Goal: Task Accomplishment & Management: Complete application form

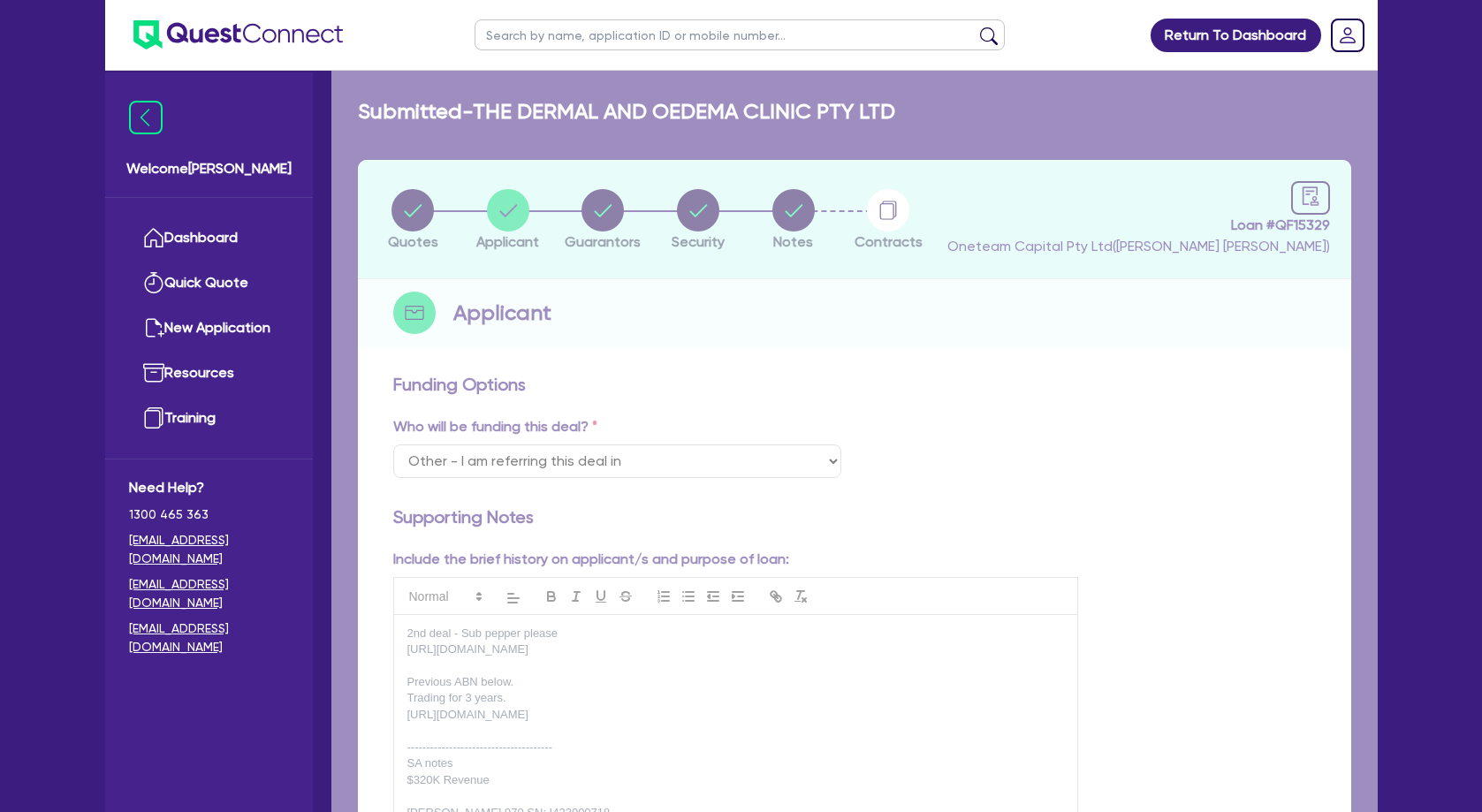
select select "Other"
select select "COMPANY"
select select "HEALTH_BEAUTY"
select select "HAIR_BEAUTY_SALONS"
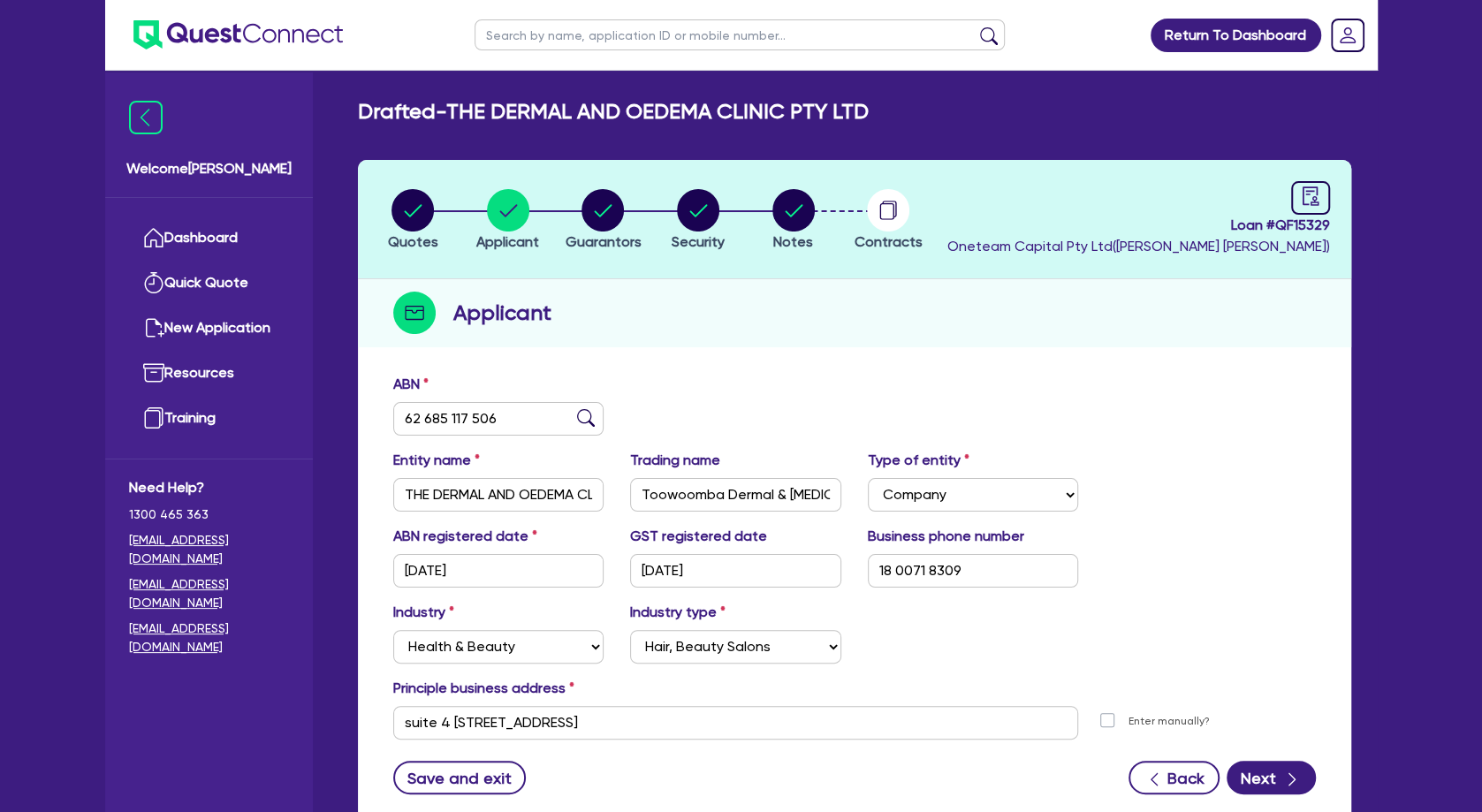
click at [565, 32] on input "text" at bounding box center [740, 35] width 531 height 31
type input "[PERSON_NAME]"
click button "submit" at bounding box center [989, 39] width 28 height 24
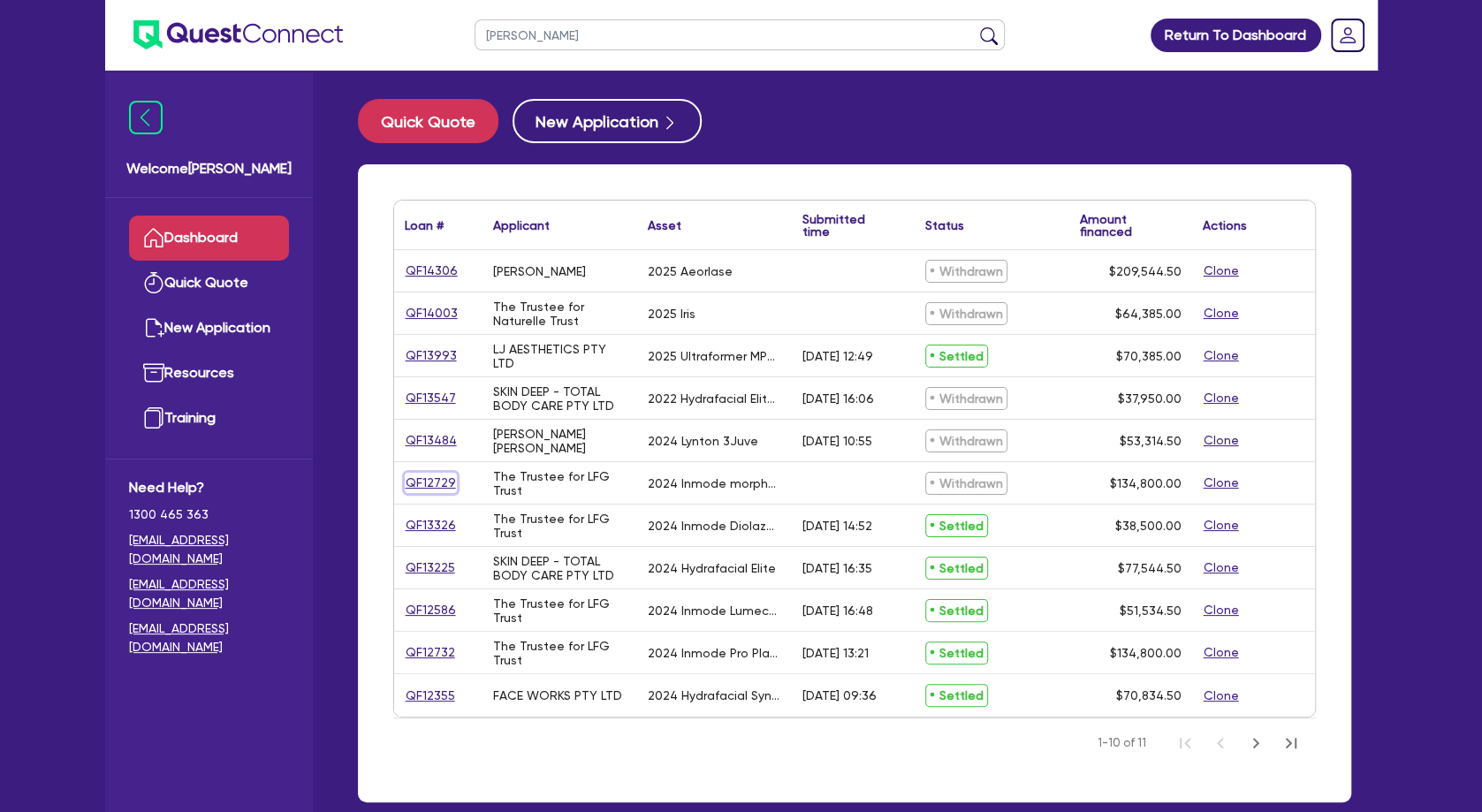
click at [412, 480] on link "QF12729" at bounding box center [430, 484] width 52 height 21
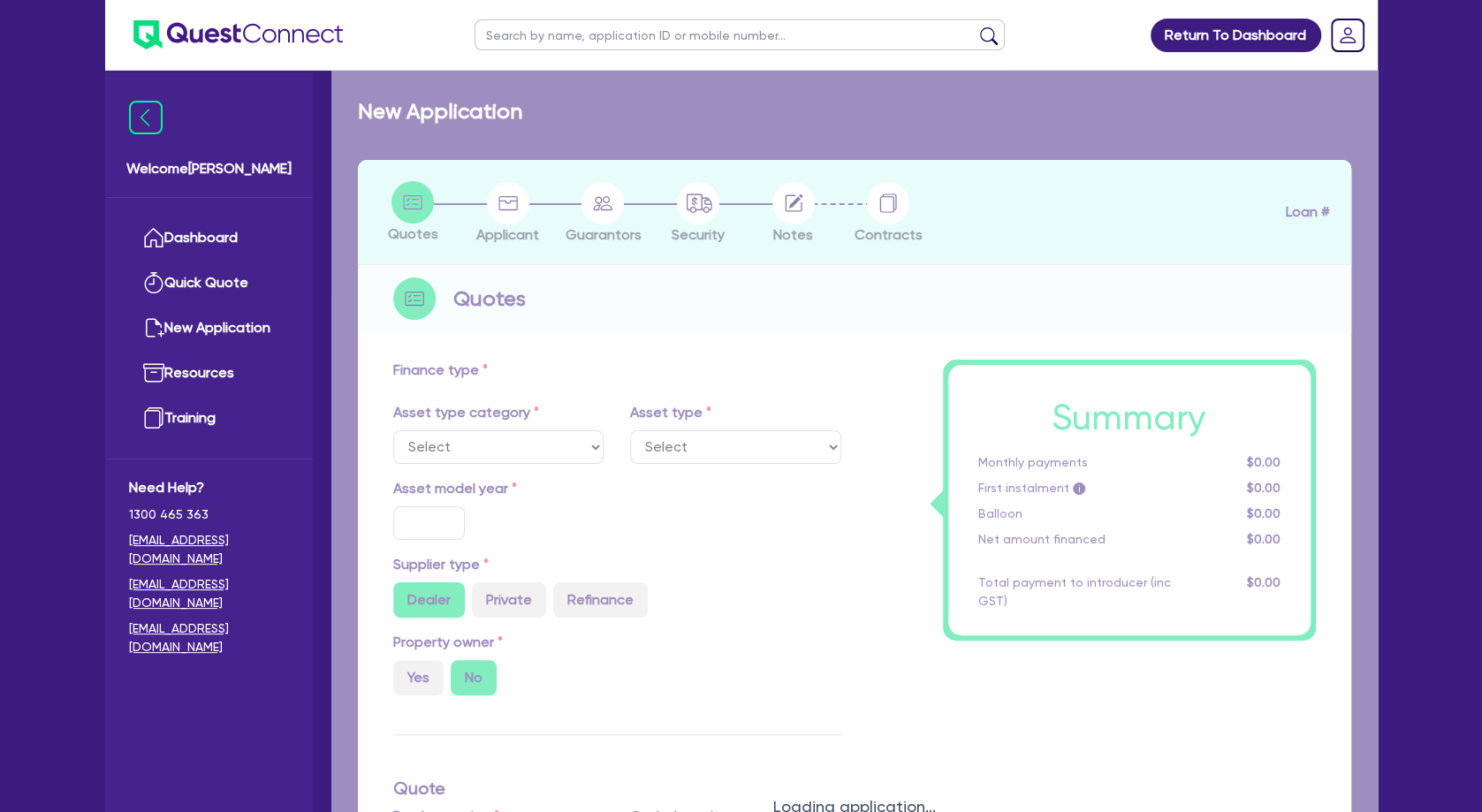
select select "TERTIARY_ASSETS"
type input "2024"
radio input "true"
type input "134,800"
type input "5"
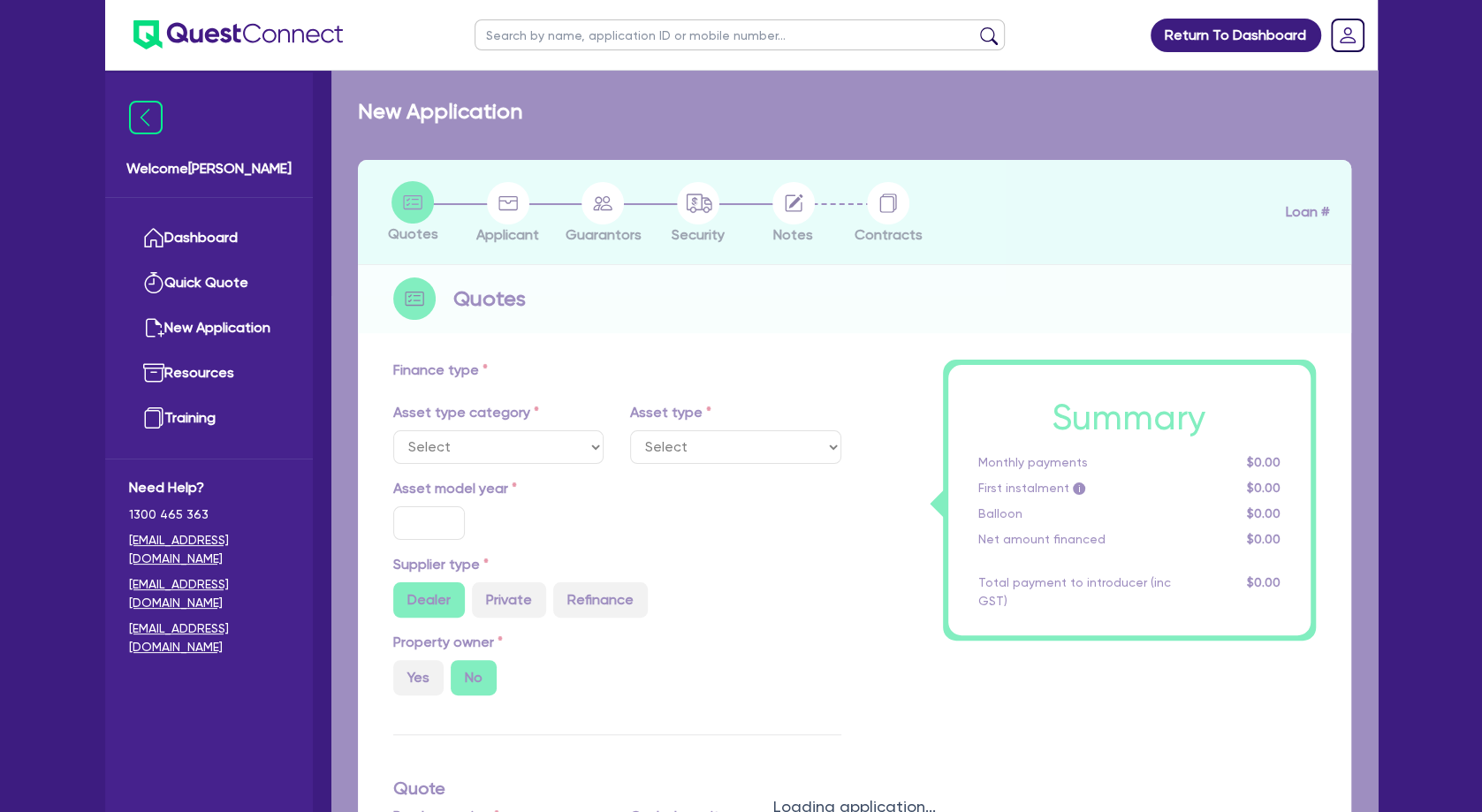
type input "6,740"
type input "12.15"
type input "495"
type input "900"
select select "BEAUTY_EQUIPMENT"
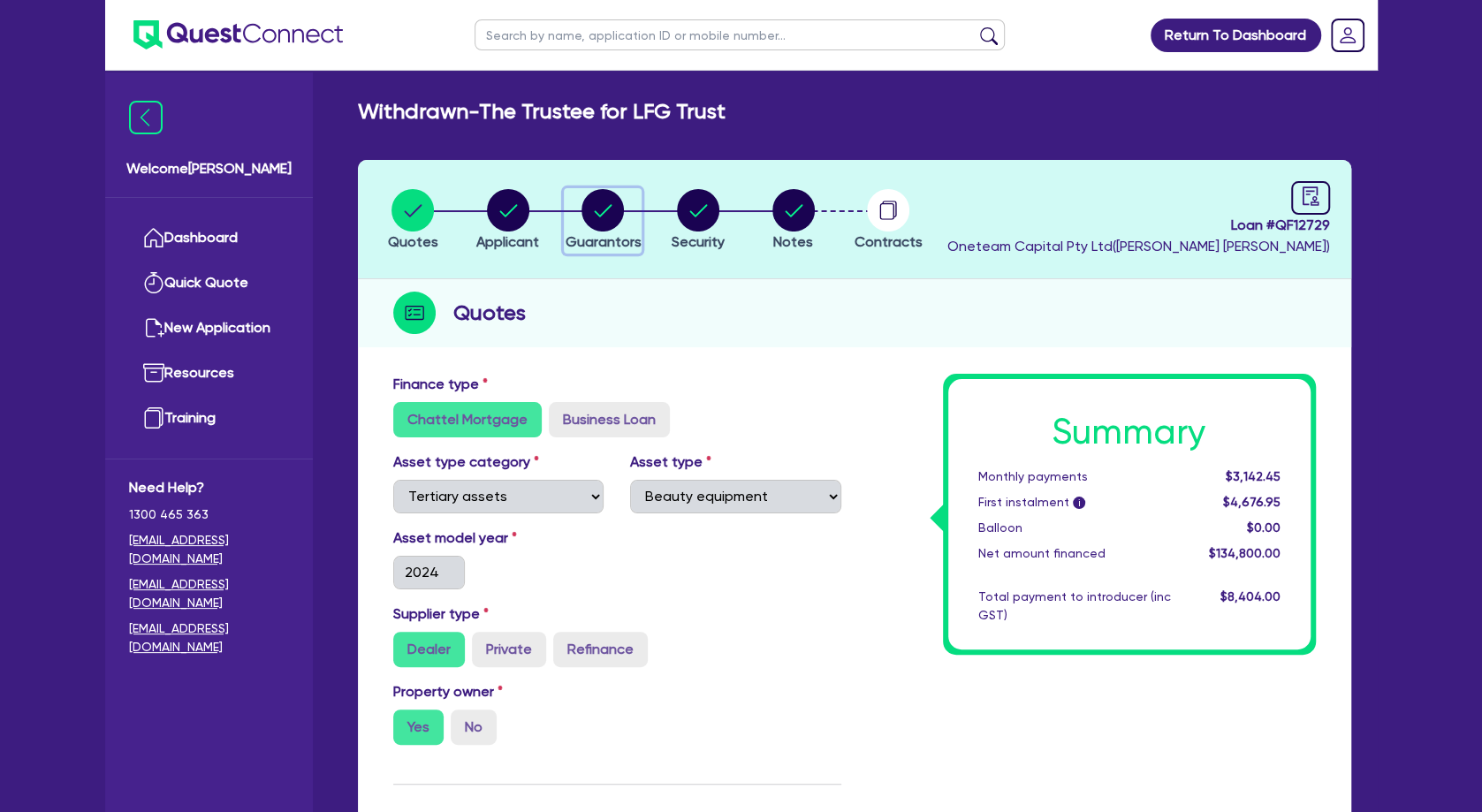
click at [607, 215] on circle "button" at bounding box center [602, 210] width 42 height 42
select select "MRS"
select select "VIC"
select select "MARRIED"
select select "PROPERTY"
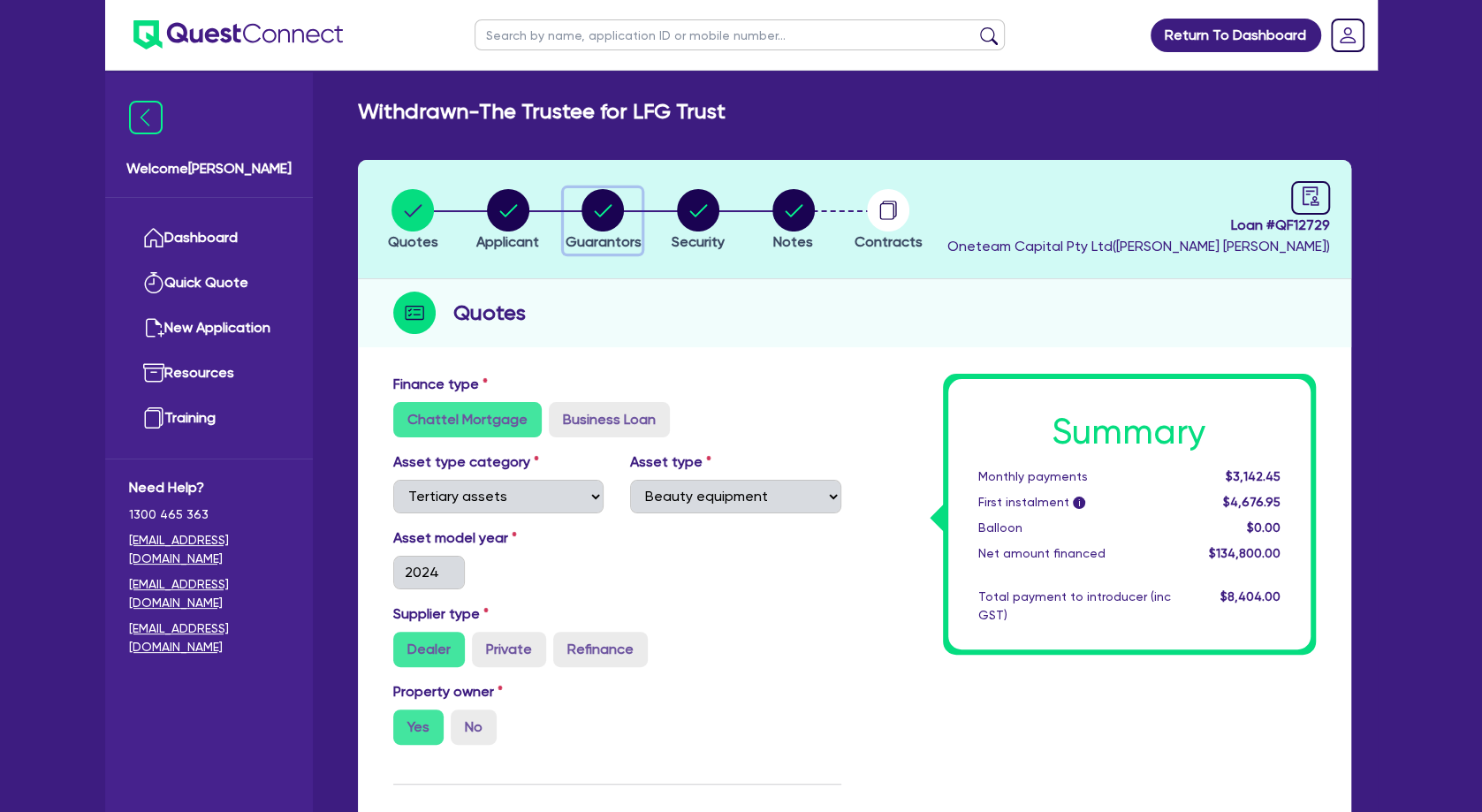
select select "CASH"
select select "VEHICLE"
select select "HOUSEHOLD_PERSONAL"
select select "CASH"
select select "OTHER"
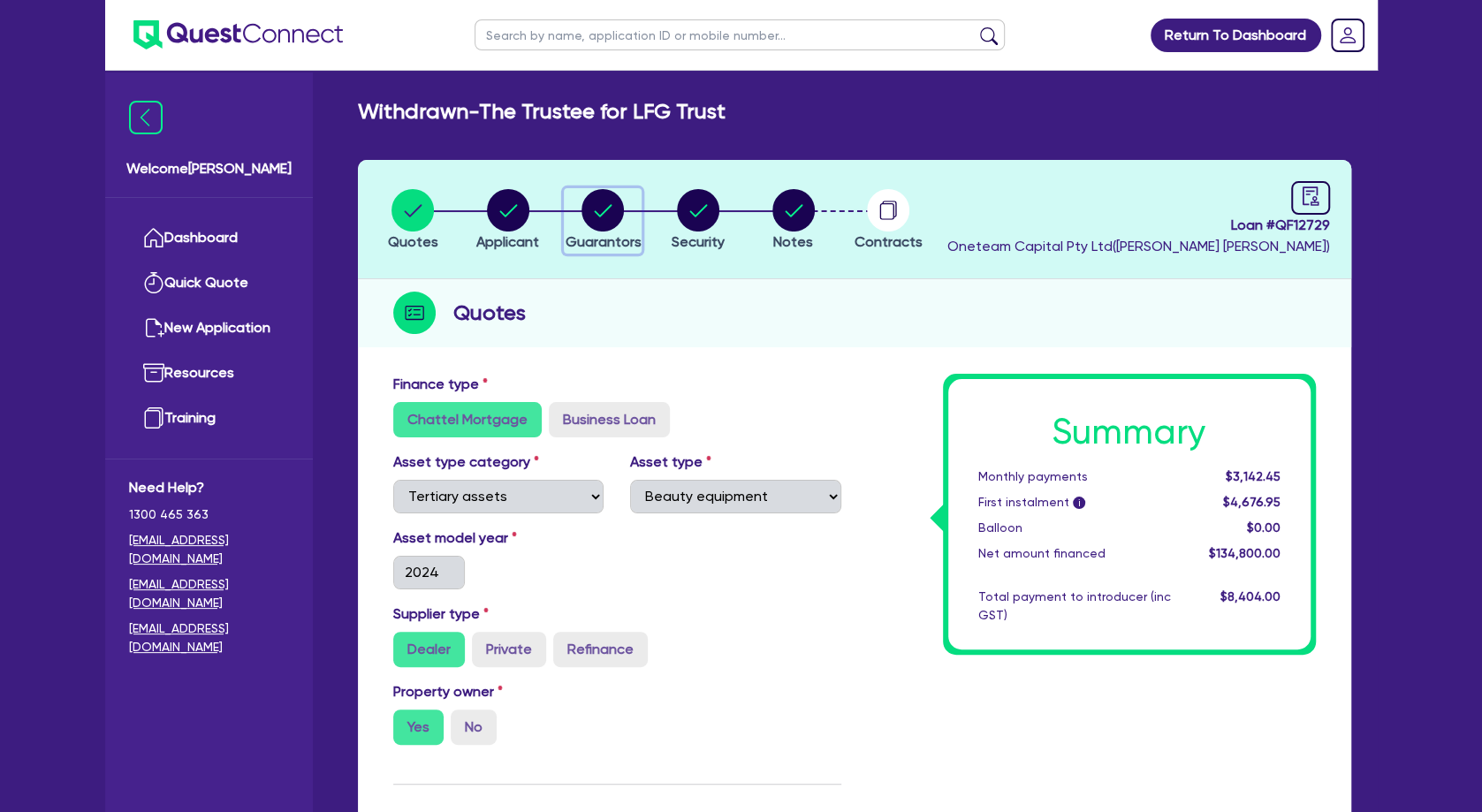
select select "MORTGAGE"
select select "VEHICLE_LOAN"
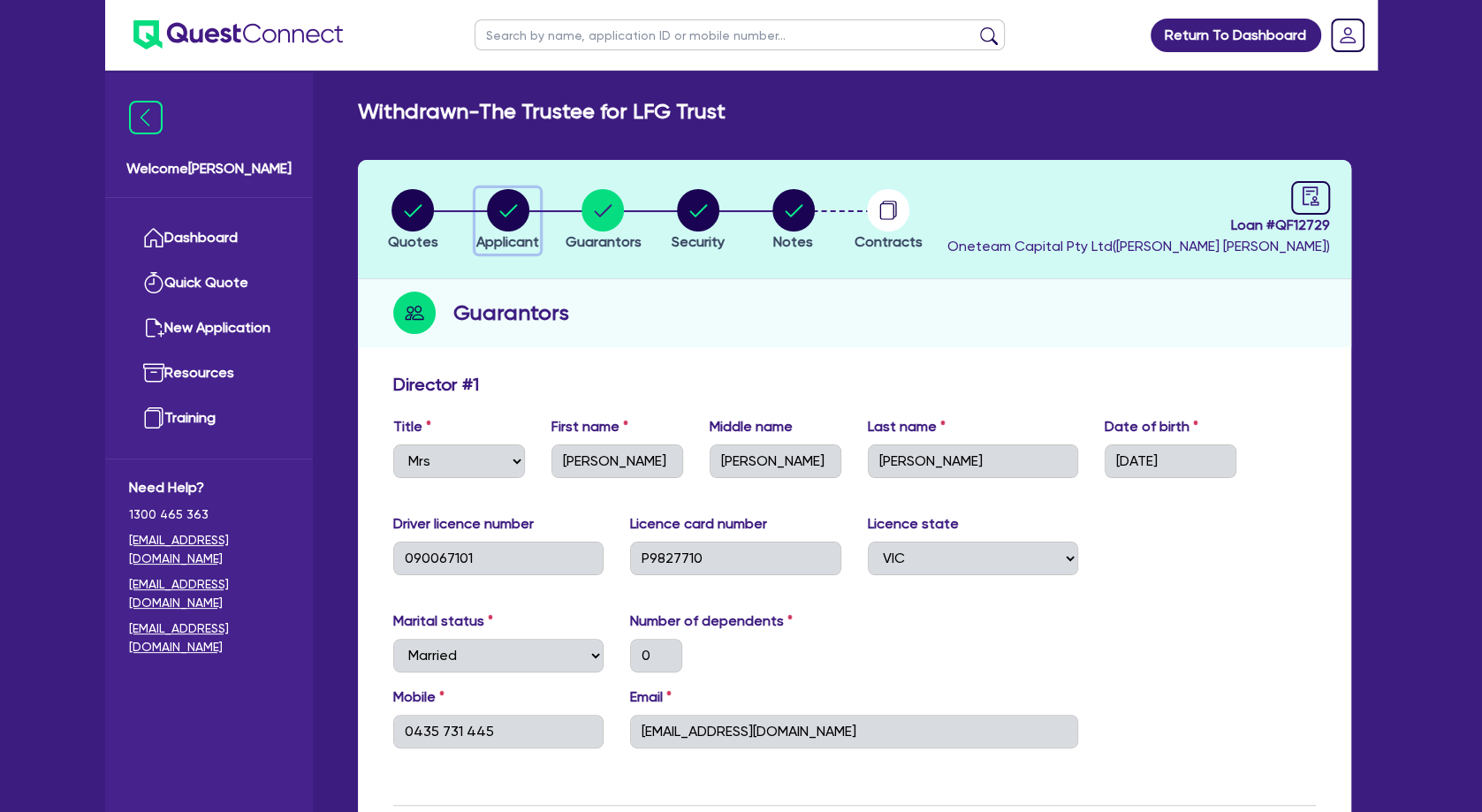
click at [513, 216] on circle "button" at bounding box center [508, 210] width 42 height 42
select select "TRUST"
select select "COMPANY"
select select "HEALTH_BEAUTY"
select select "HAIR_BEAUTY_SALONS"
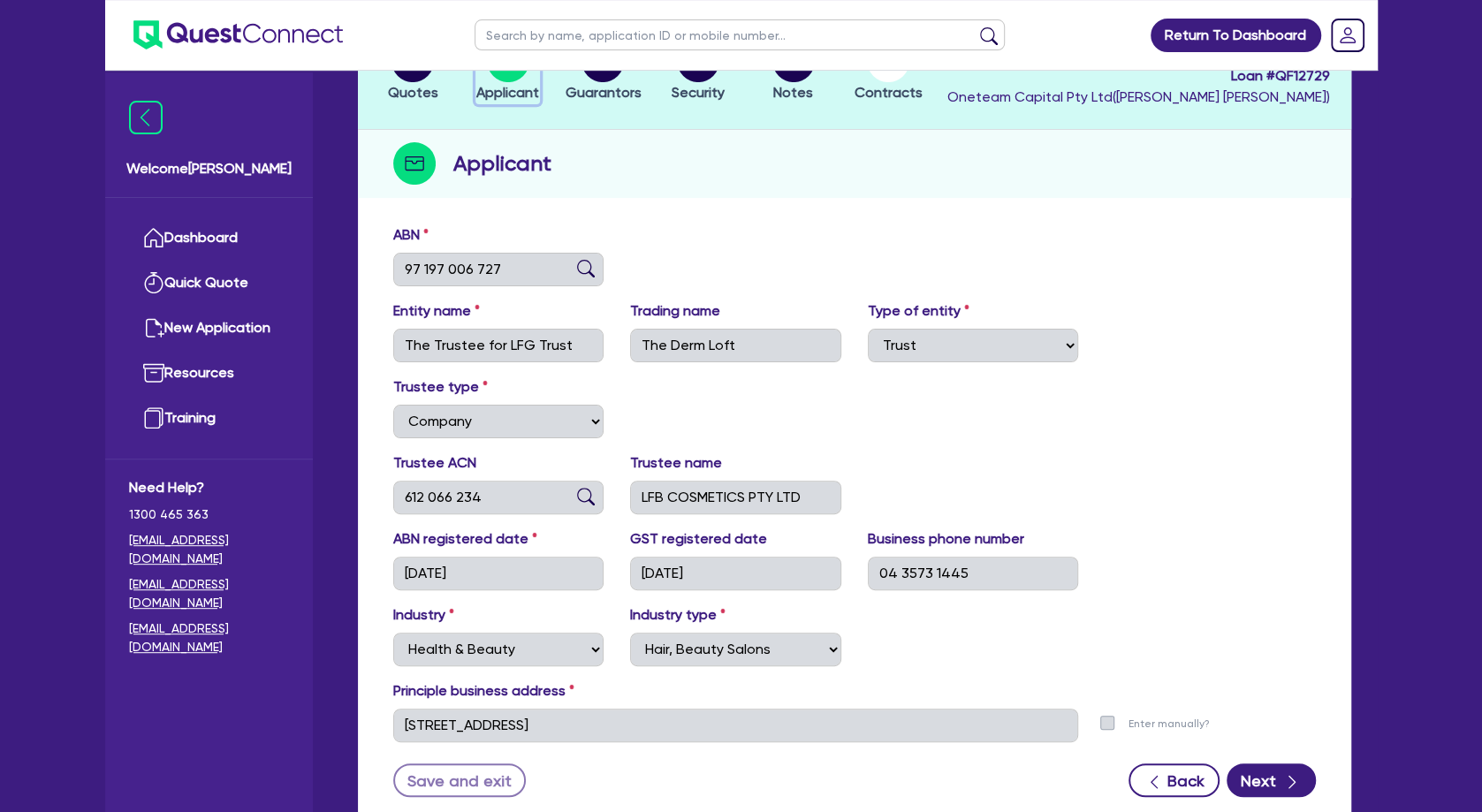
scroll to position [191, 0]
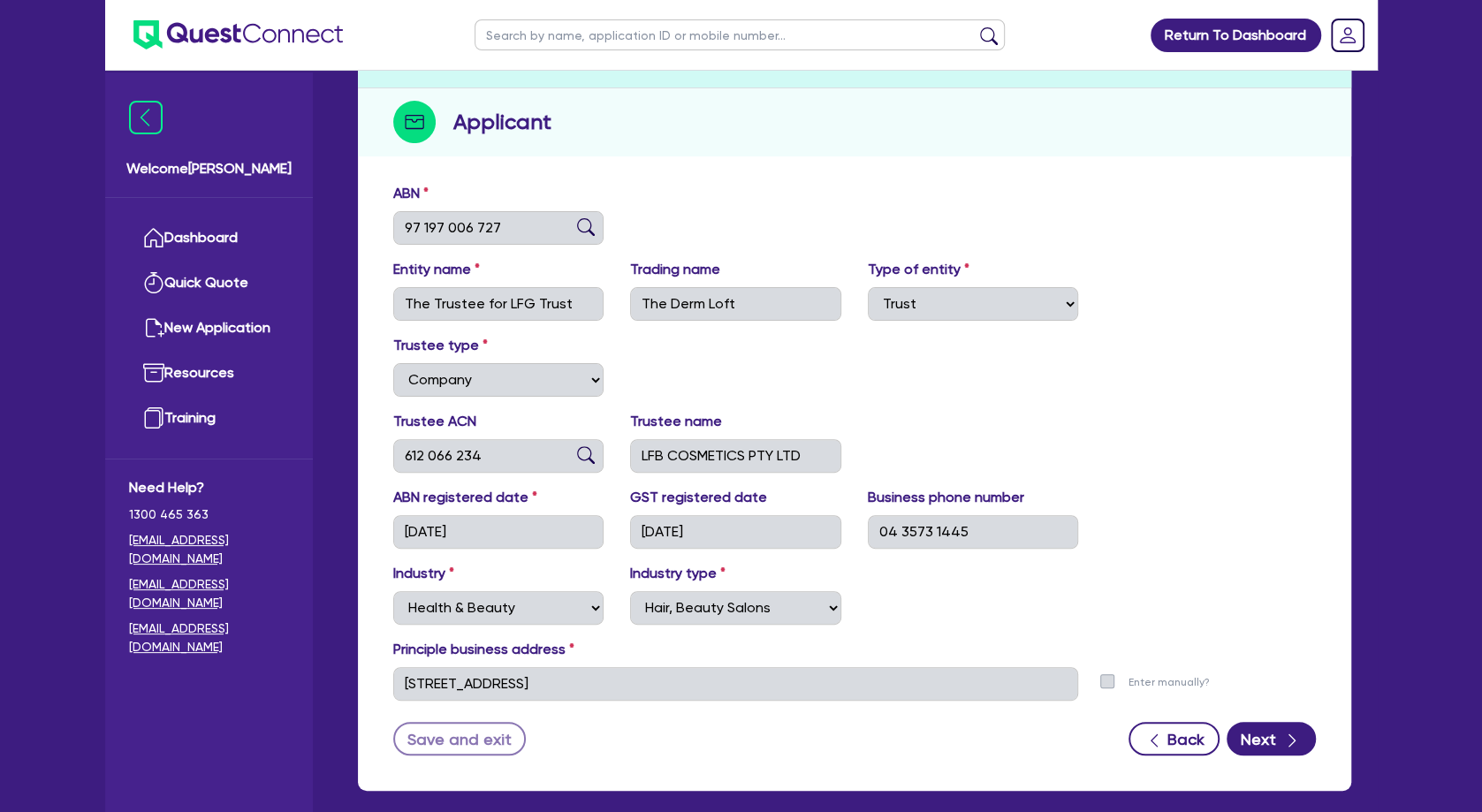
click at [645, 716] on form "ABN 97 197 006 727 Entity name The Trustee for LFG Trust Trading name The Derm …" at bounding box center [854, 469] width 923 height 573
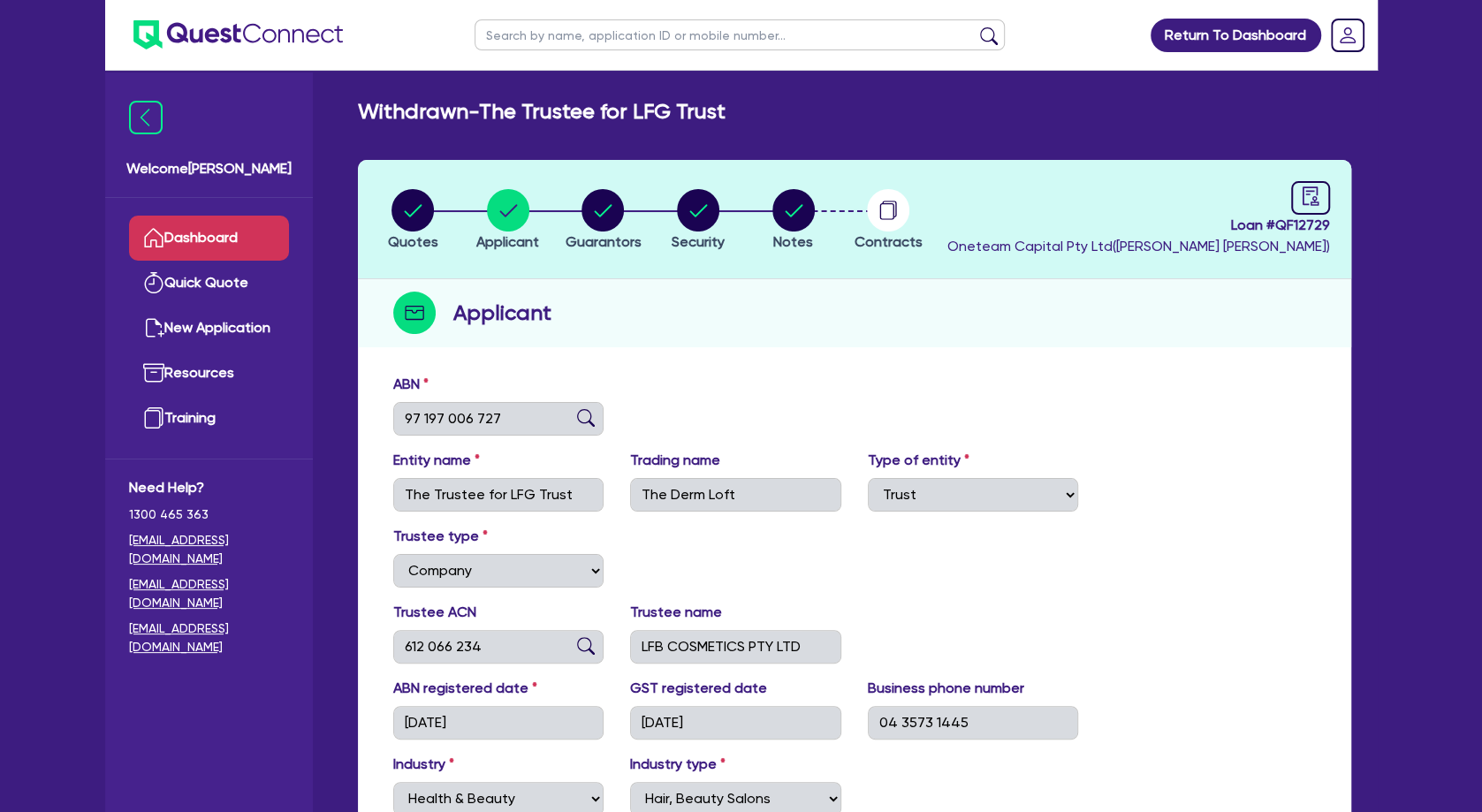
click at [212, 233] on link "Dashboard" at bounding box center [209, 238] width 160 height 45
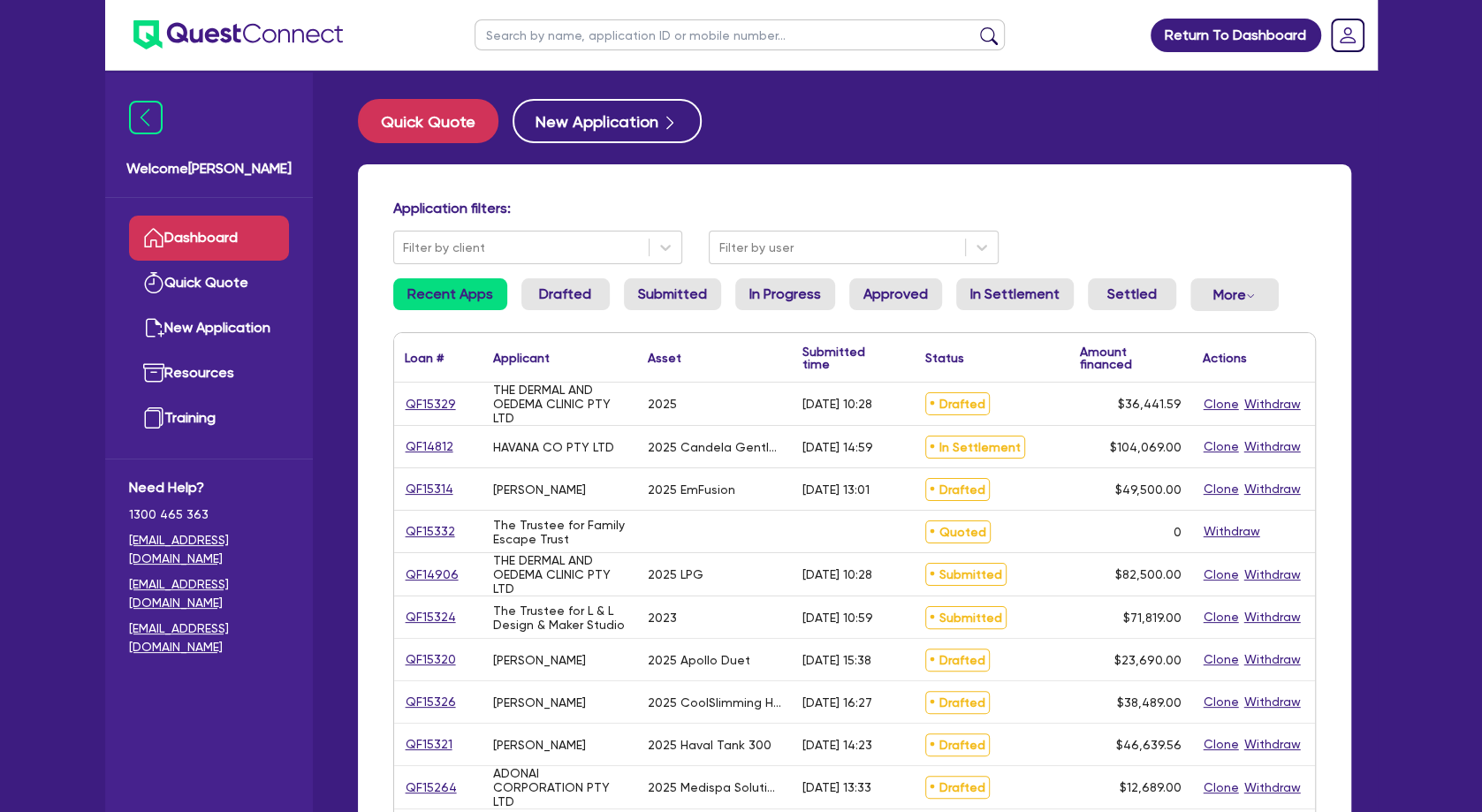
click at [315, 51] on ul at bounding box center [224, 35] width 238 height 70
drag, startPoint x: 673, startPoint y: 475, endPoint x: 684, endPoint y: 475, distance: 11.0
click at [673, 475] on div "2025 EmFusion" at bounding box center [714, 489] width 154 height 41
click at [967, 211] on h4 "Application filters:" at bounding box center [854, 208] width 923 height 17
click at [577, 40] on input "text" at bounding box center [740, 35] width 531 height 31
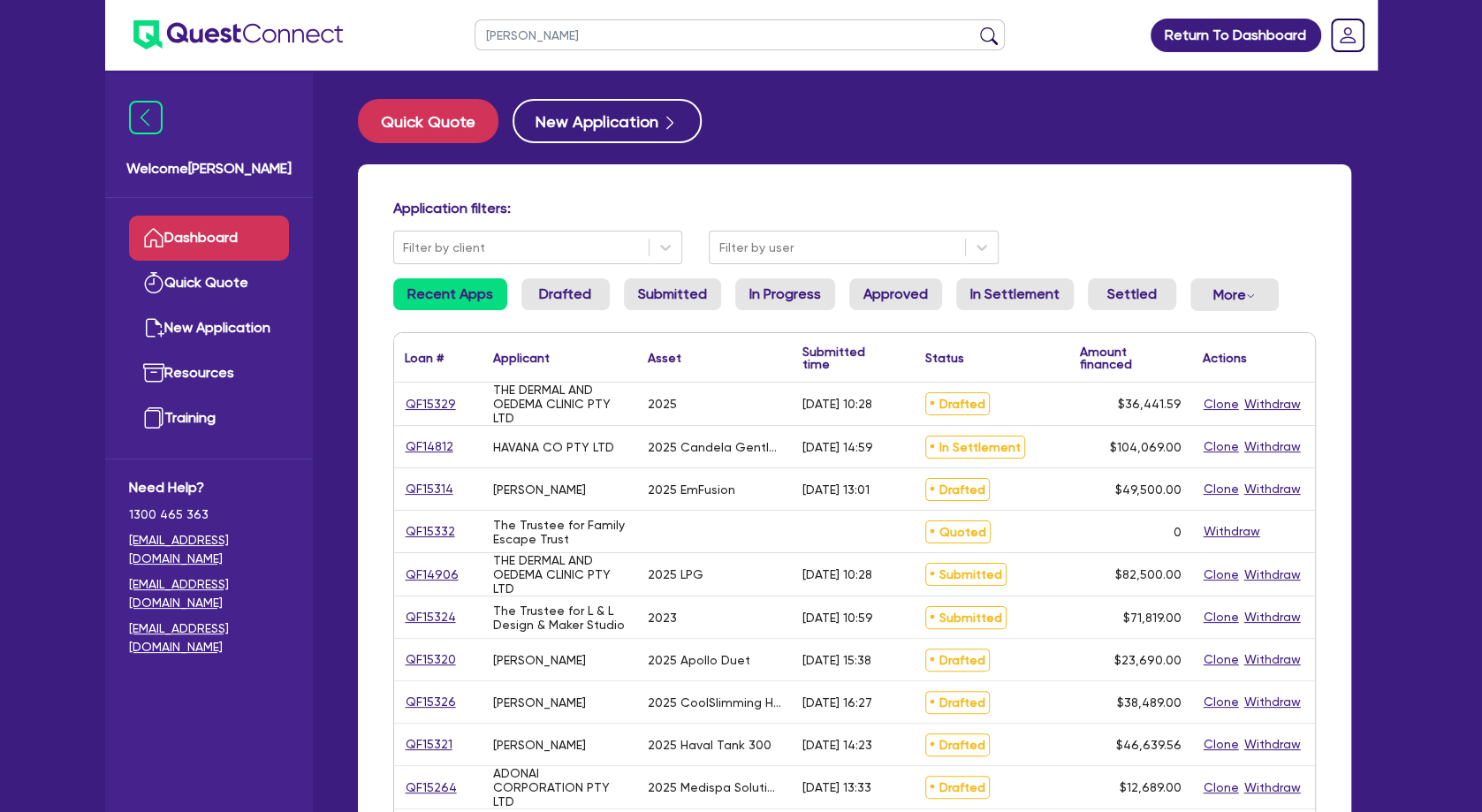
type input "[PERSON_NAME]"
click at [975, 26] on button "submit" at bounding box center [989, 39] width 28 height 24
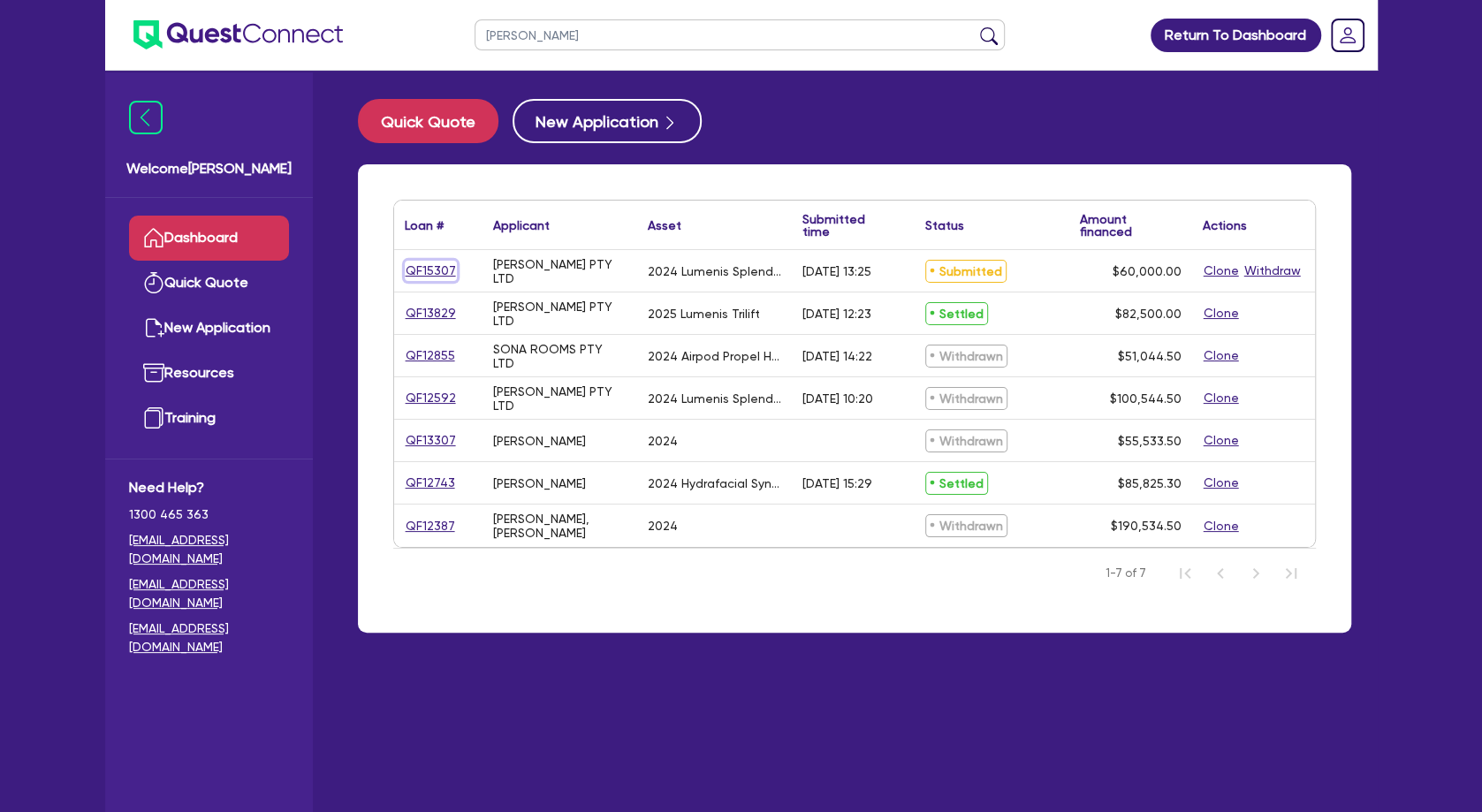
click at [431, 270] on link "QF15307" at bounding box center [430, 271] width 52 height 21
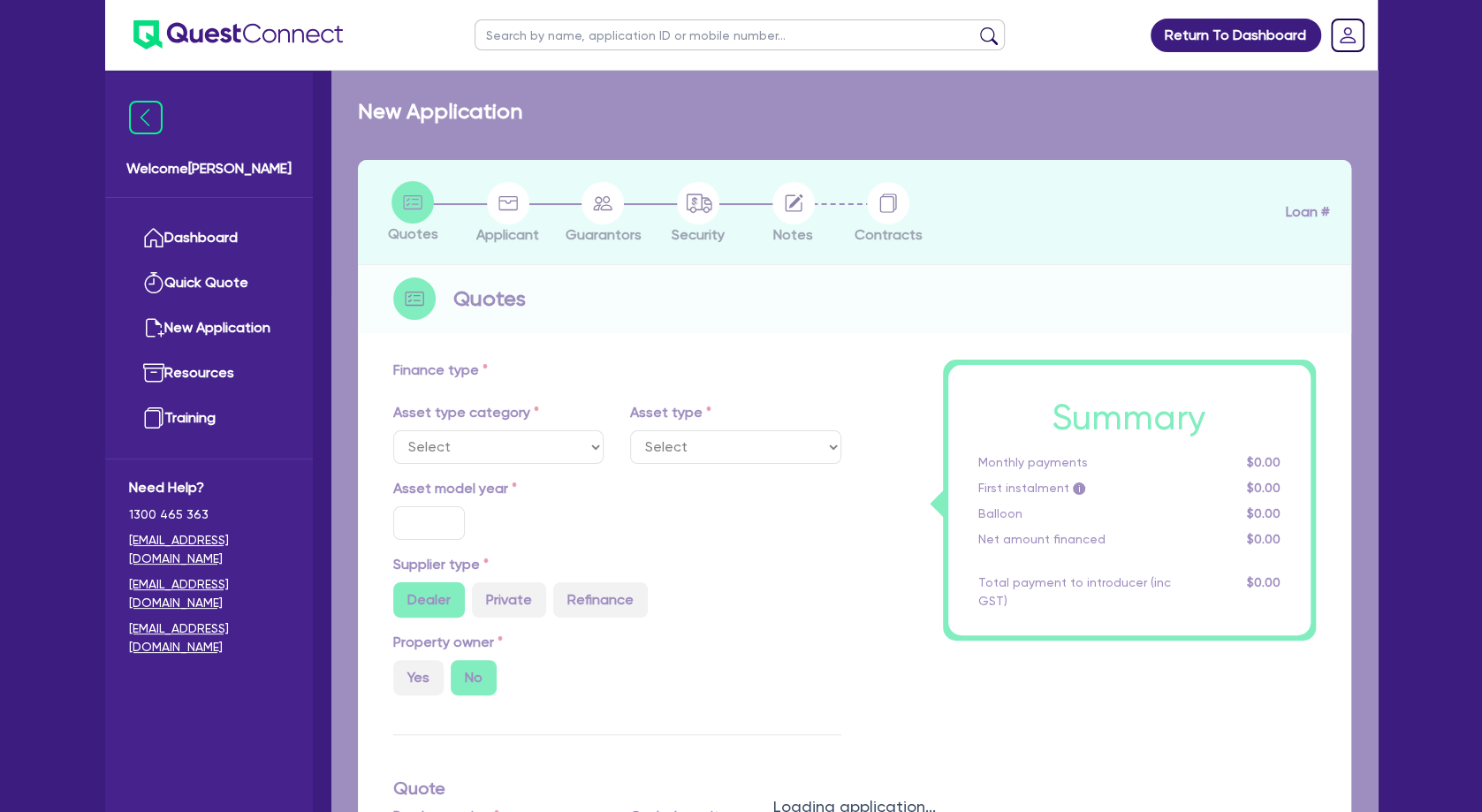
select select "SECONDARY_ASSETS"
type input "2024"
radio input "true"
type input "60,000"
type input "4"
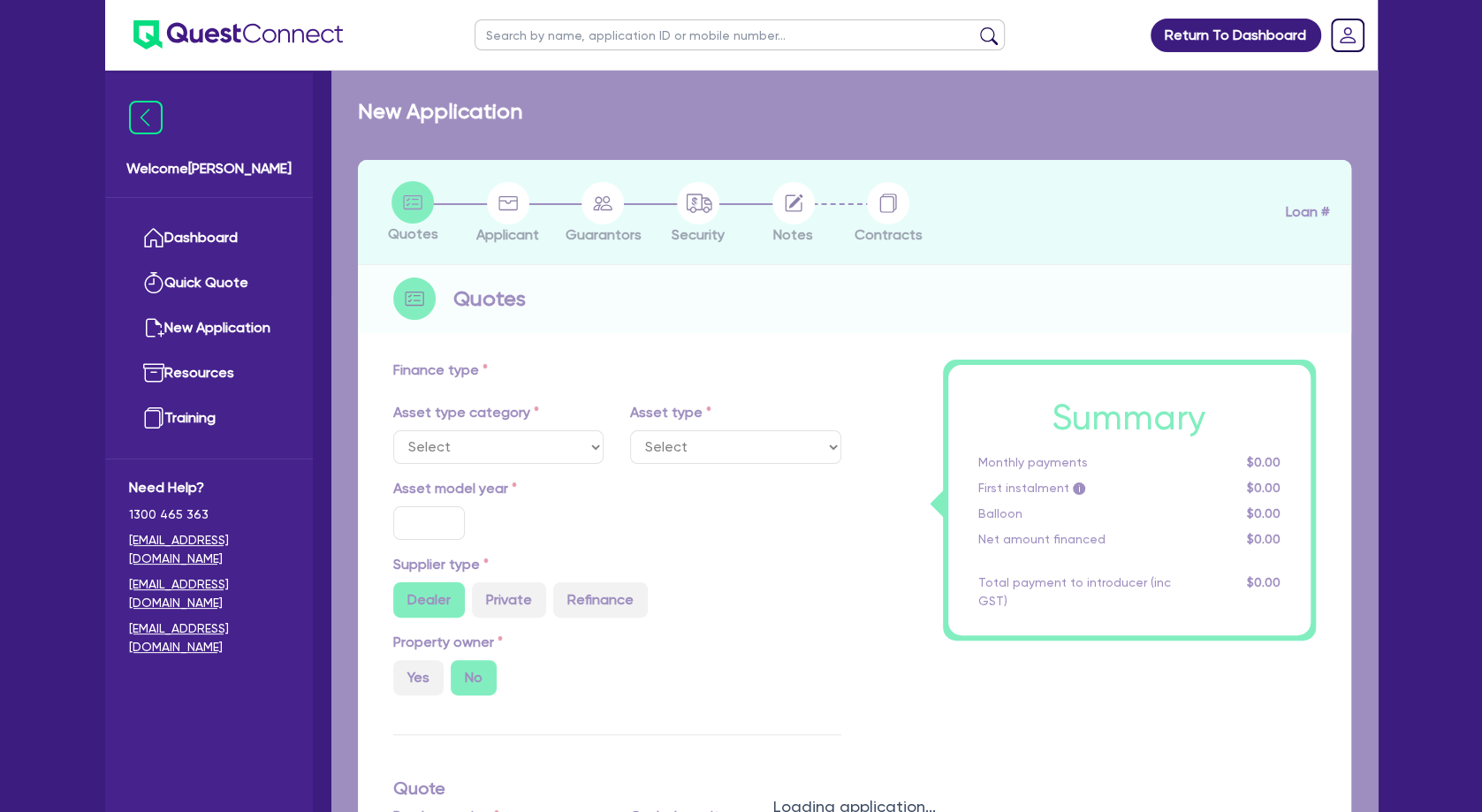
type input "2,400"
radio input "true"
type input "8.75"
type input "500"
select select "MEDICAL_DENTAL_LABORATORY_EQUIPMENT"
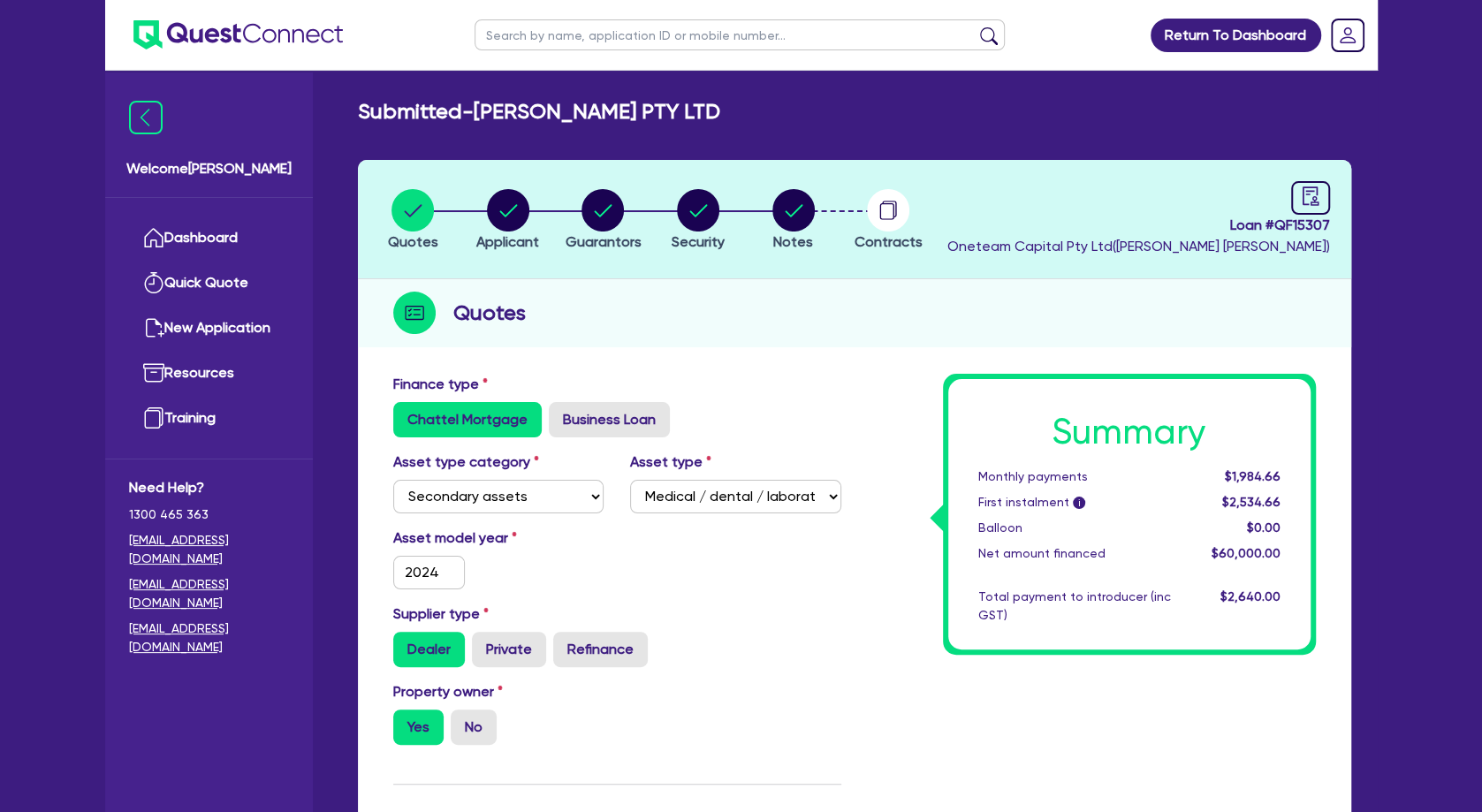
scroll to position [764, 0]
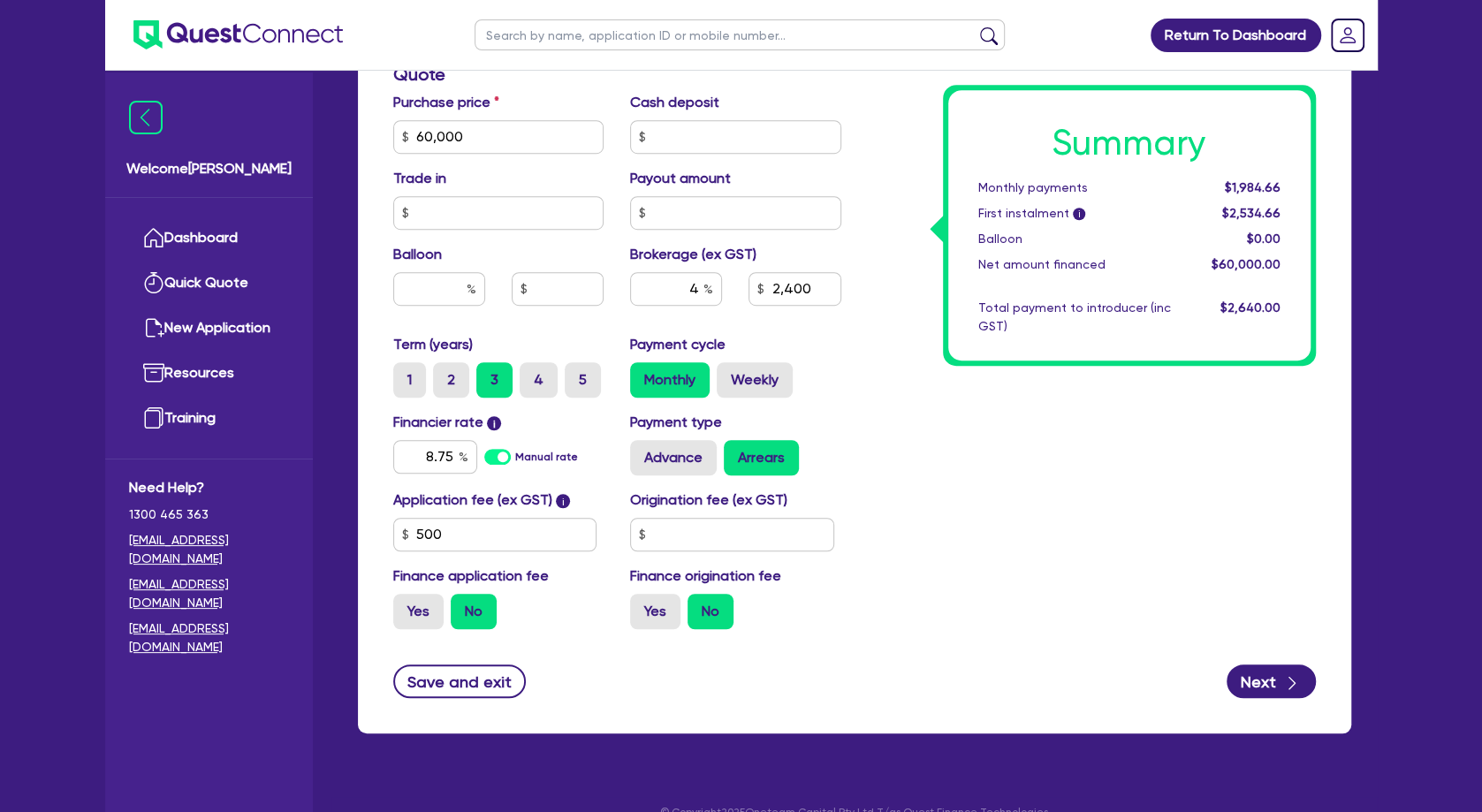
click at [925, 350] on div "Summary Monthly payments $1,984.66 First instalment i $2,534.66 Balloon $0.00 N…" at bounding box center [1092, 127] width 474 height 1033
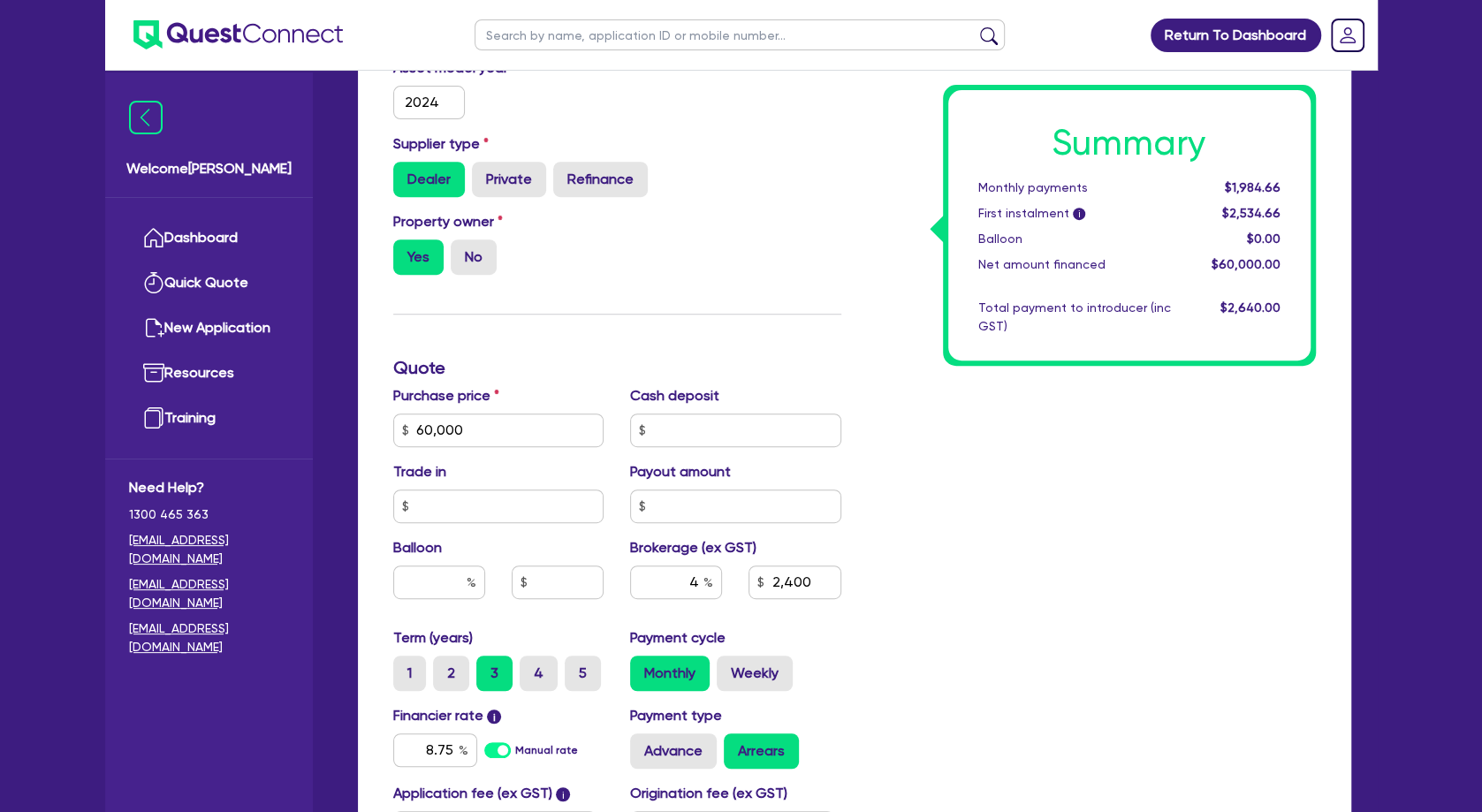
scroll to position [477, 0]
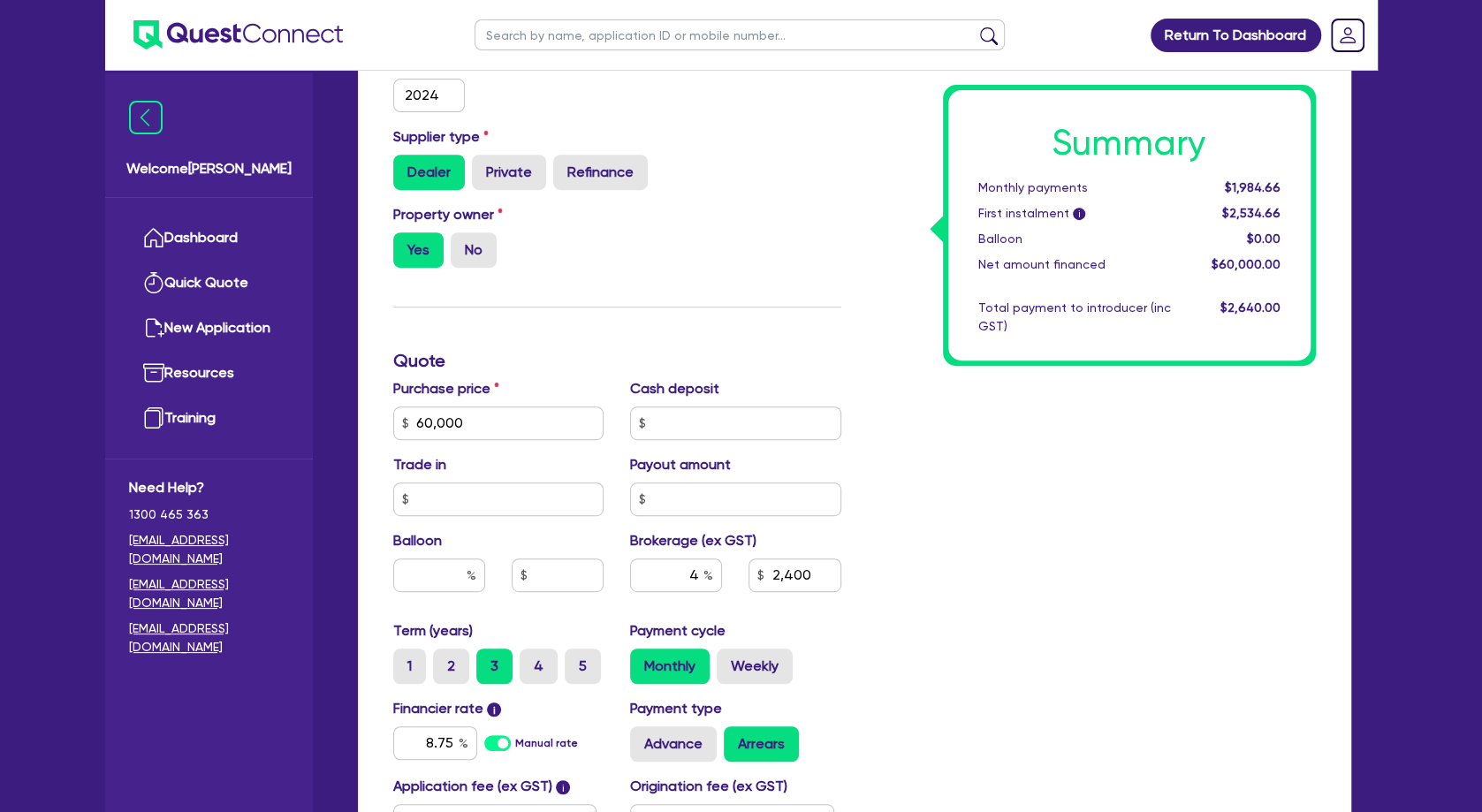
click at [947, 433] on div "Summary Monthly payments $1,984.66 First instalment i $2,534.66 Balloon $0.00 N…" at bounding box center [1092, 413] width 474 height 1033
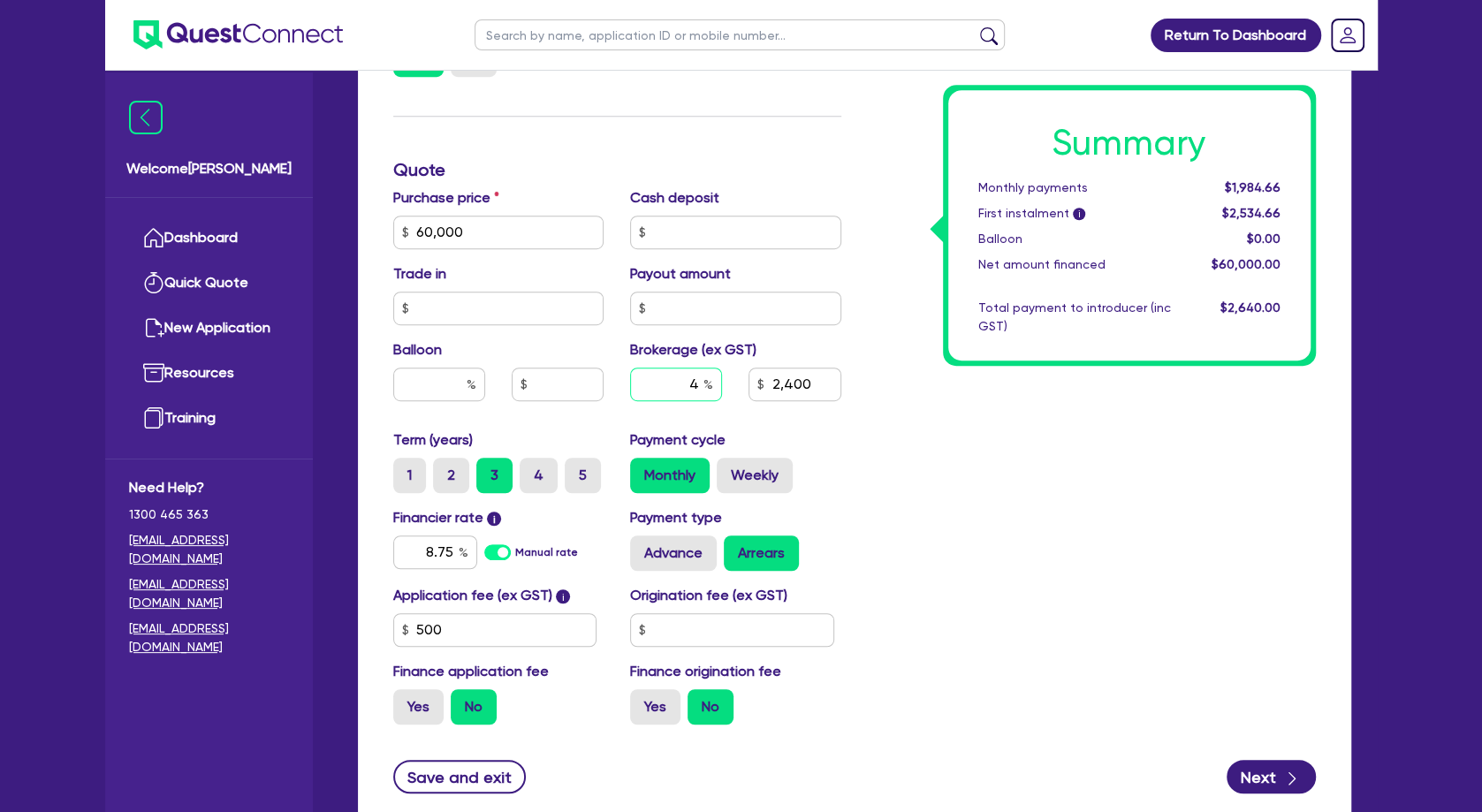
drag, startPoint x: 686, startPoint y: 378, endPoint x: 741, endPoint y: 383, distance: 55.2
click at [722, 383] on input "4" at bounding box center [677, 385] width 92 height 34
type input "60,000"
type input "2,400"
click at [921, 433] on div "Summary Monthly payments $1,984.66 First instalment i $2,534.66 Balloon $0.00 N…" at bounding box center [1092, 222] width 474 height 1033
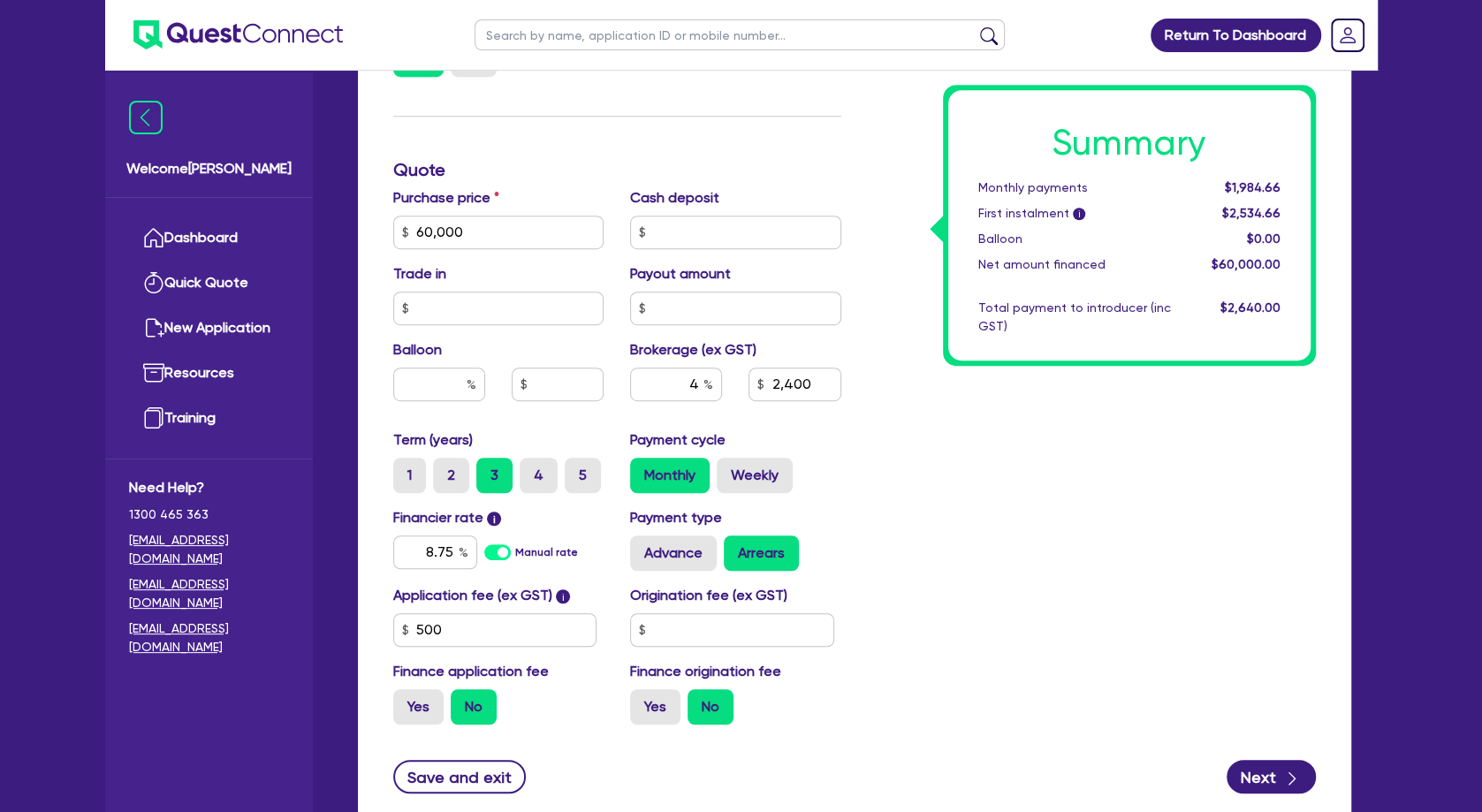
type input "60,000"
type input "2,400"
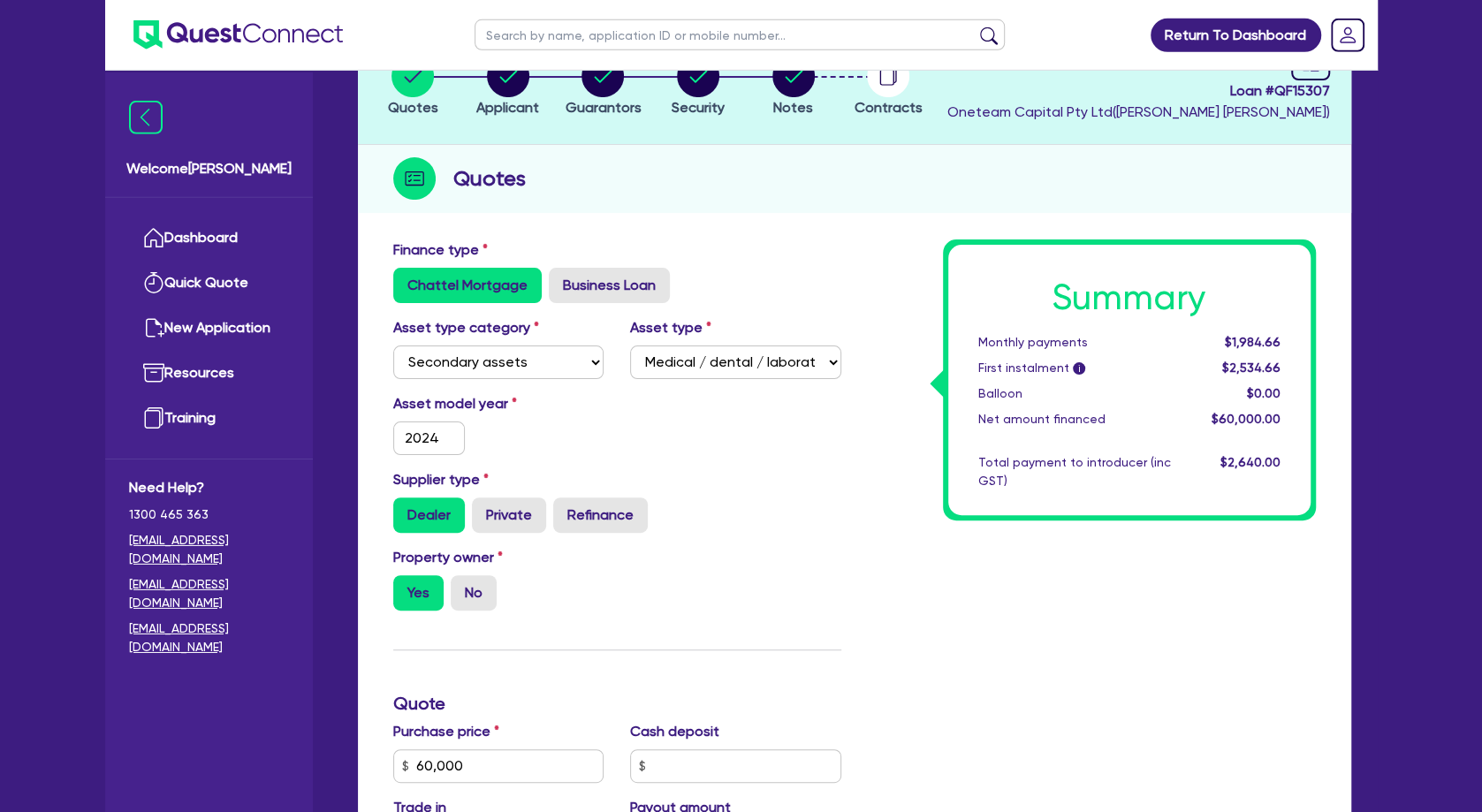
scroll to position [0, 0]
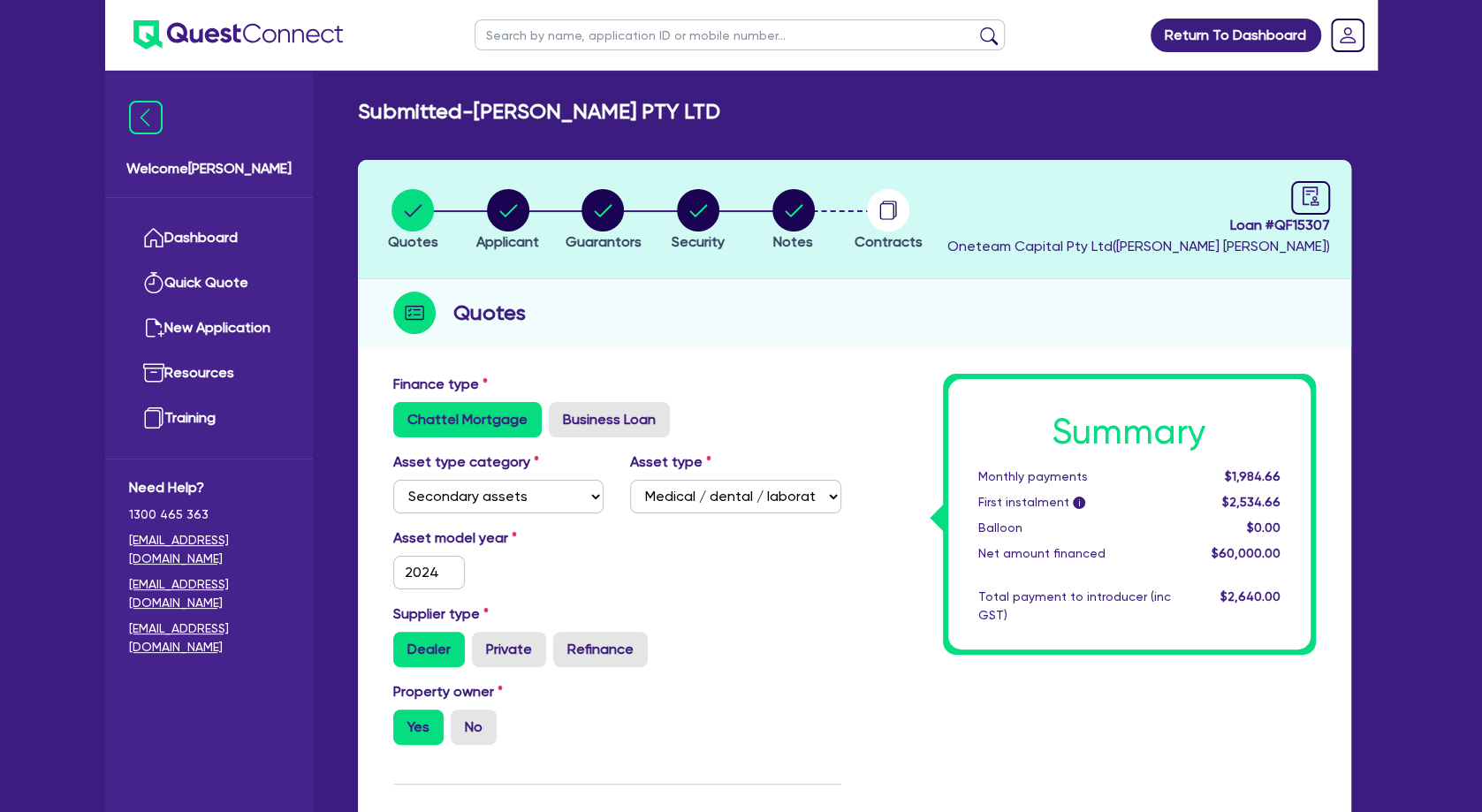
click at [716, 293] on div "Quotes" at bounding box center [854, 313] width 994 height 68
click at [510, 220] on circle "button" at bounding box center [508, 210] width 42 height 42
select select "COMPANY"
select select "HEALTH_BEAUTY"
select select "HAIR_BEAUTY_SALONS"
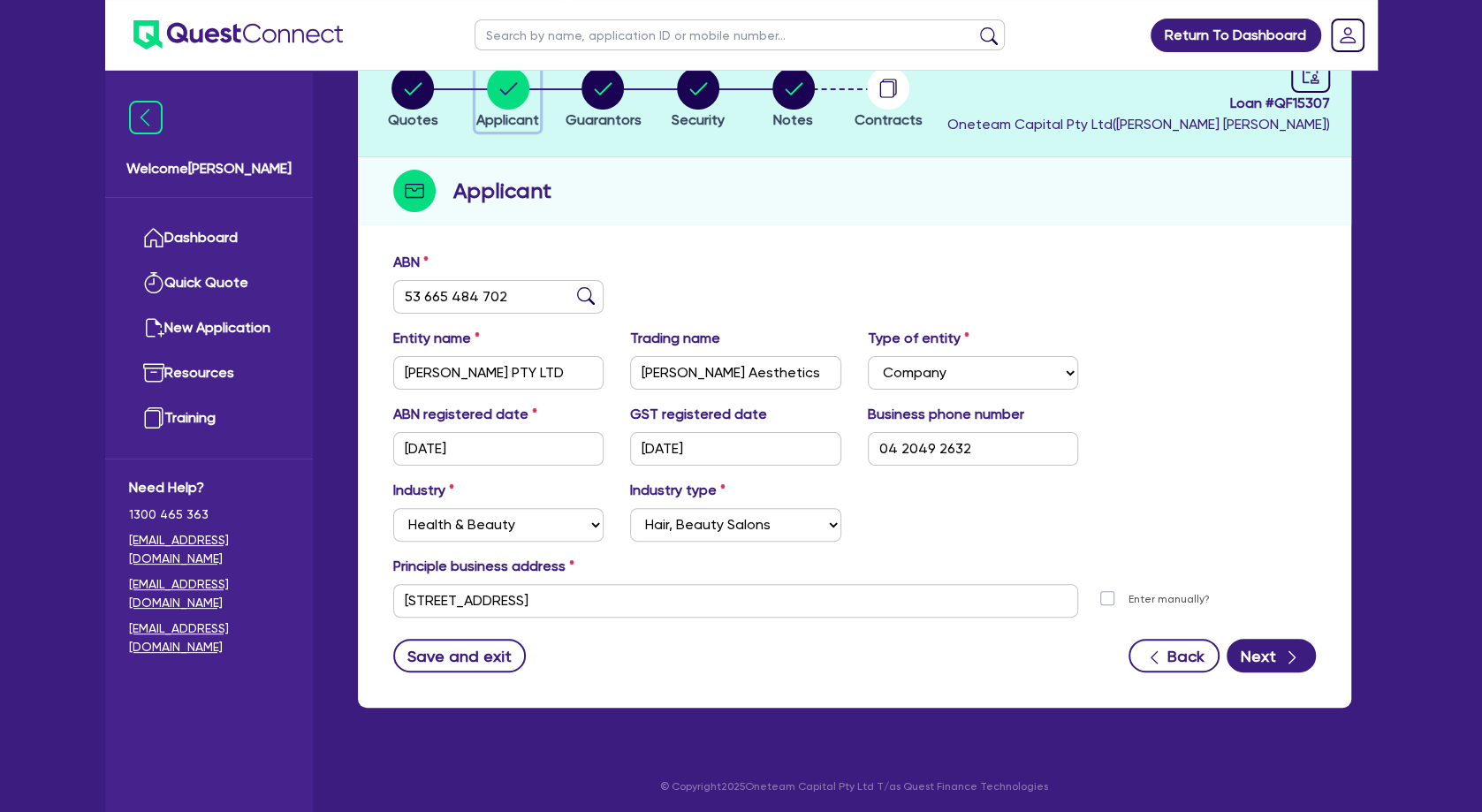
scroll to position [124, 0]
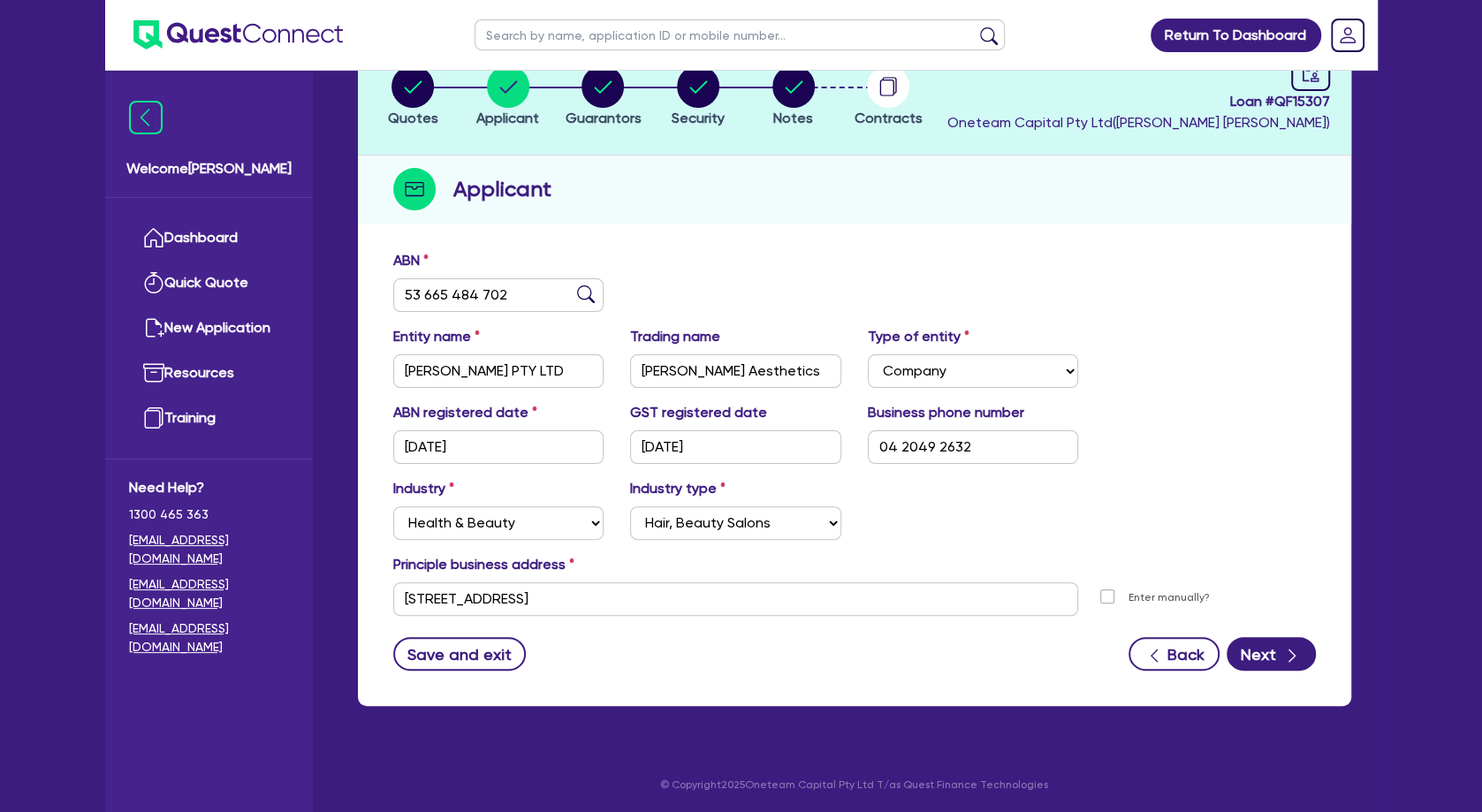
click at [711, 243] on div "ABN 53 665 484 702 Entity name [PERSON_NAME] PTY LTD Trading name [PERSON_NAME]…" at bounding box center [854, 473] width 994 height 465
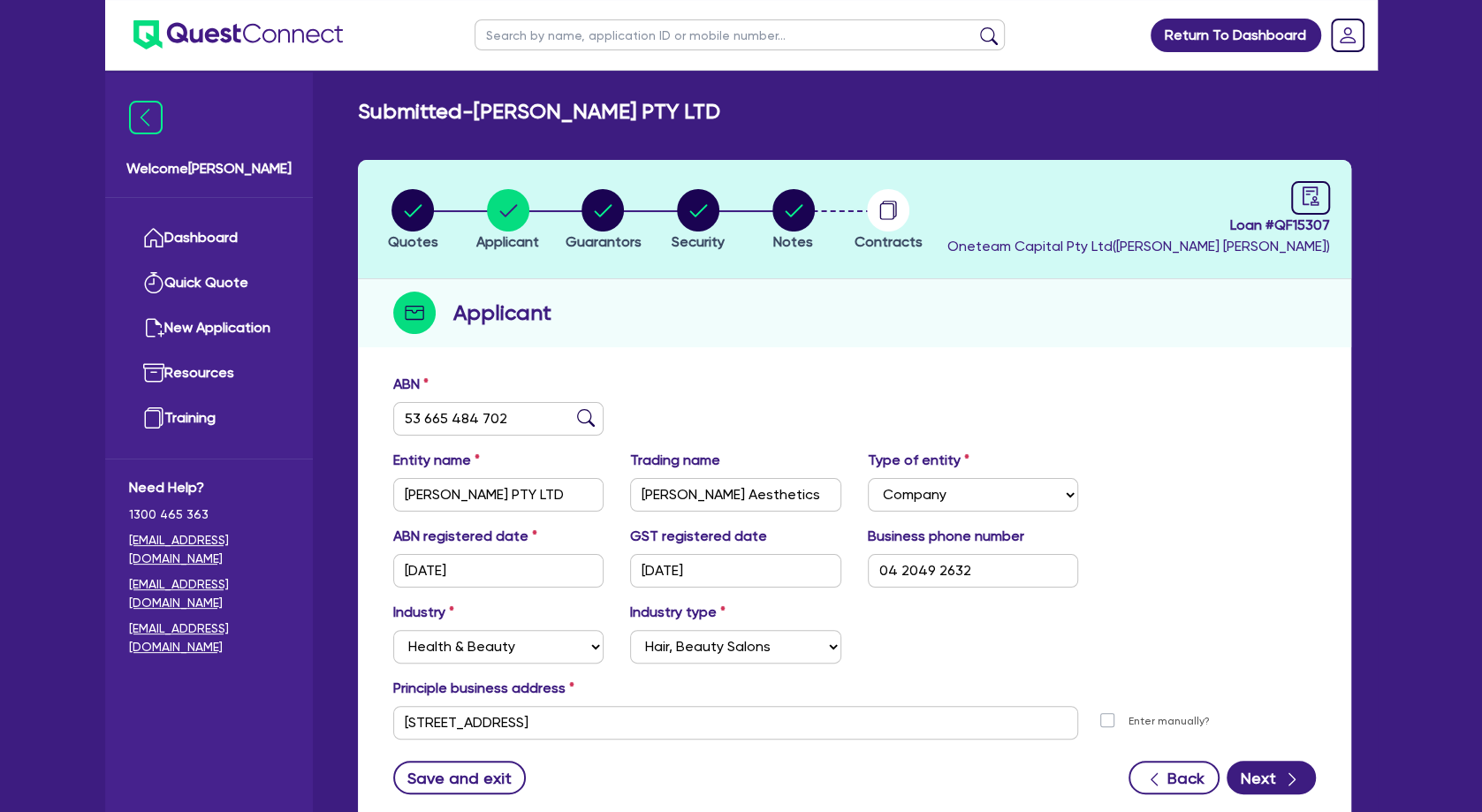
scroll to position [0, 0]
click at [421, 207] on icon "button" at bounding box center [413, 210] width 18 height 12
select select "SECONDARY_ASSETS"
select select "MEDICAL_DENTAL_LABORATORY_EQUIPMENT"
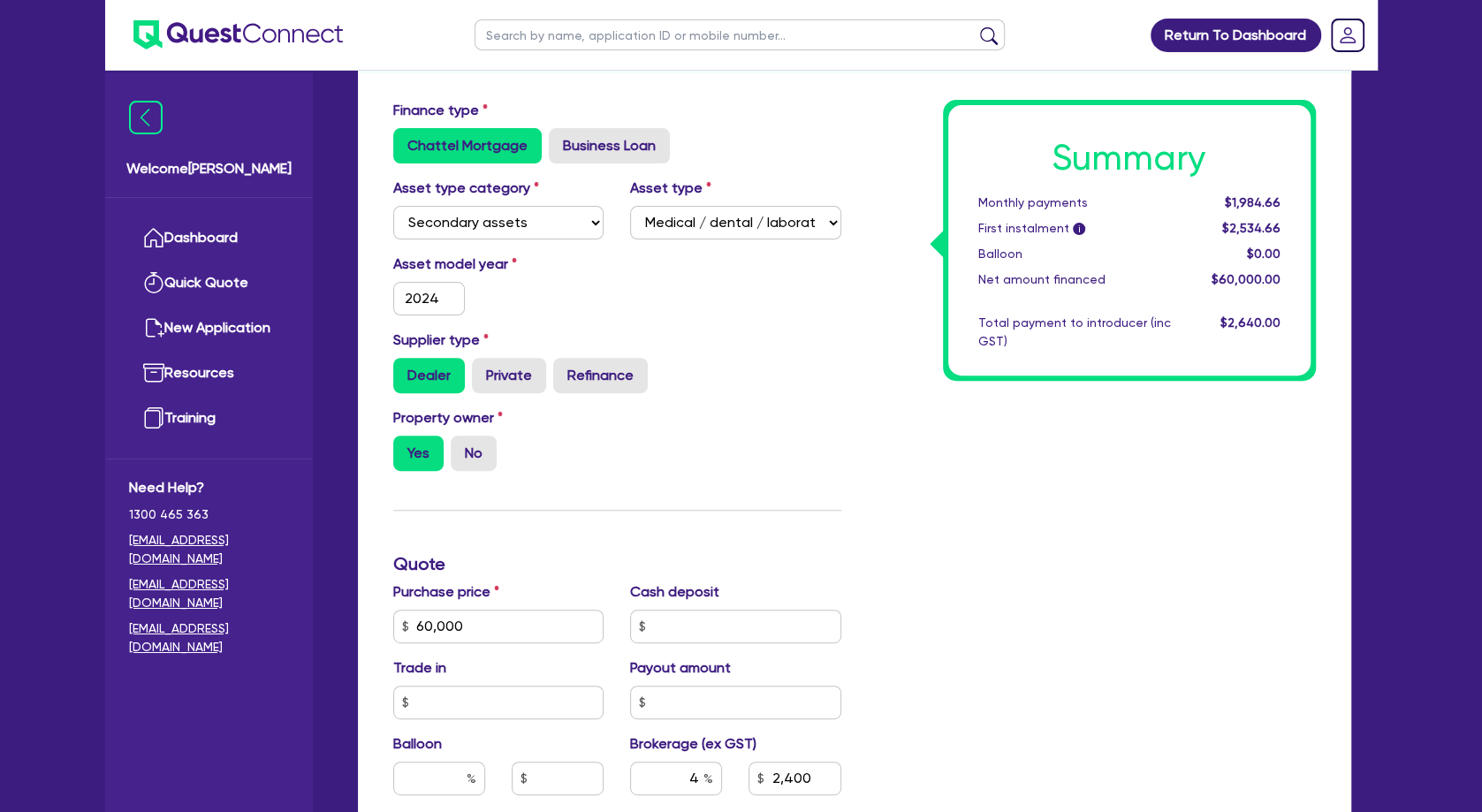
scroll to position [382, 0]
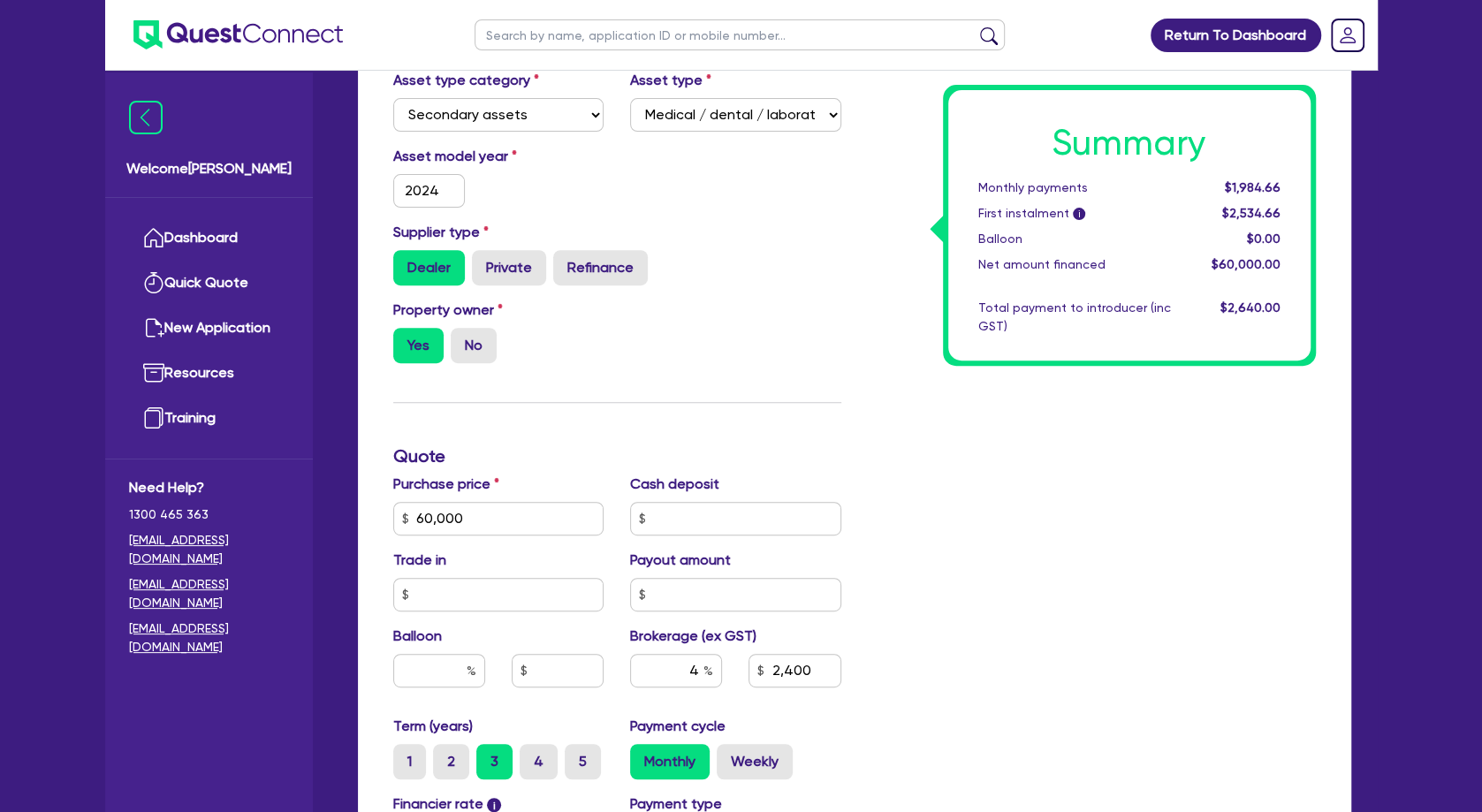
click at [997, 457] on div "Summary Monthly payments $1,984.66 First instalment i $2,534.66 Balloon $0.00 N…" at bounding box center [1092, 509] width 474 height 1033
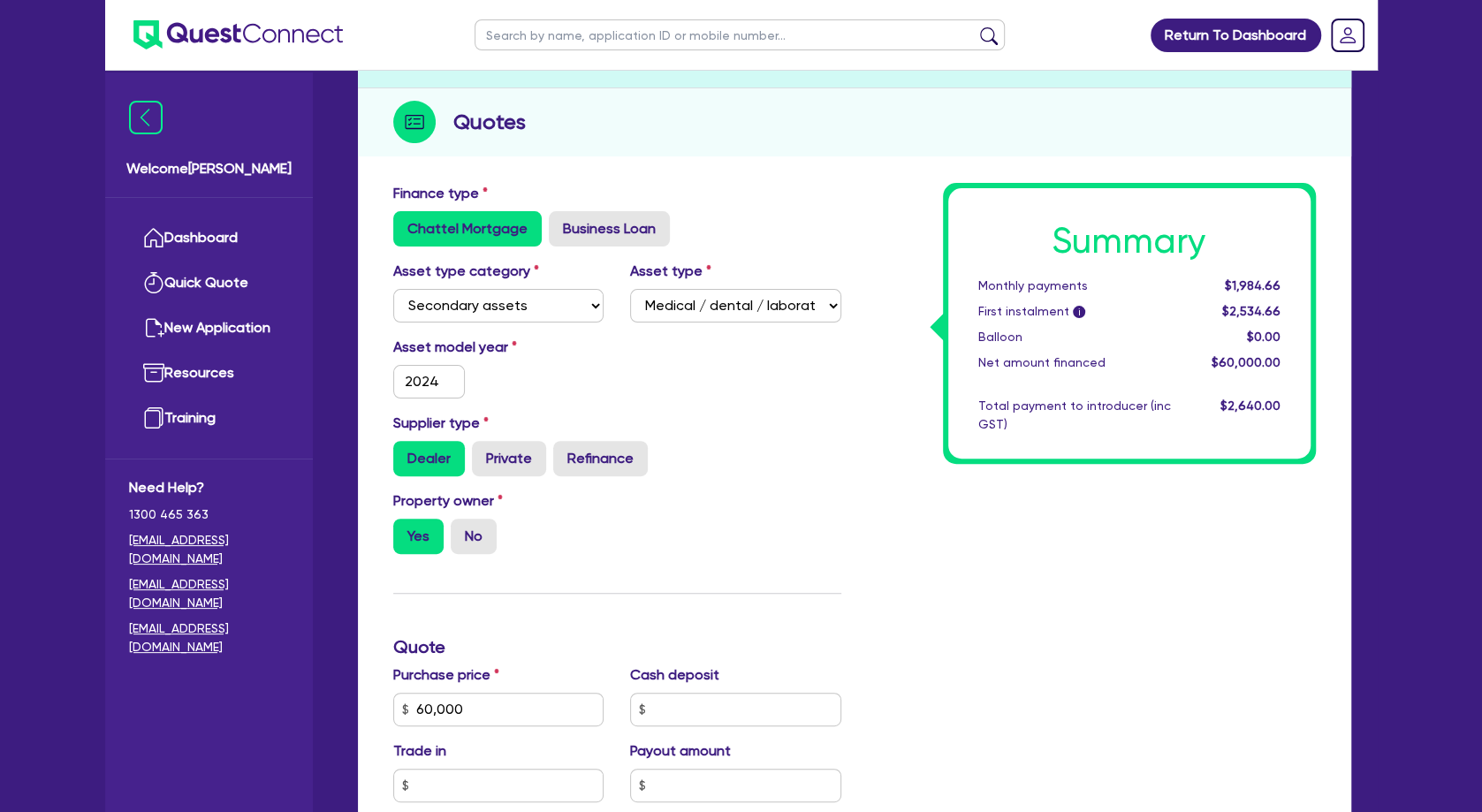
scroll to position [0, 0]
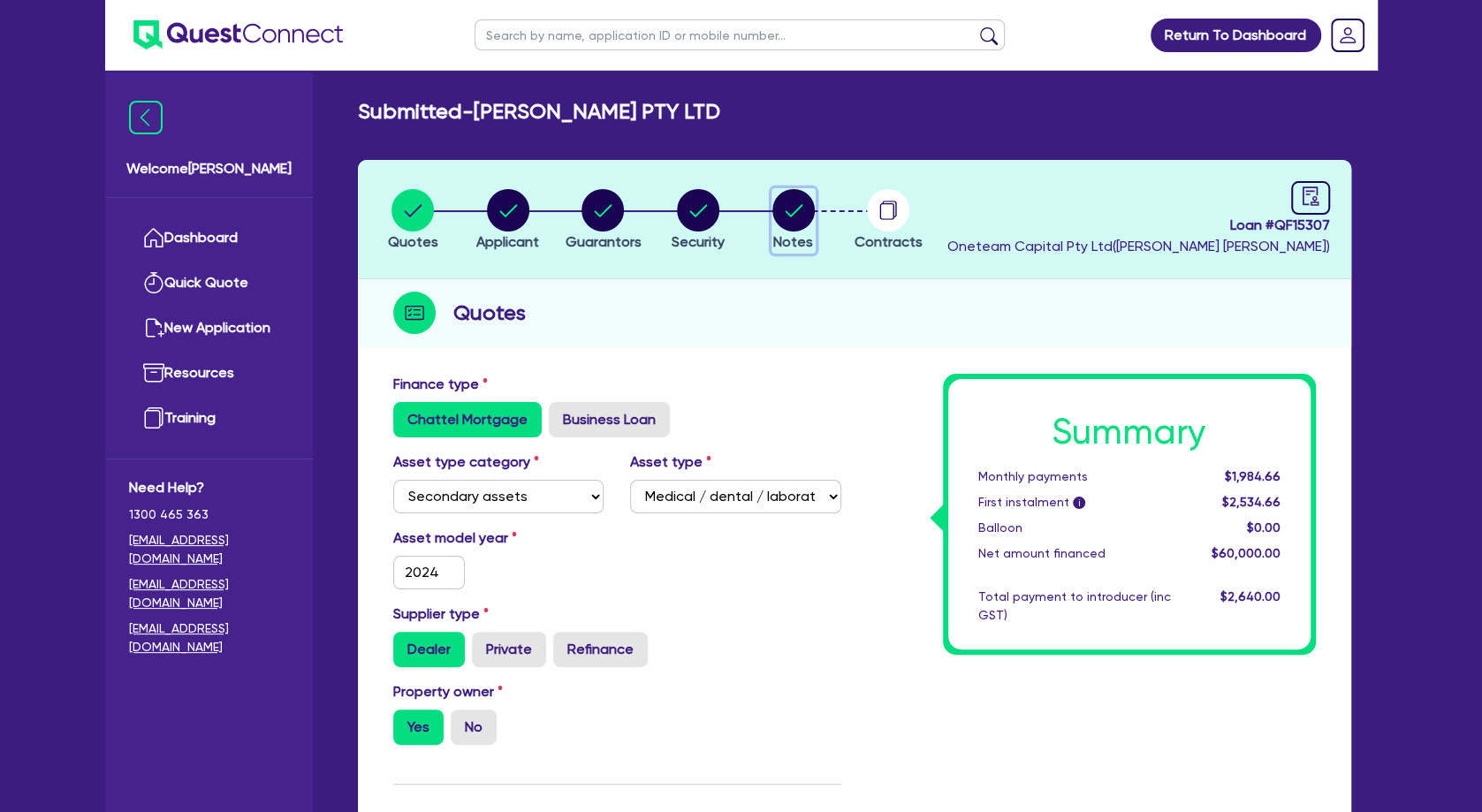
click at [795, 207] on circle "button" at bounding box center [793, 210] width 42 height 42
select select "Other"
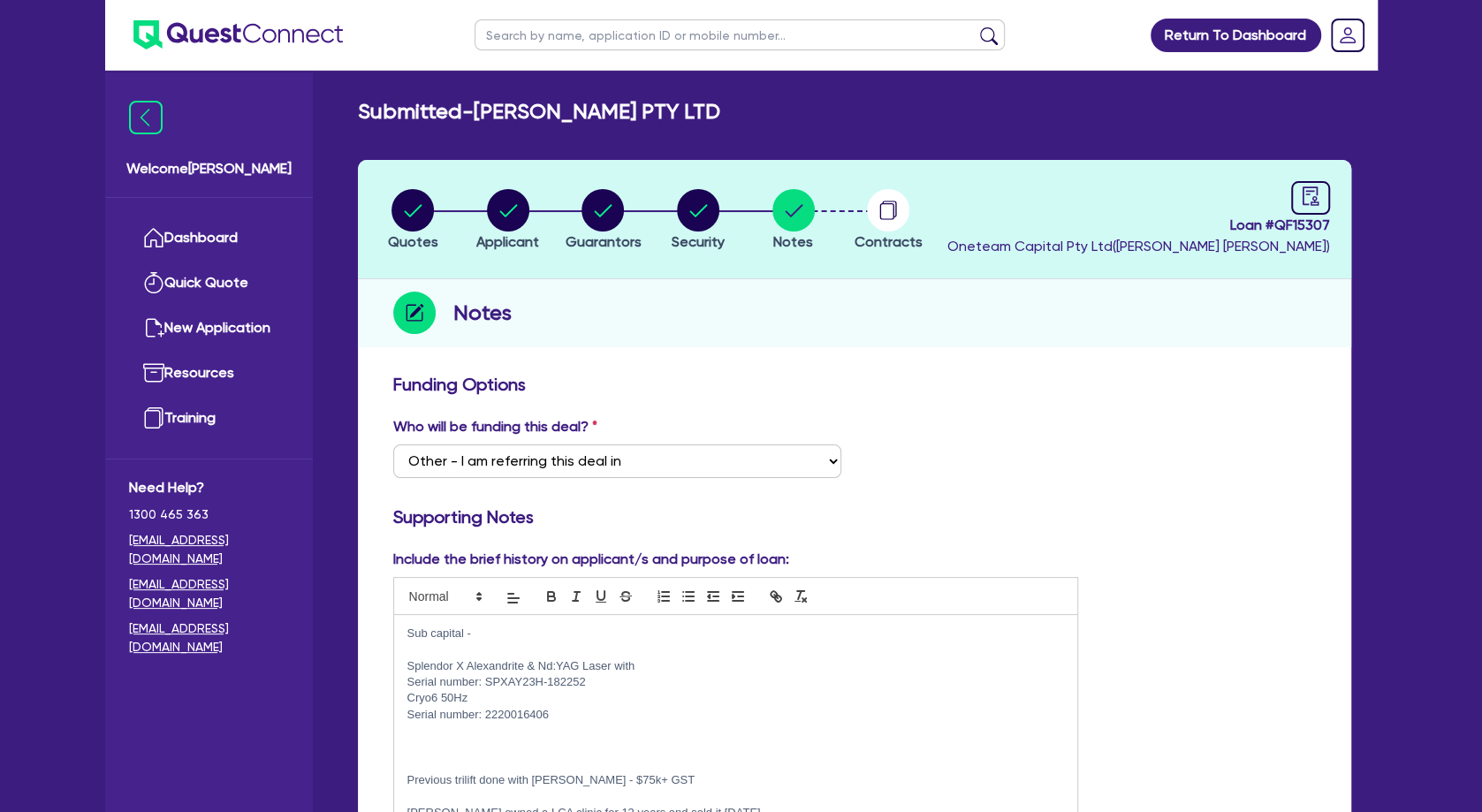
click at [518, 641] on p "Sub capital -" at bounding box center [736, 633] width 658 height 16
click at [518, 649] on p at bounding box center [736, 649] width 658 height 16
click at [474, 651] on p at bounding box center [736, 649] width 658 height 16
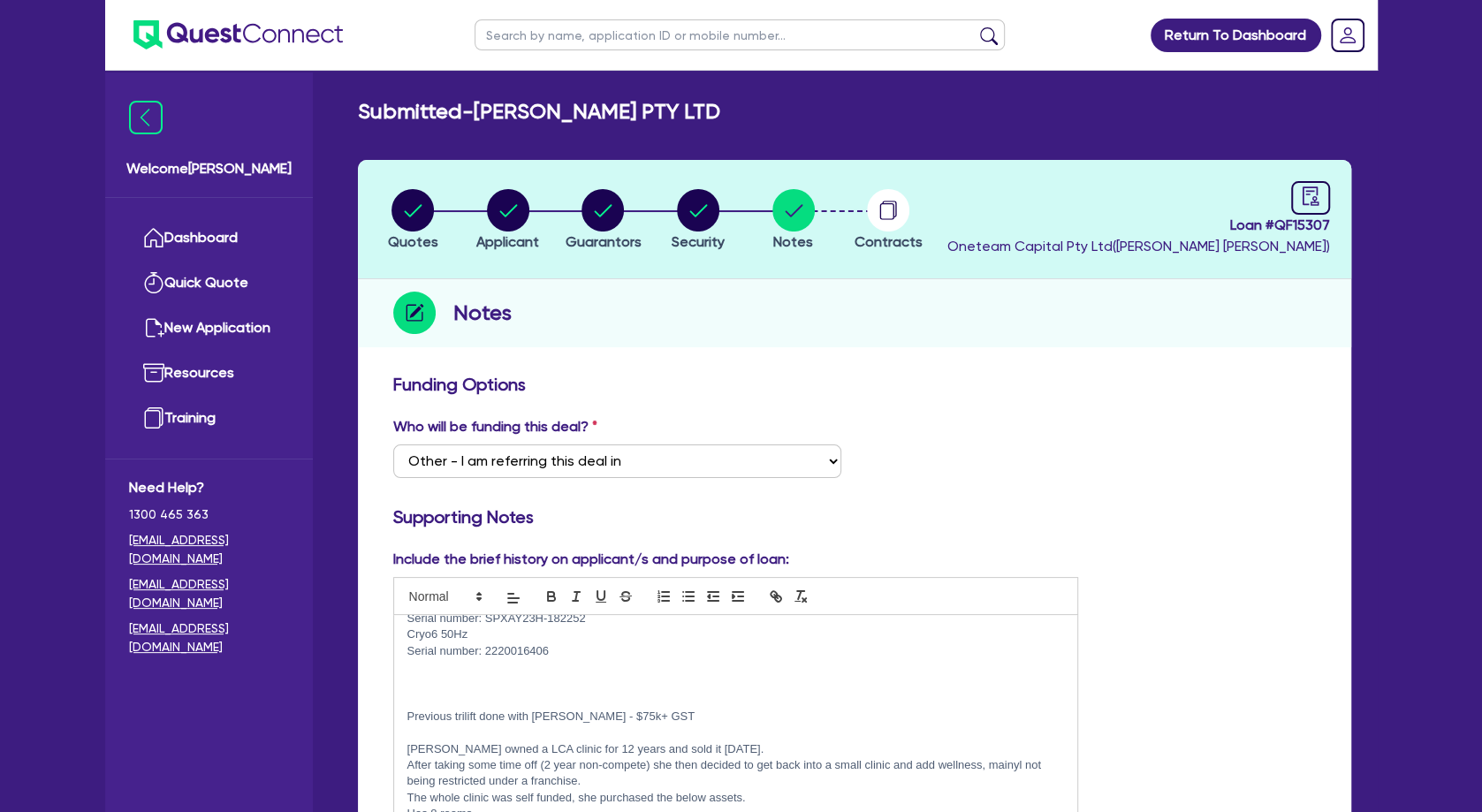
scroll to position [126, 0]
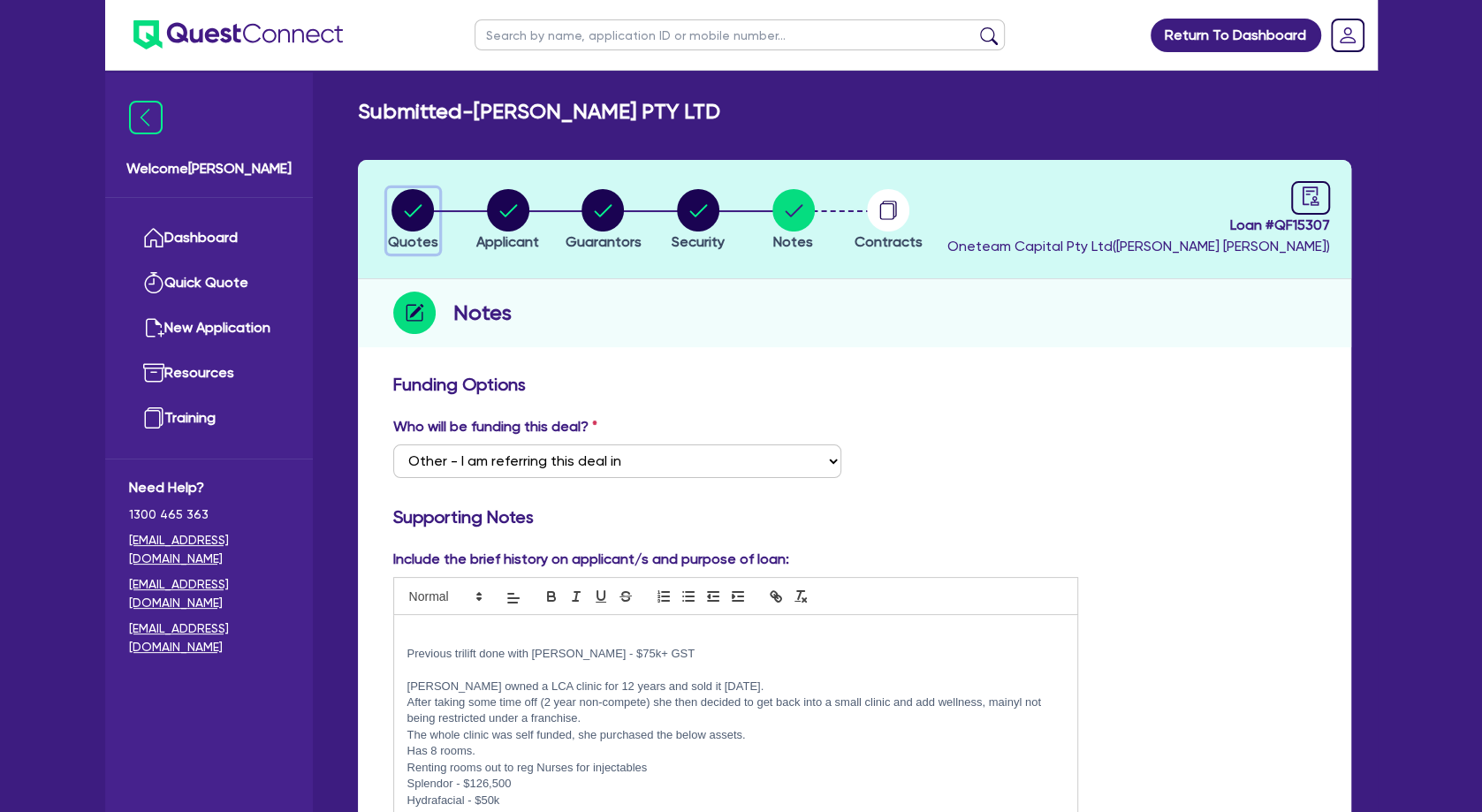
click at [420, 213] on circle "button" at bounding box center [412, 210] width 42 height 42
select select "SECONDARY_ASSETS"
select select "MEDICAL_DENTAL_LABORATORY_EQUIPMENT"
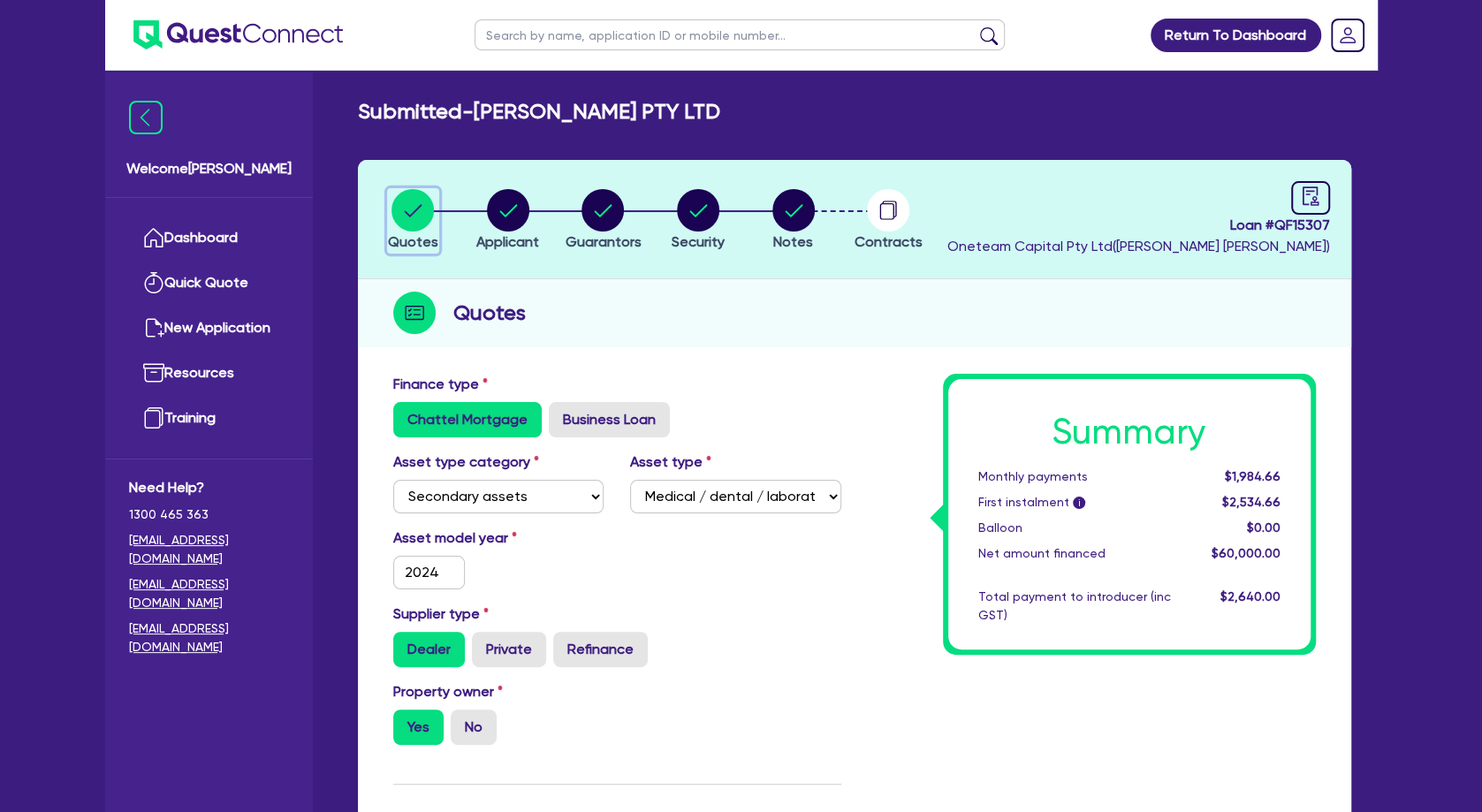
scroll to position [477, 0]
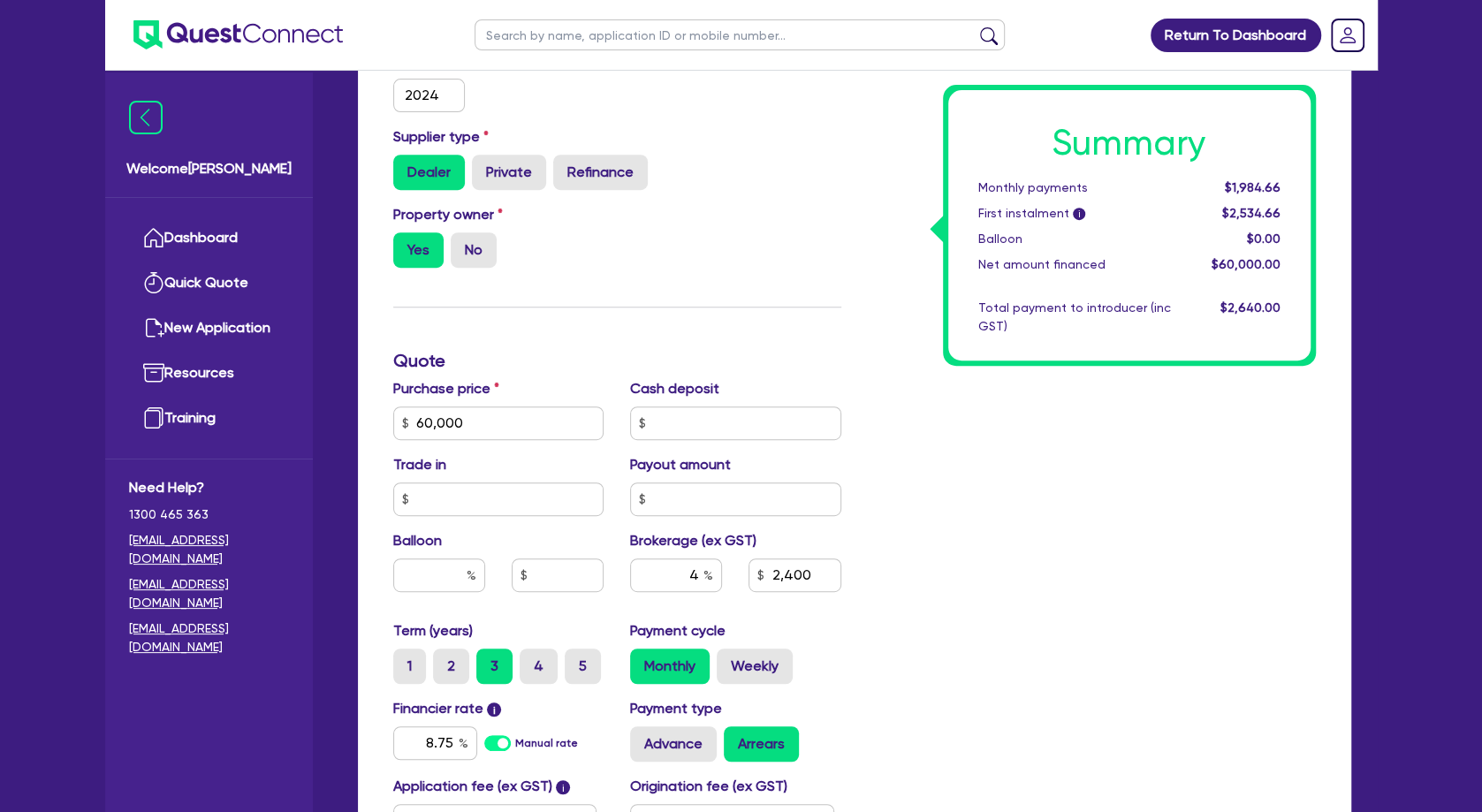
click at [946, 552] on div "Summary Monthly payments $1,984.66 First instalment i $2,534.66 Balloon $0.00 N…" at bounding box center [1092, 413] width 474 height 1033
drag, startPoint x: 1034, startPoint y: 465, endPoint x: 1012, endPoint y: 445, distance: 29.7
click at [1029, 457] on div "Summary Monthly payments $1,984.66 First instalment i $2,534.66 Balloon $0.00 N…" at bounding box center [1092, 413] width 474 height 1033
click at [1111, 620] on div "Summary Monthly payments $1,984.66 First instalment i $2,534.66 Balloon $0.00 N…" at bounding box center [1092, 413] width 474 height 1033
click at [1030, 517] on div "Summary Monthly payments $1,984.66 First instalment i $2,534.66 Balloon $0.00 N…" at bounding box center [1092, 413] width 474 height 1033
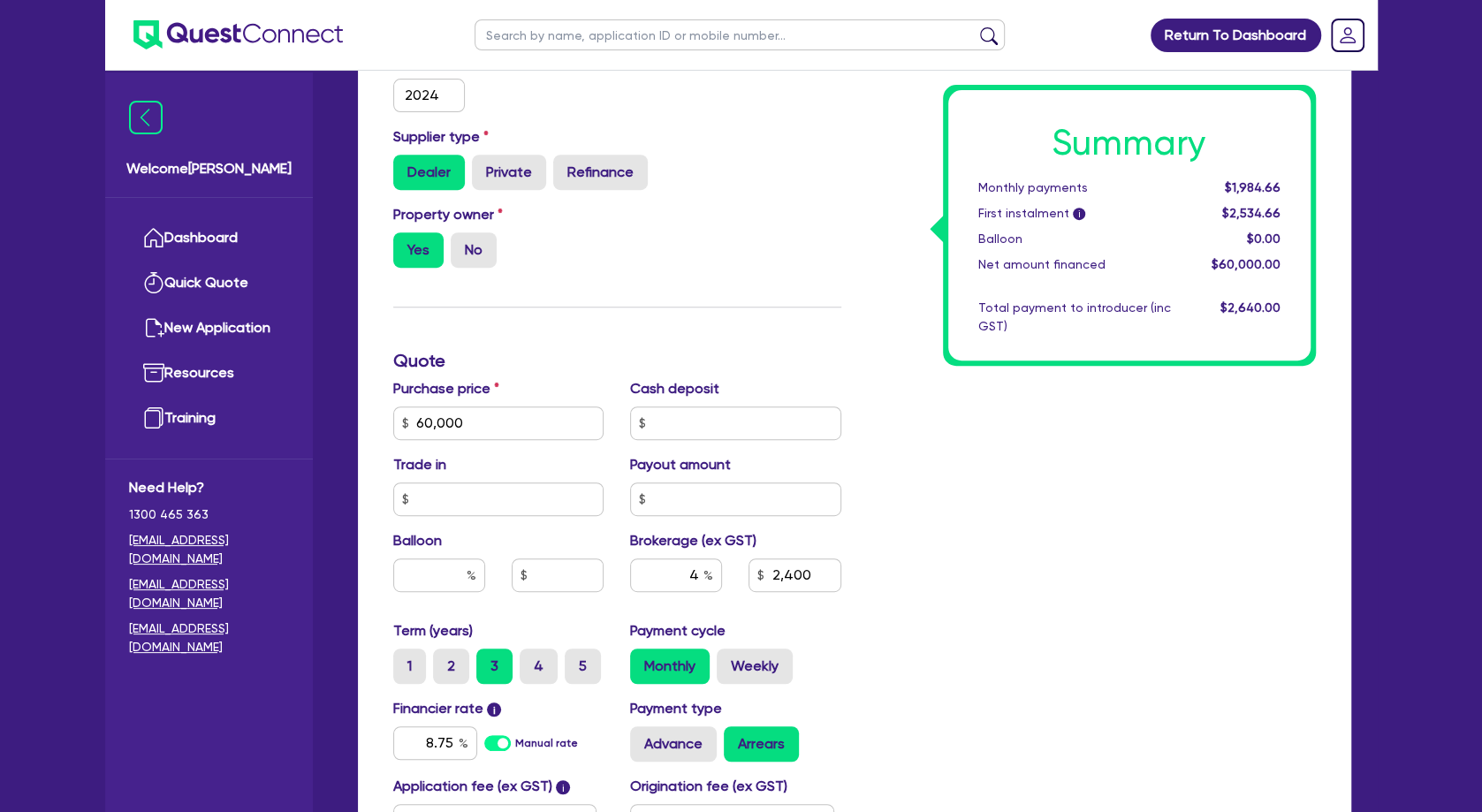
click at [1154, 581] on div "Summary Monthly payments $1,984.66 First instalment i $2,534.66 Balloon $0.00 N…" at bounding box center [1092, 413] width 474 height 1033
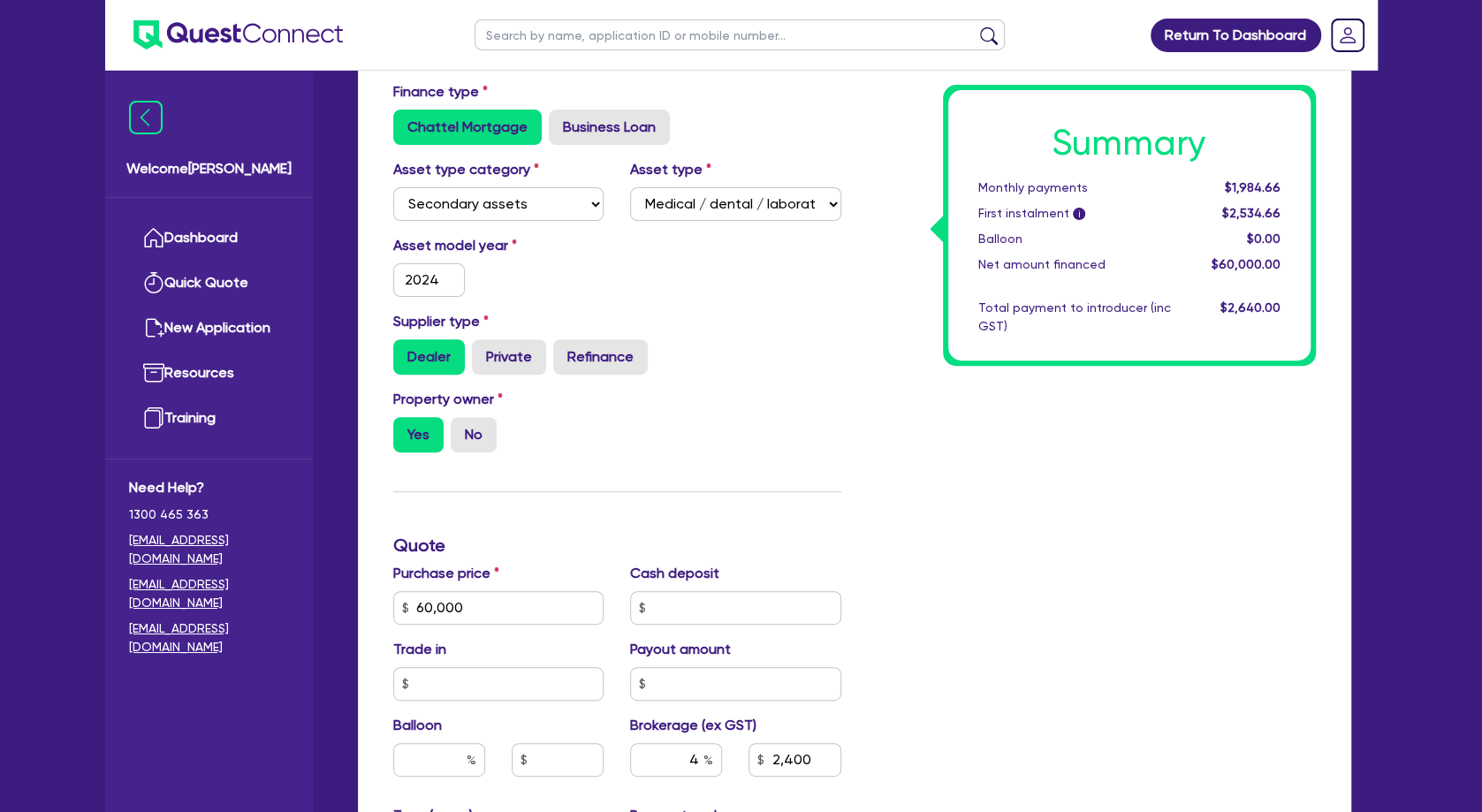
scroll to position [218, 0]
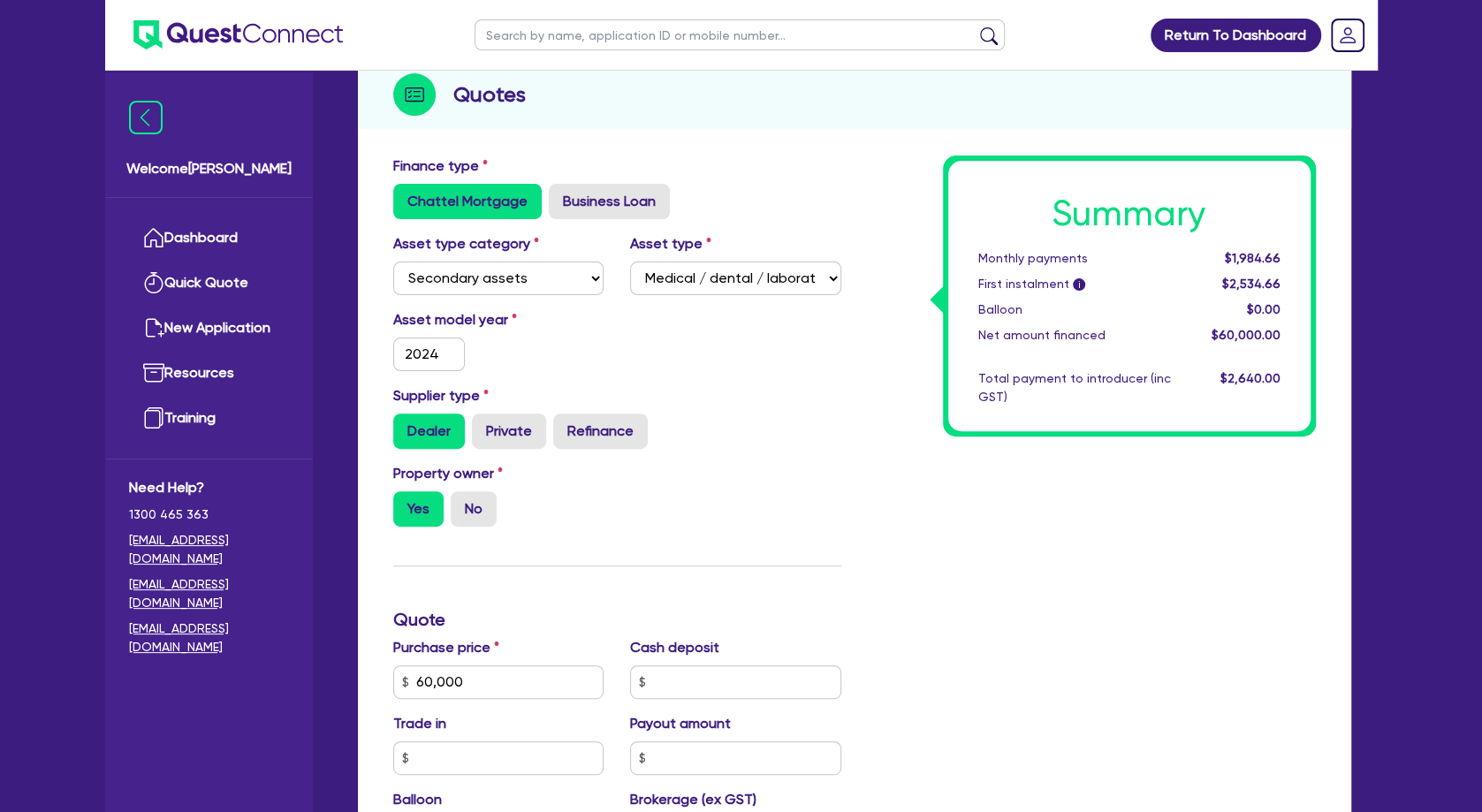
click at [1111, 616] on div "Summary Monthly payments $1,984.66 First instalment i $2,534.66 Balloon $0.00 N…" at bounding box center [1092, 672] width 474 height 1033
click at [1141, 581] on div "Summary Monthly payments $1,984.66 First instalment i $2,534.66 Balloon $0.00 N…" at bounding box center [1092, 672] width 474 height 1033
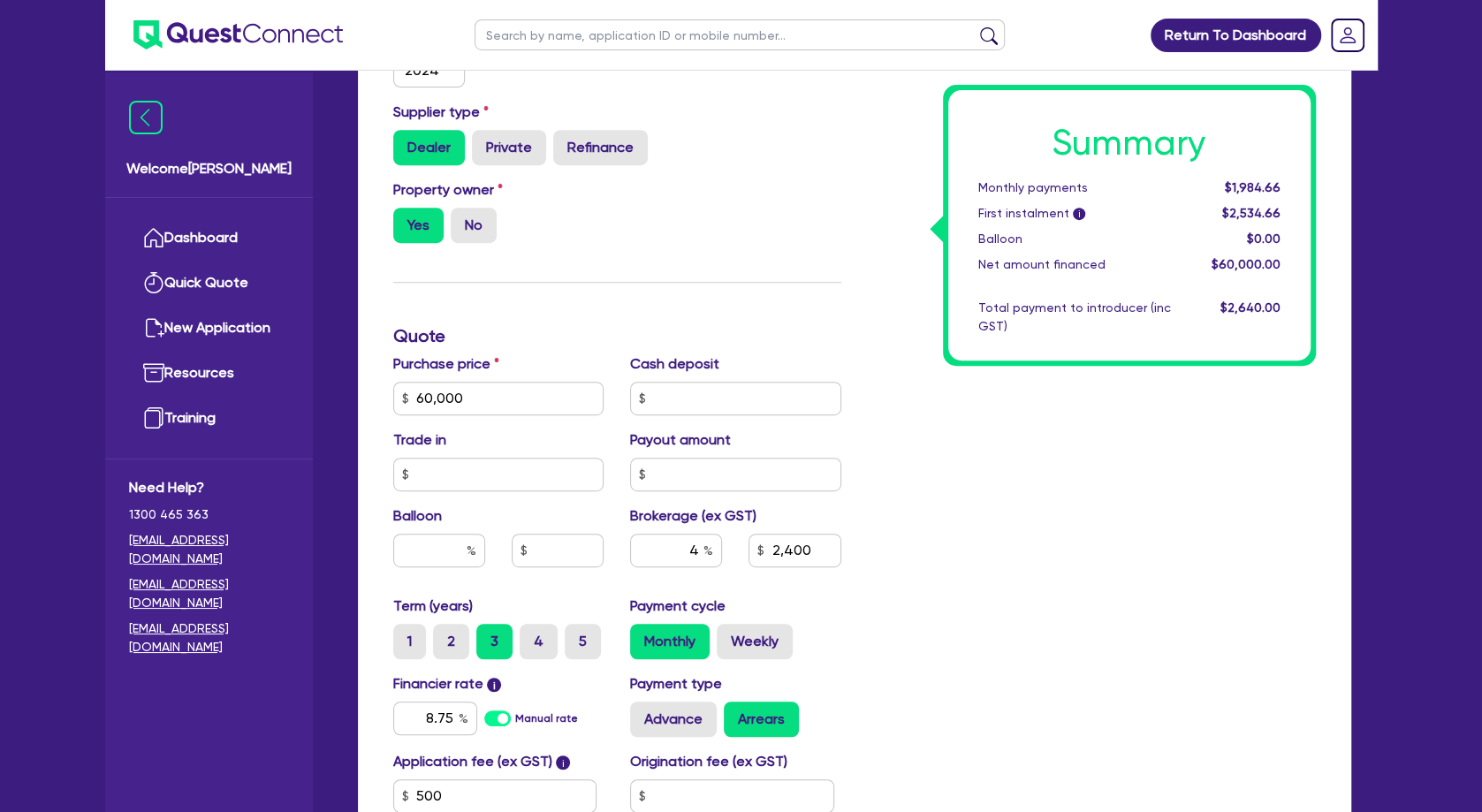
scroll to position [504, 0]
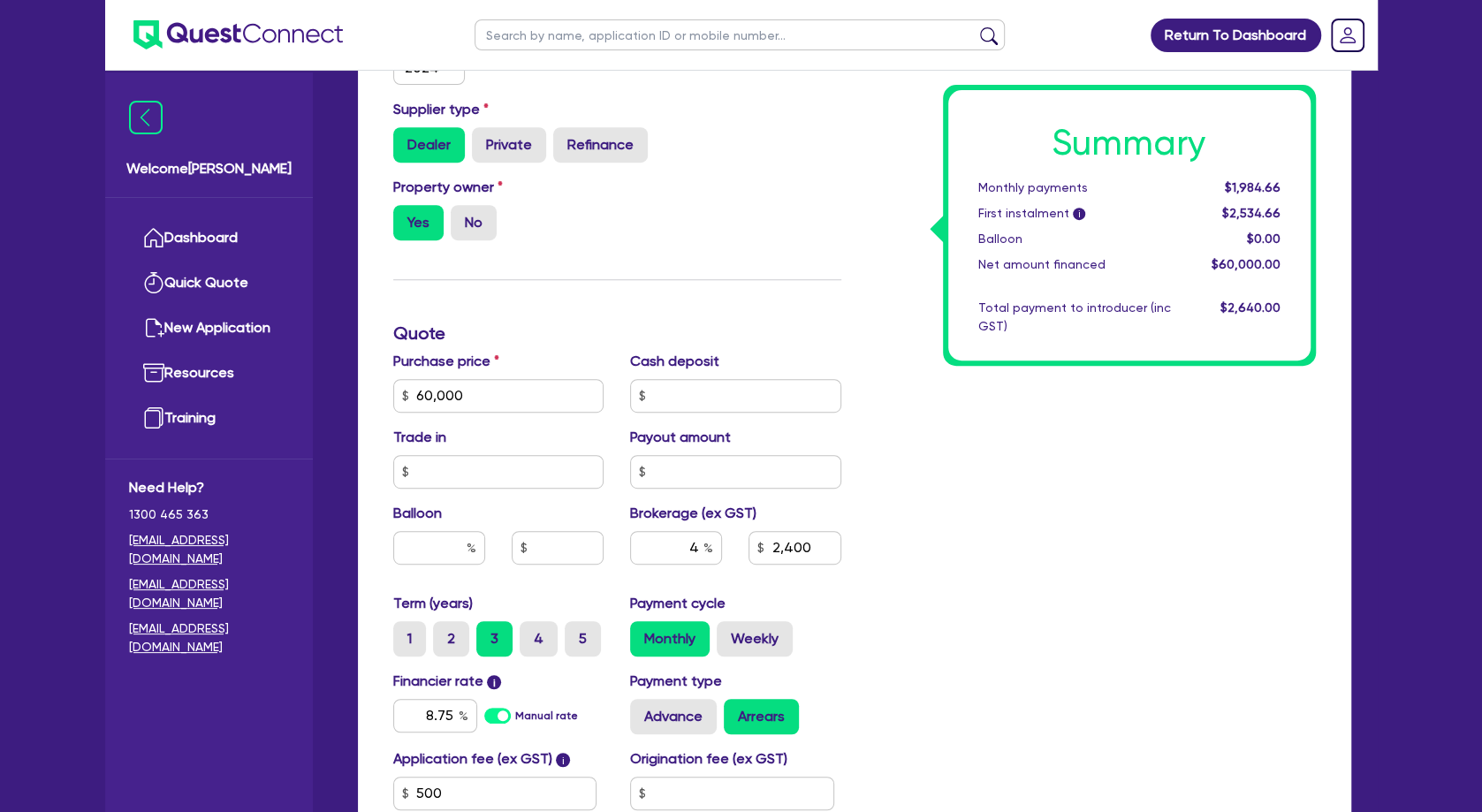
drag, startPoint x: 1120, startPoint y: 486, endPoint x: 1093, endPoint y: 491, distance: 27.5
click at [1117, 486] on div "Summary Monthly payments $1,984.66 First instalment i $2,534.66 Balloon $0.00 N…" at bounding box center [1092, 386] width 474 height 1033
drag, startPoint x: 690, startPoint y: 541, endPoint x: 732, endPoint y: 543, distance: 42.0
click at [722, 543] on input "4" at bounding box center [677, 549] width 92 height 34
type input "3"
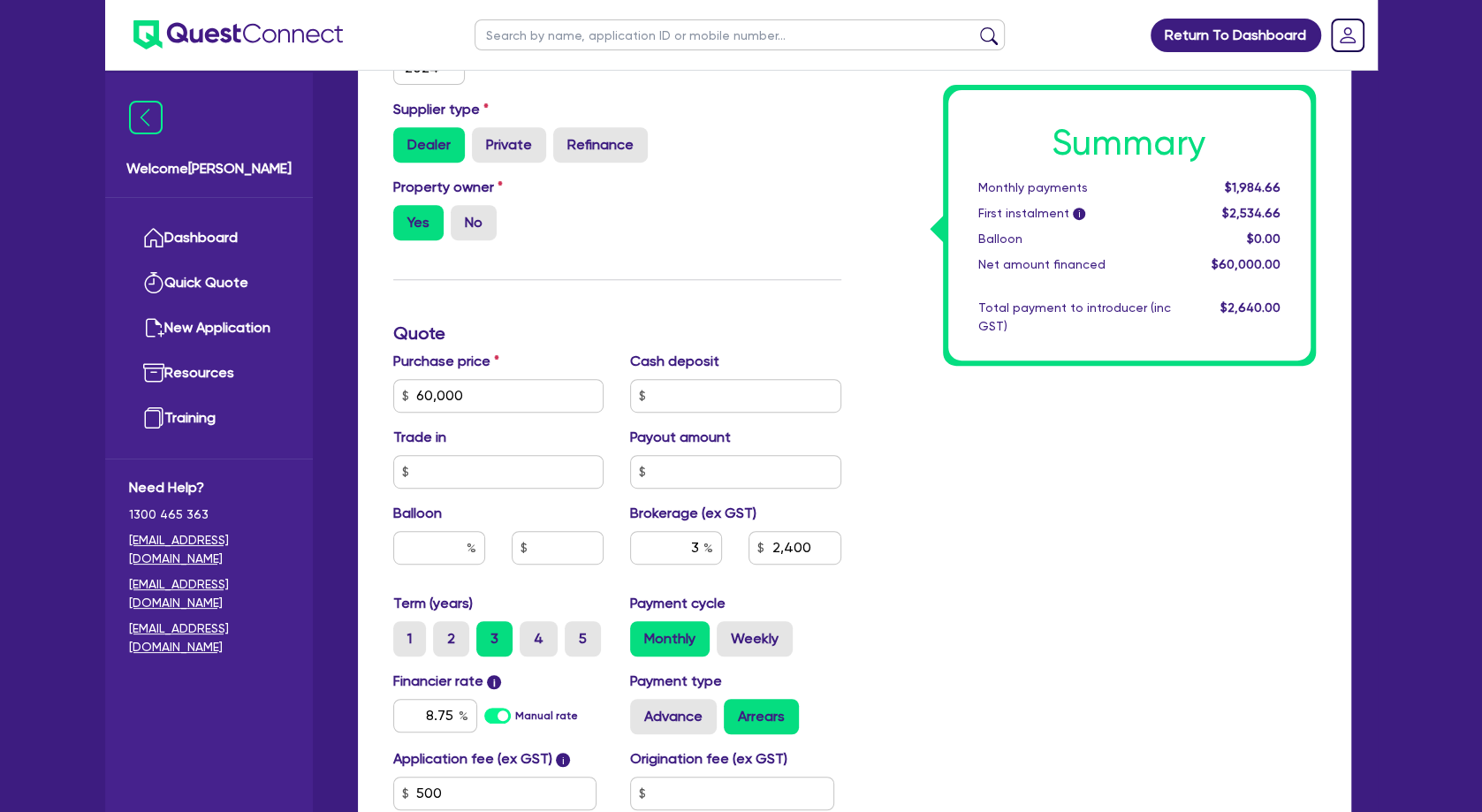
type input "60,000"
type input "2,400"
click at [1118, 495] on div "Summary Monthly payments $1,984.66 First instalment i $2,534.66 Balloon $0.00 N…" at bounding box center [1092, 386] width 474 height 1033
type input "60,000"
type input "1,800"
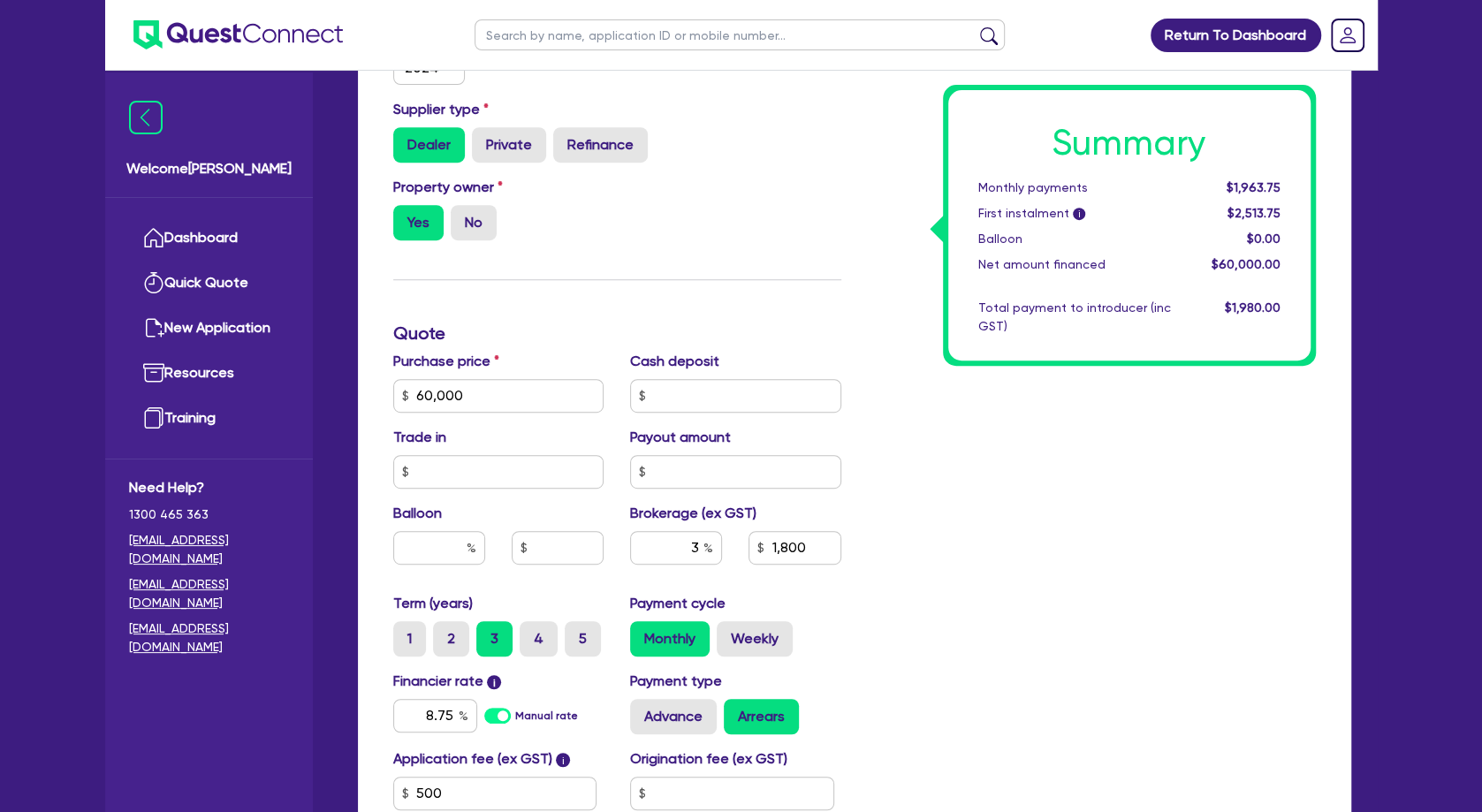
click at [1048, 560] on div "Summary Monthly payments $1,963.75 First instalment i $2,513.75 Balloon $0.00 N…" at bounding box center [1092, 386] width 474 height 1033
click at [990, 558] on div "Summary Monthly payments $1,963.75 First instalment i $2,513.75 Balloon $0.00 N…" at bounding box center [1092, 386] width 474 height 1033
drag, startPoint x: 1071, startPoint y: 450, endPoint x: 1082, endPoint y: 427, distance: 25.5
click at [1071, 448] on div "Summary Monthly payments $1,963.75 First instalment i $2,513.75 Balloon $0.00 N…" at bounding box center [1092, 386] width 474 height 1033
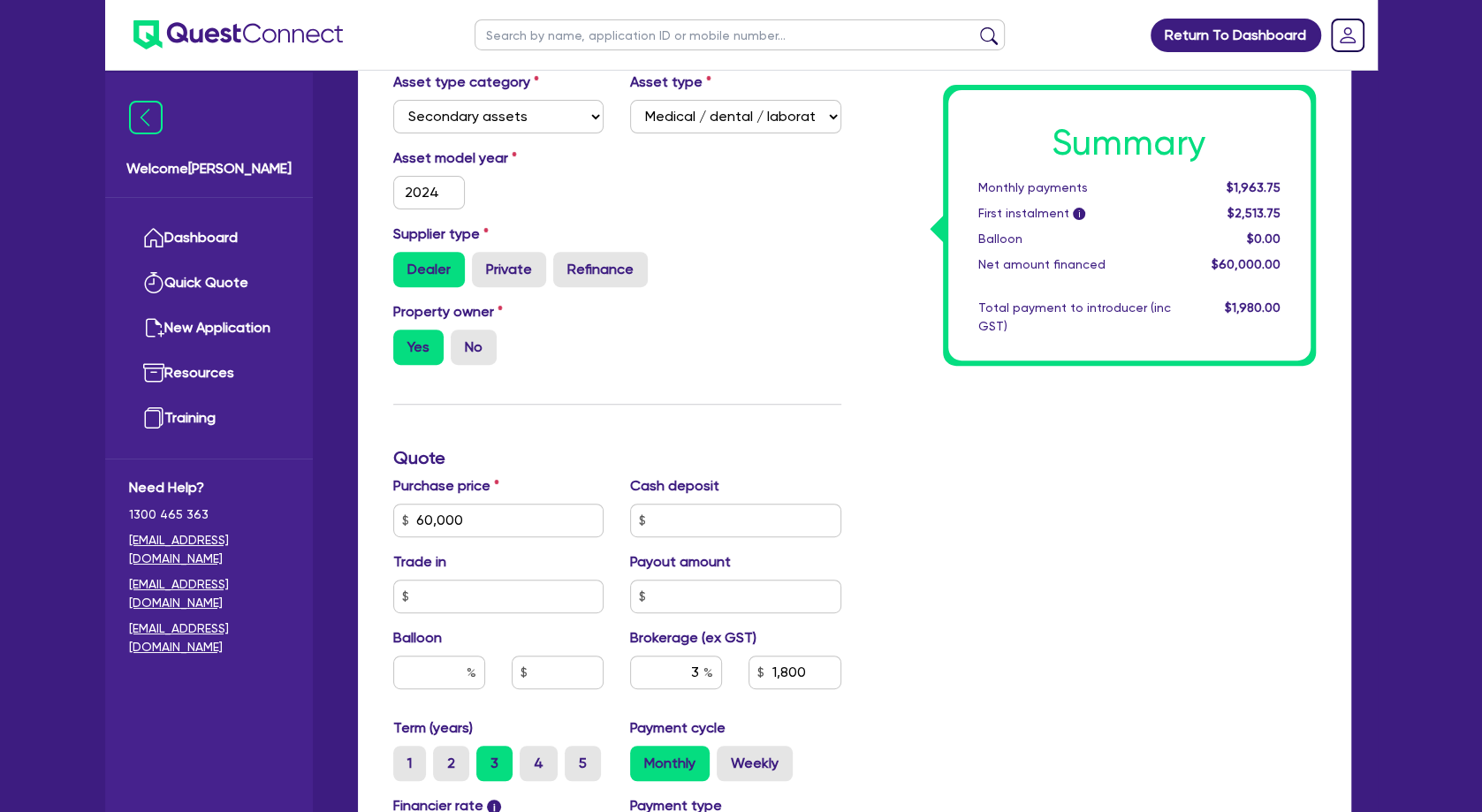
scroll to position [313, 0]
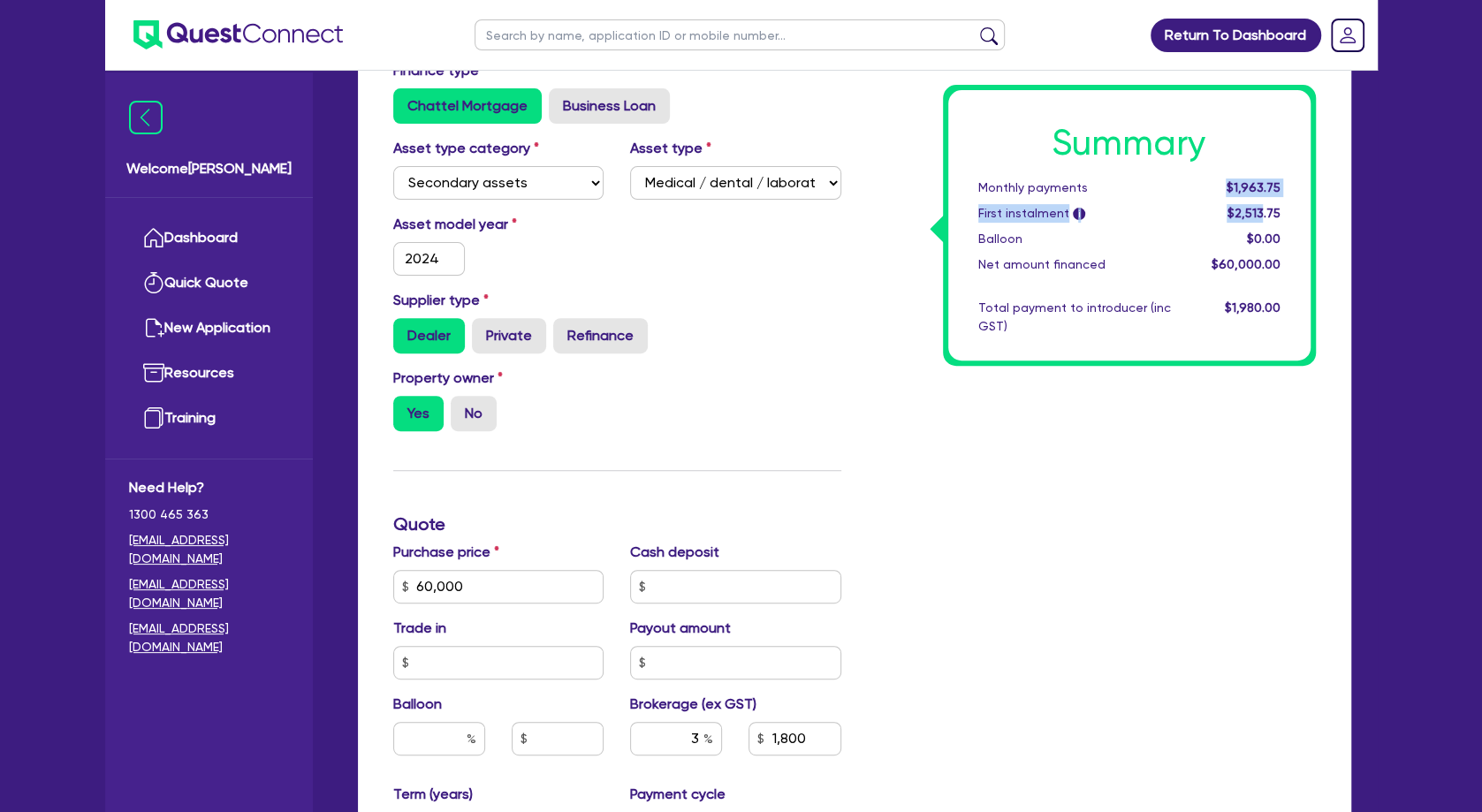
drag, startPoint x: 1229, startPoint y: 180, endPoint x: 1275, endPoint y: 231, distance: 68.7
click at [1275, 231] on div "Summary Monthly payments $1,963.75 First instalment i $2,513.75 Balloon $0.00 N…" at bounding box center [1129, 225] width 362 height 270
click at [1275, 231] on div "$0.00" at bounding box center [1239, 239] width 109 height 19
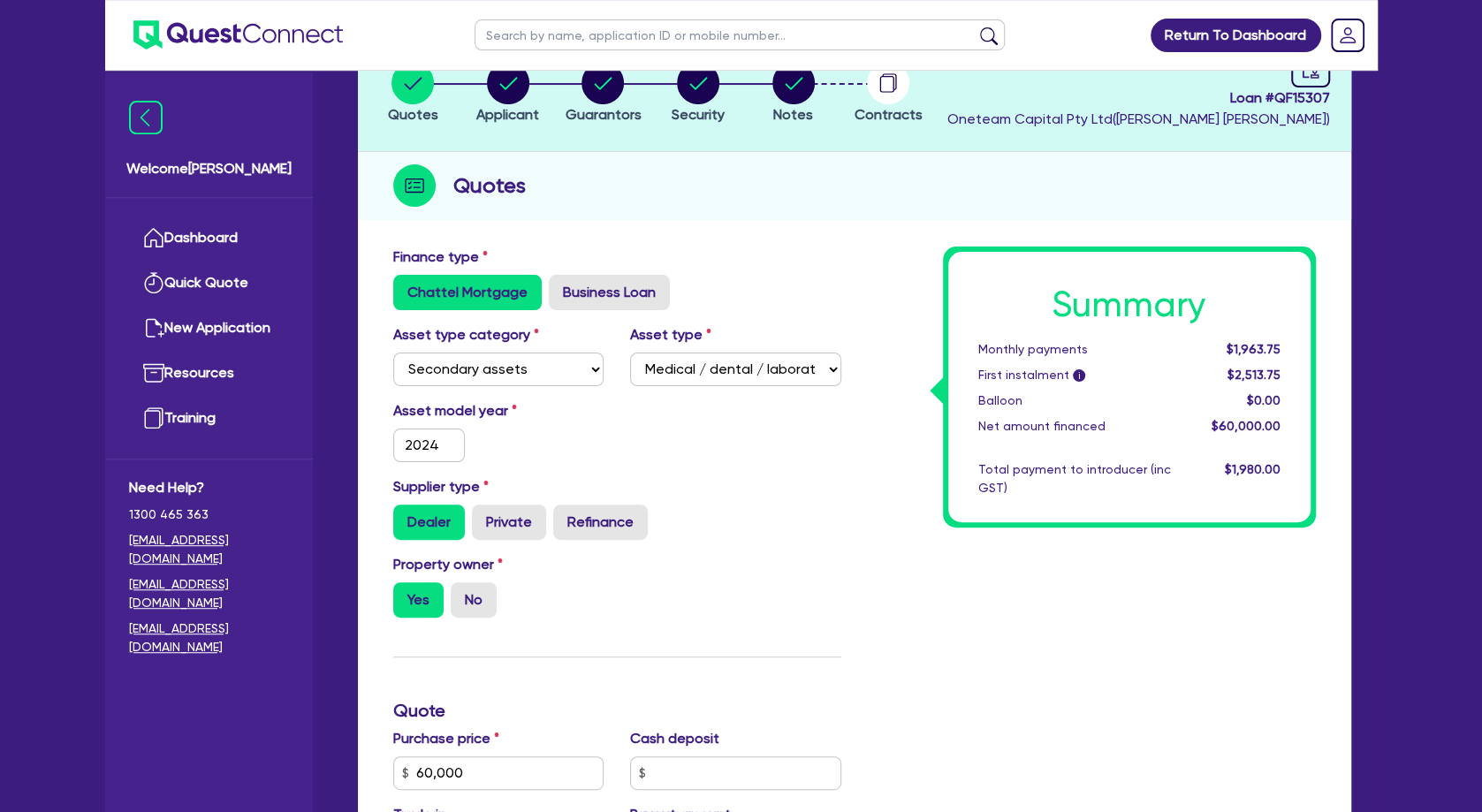
scroll to position [123, 0]
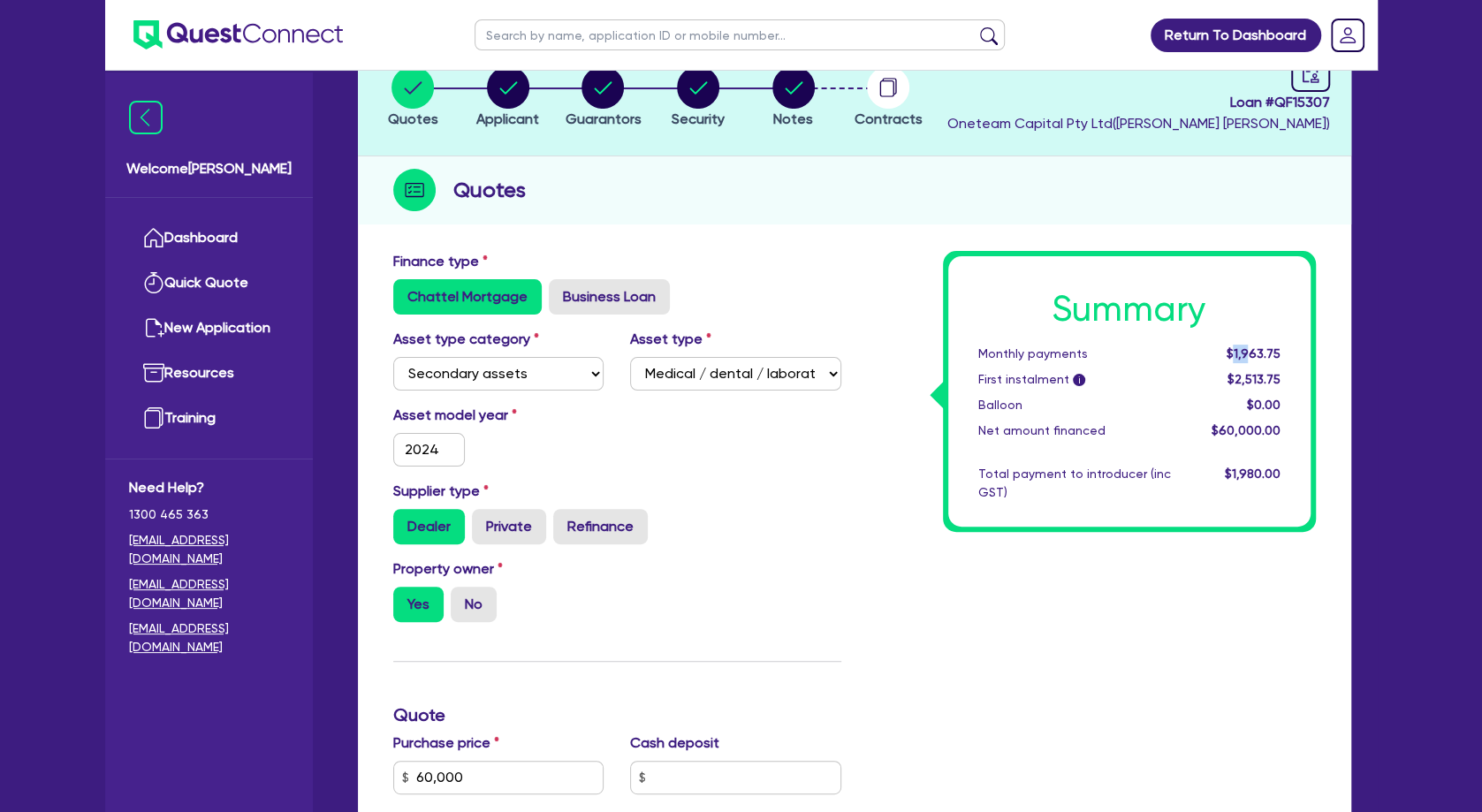
drag, startPoint x: 1236, startPoint y: 356, endPoint x: 1257, endPoint y: 369, distance: 24.7
click at [1255, 368] on div "Summary Monthly payments $1,963.75 First instalment i $2,513.75 Balloon $0.00 N…" at bounding box center [1129, 390] width 362 height 270
drag, startPoint x: 1257, startPoint y: 369, endPoint x: 1234, endPoint y: 364, distance: 23.5
click at [1257, 371] on div "$2,513.75" at bounding box center [1239, 380] width 109 height 19
drag, startPoint x: 1264, startPoint y: 348, endPoint x: 1283, endPoint y: 358, distance: 21.5
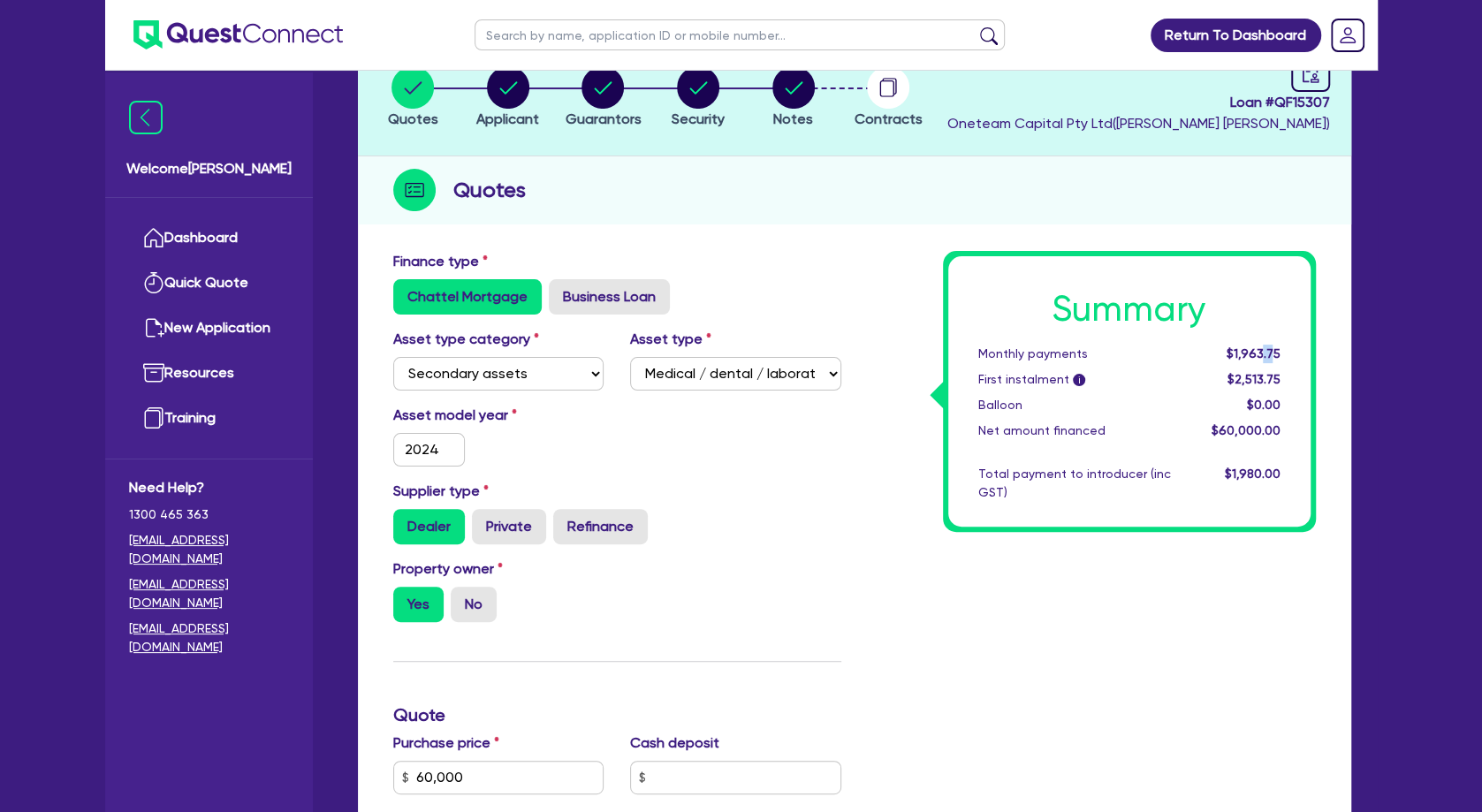
click at [1283, 358] on div "$1,963.75" at bounding box center [1239, 354] width 109 height 19
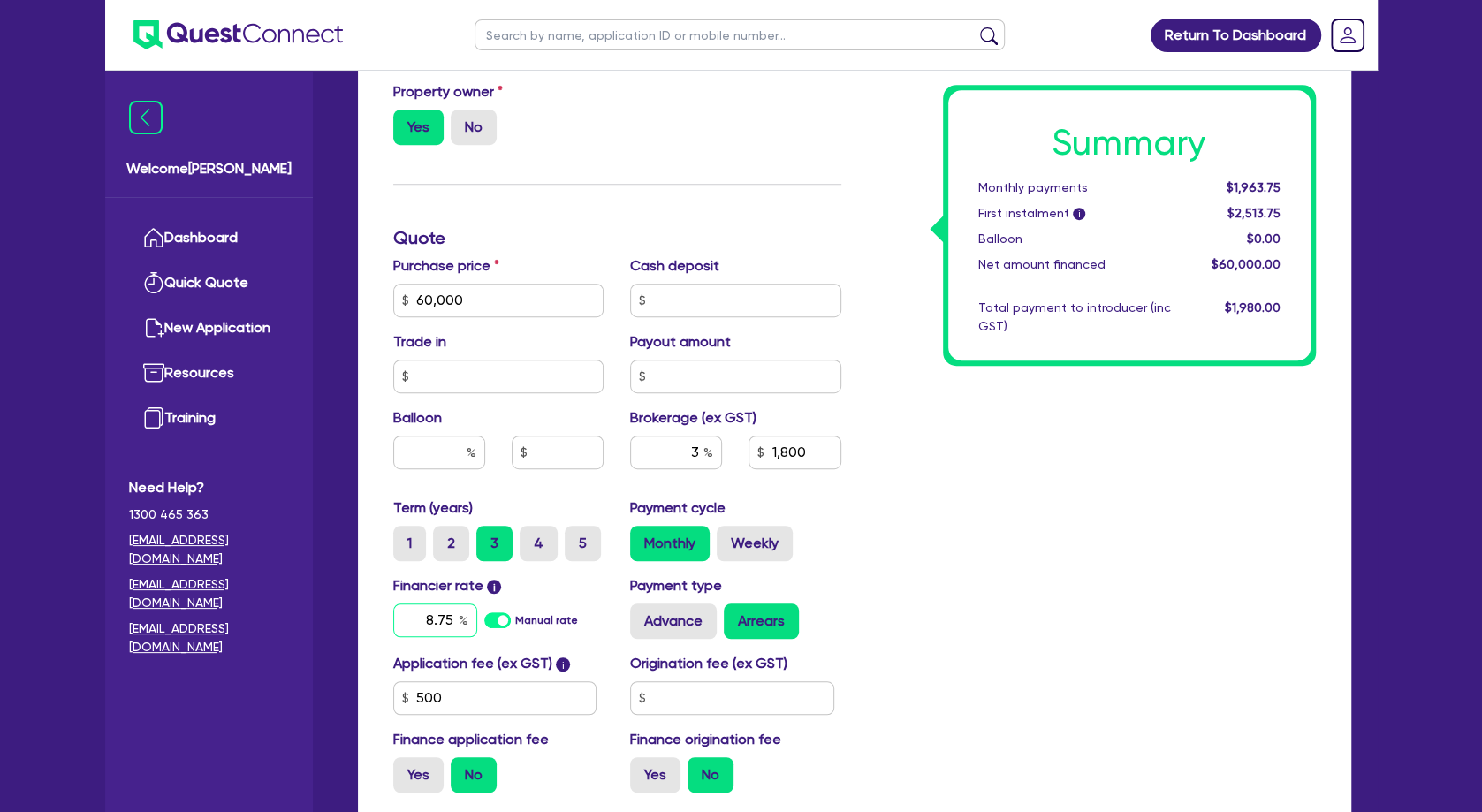
drag, startPoint x: 406, startPoint y: 628, endPoint x: 502, endPoint y: 614, distance: 97.0
click at [477, 614] on input "8.75" at bounding box center [435, 621] width 84 height 34
type input "8.25"
type input "60,000"
type input "1,800"
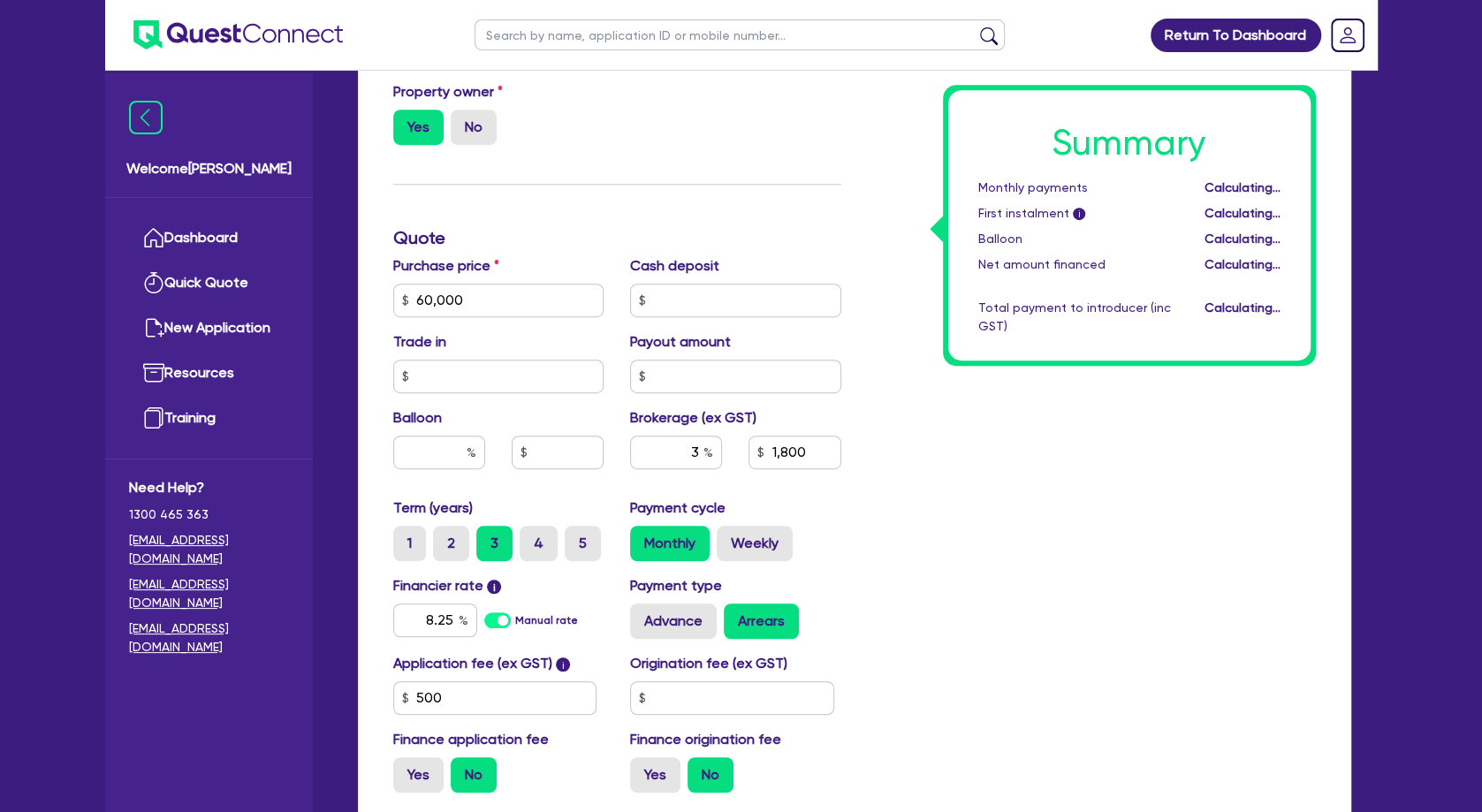
click at [1017, 494] on div "Summary Monthly payments Calculating... First instalment i Calculating... Ballo…" at bounding box center [1092, 291] width 474 height 1033
type input "60,000"
type input "1,800"
drag, startPoint x: 428, startPoint y: 613, endPoint x: 504, endPoint y: 612, distance: 76.0
click at [477, 612] on input "8.25" at bounding box center [435, 621] width 84 height 34
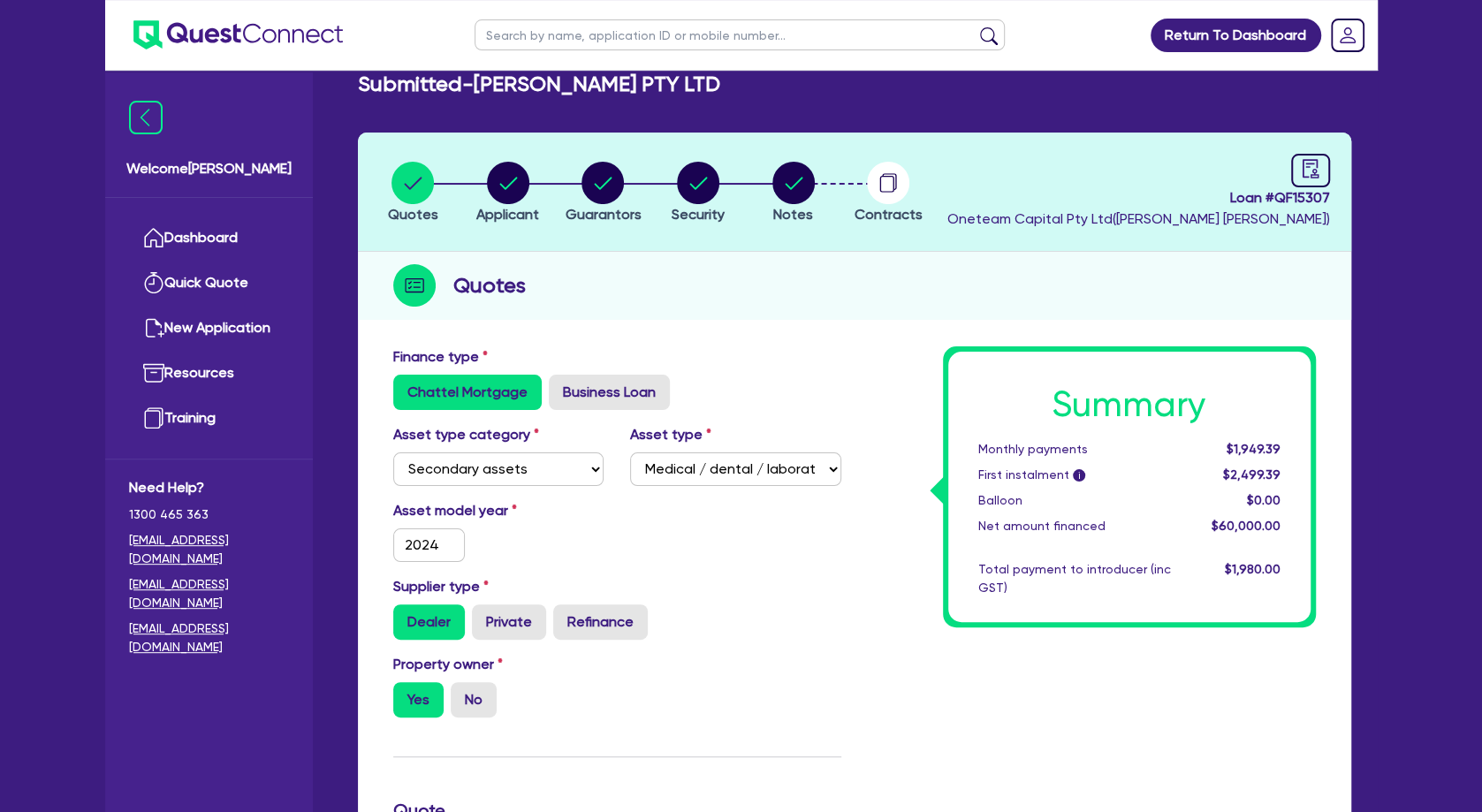
scroll to position [0, 0]
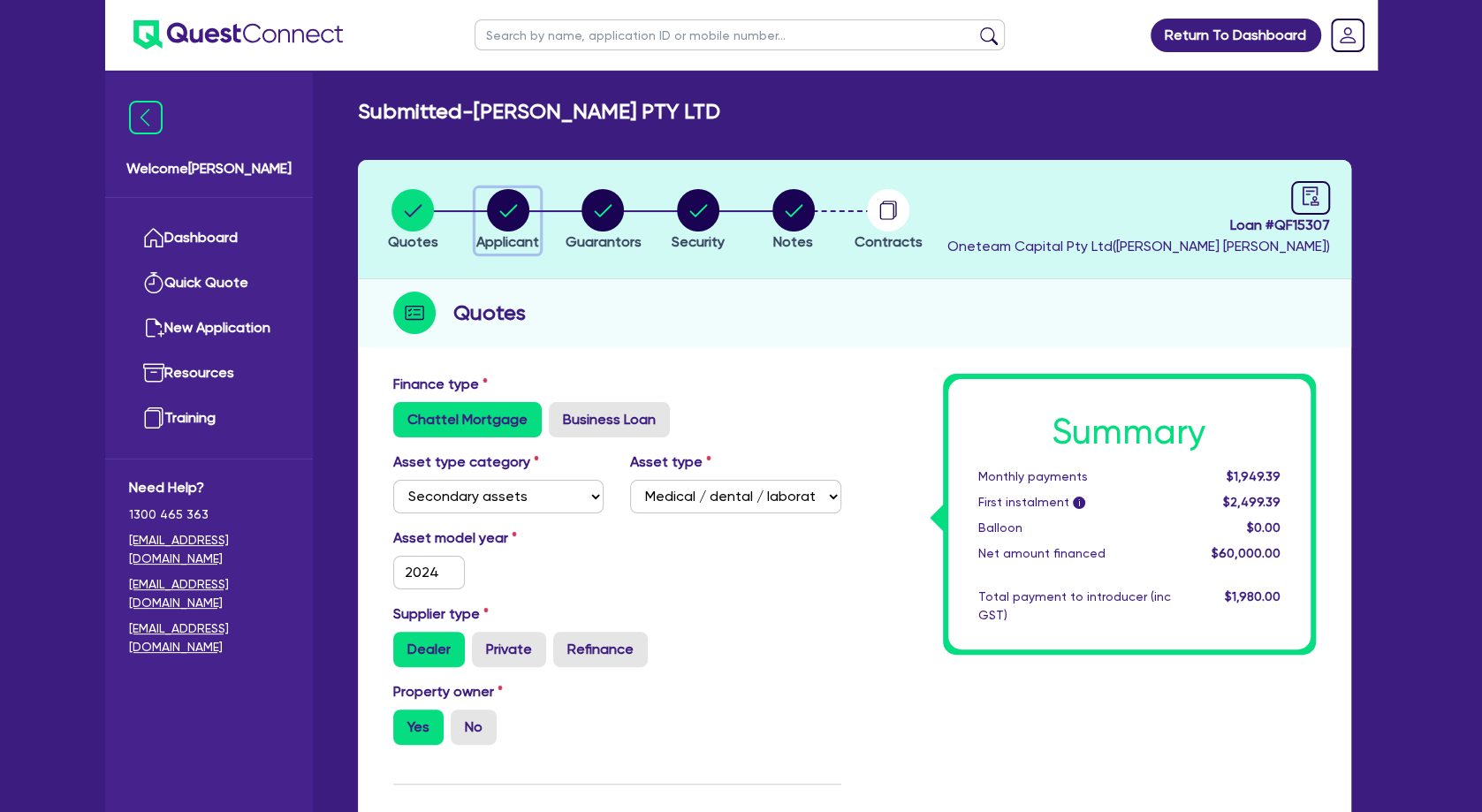
click at [488, 203] on icon "button" at bounding box center [508, 210] width 42 height 42
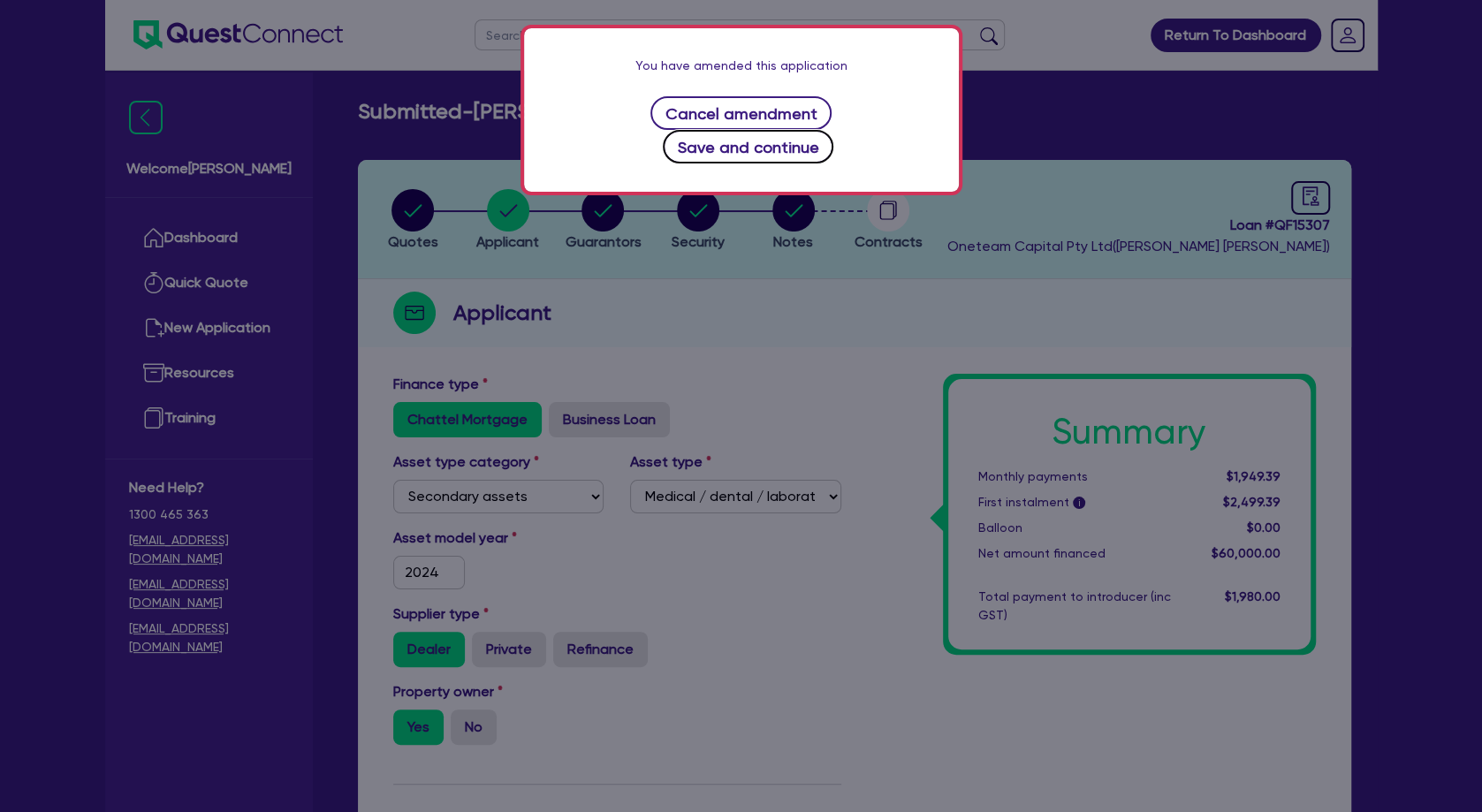
click at [790, 148] on button "Save and continue" at bounding box center [747, 147] width 170 height 34
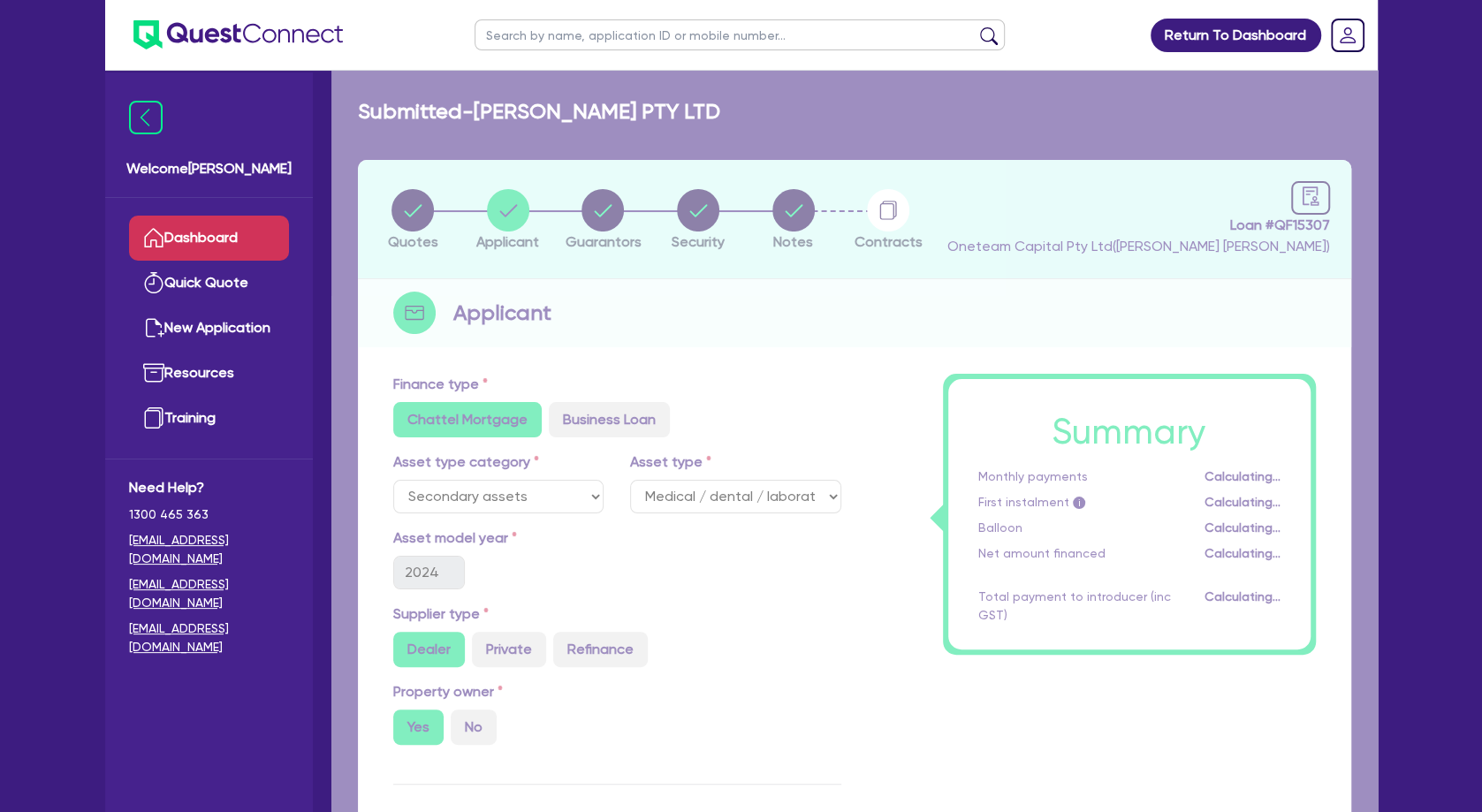
select select "COMPANY"
select select "HEALTH_BEAUTY"
select select "HAIR_BEAUTY_SALONS"
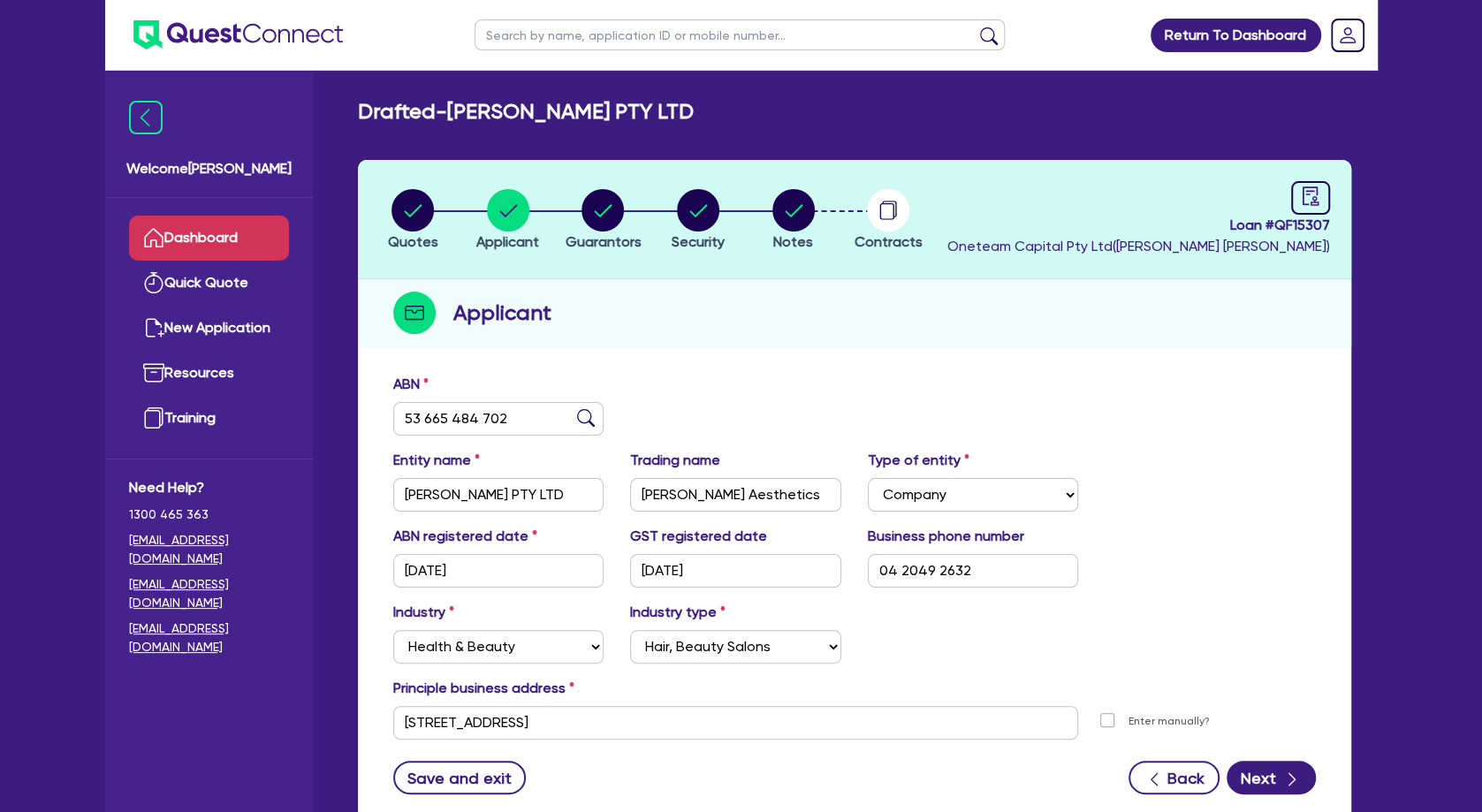
click at [219, 241] on link "Dashboard" at bounding box center [209, 238] width 160 height 45
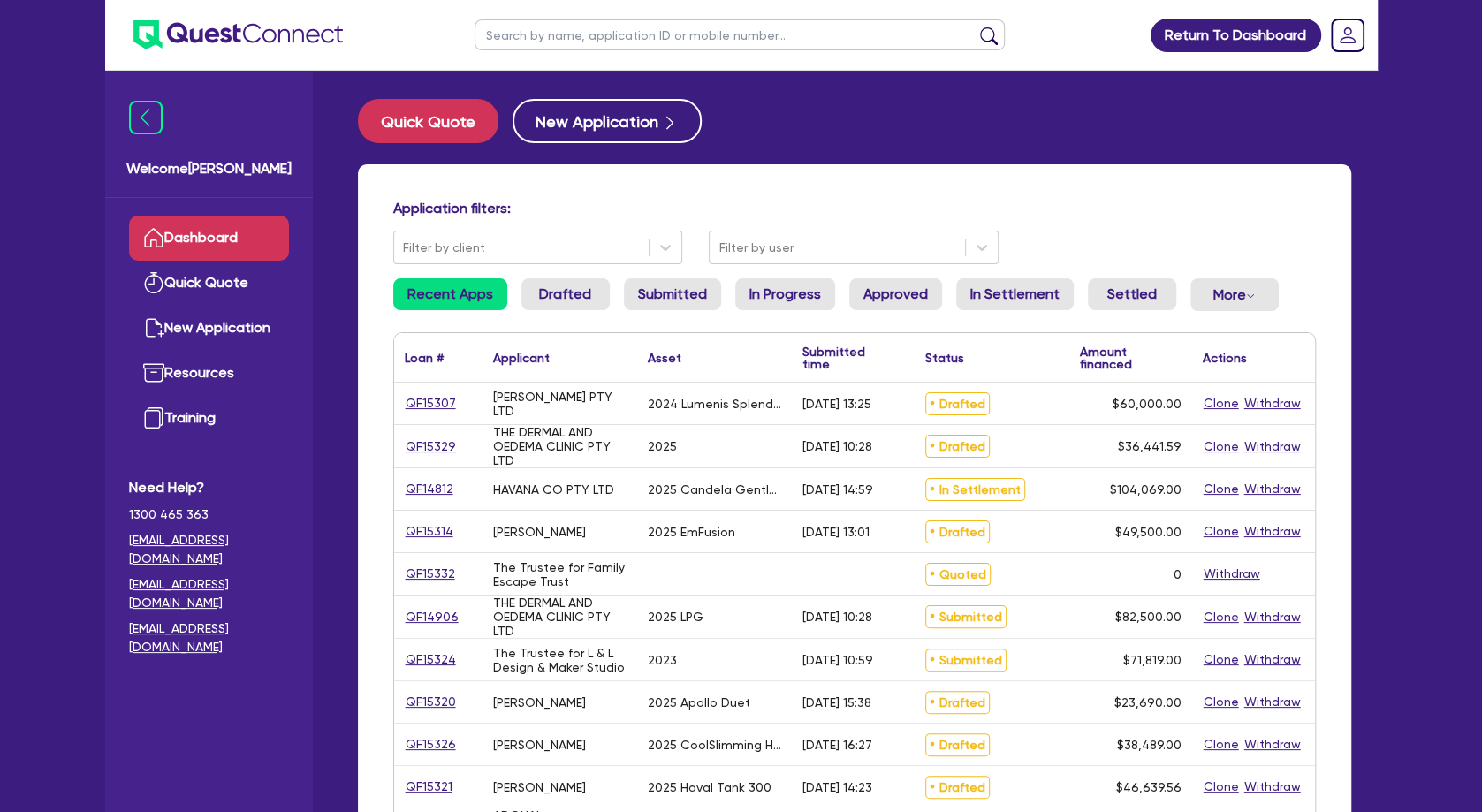
click at [1040, 222] on div "Application filters:" at bounding box center [854, 211] width 949 height 24
click at [821, 39] on input "text" at bounding box center [740, 35] width 531 height 31
type input "[PERSON_NAME]"
click at [975, 26] on button "submit" at bounding box center [989, 39] width 28 height 24
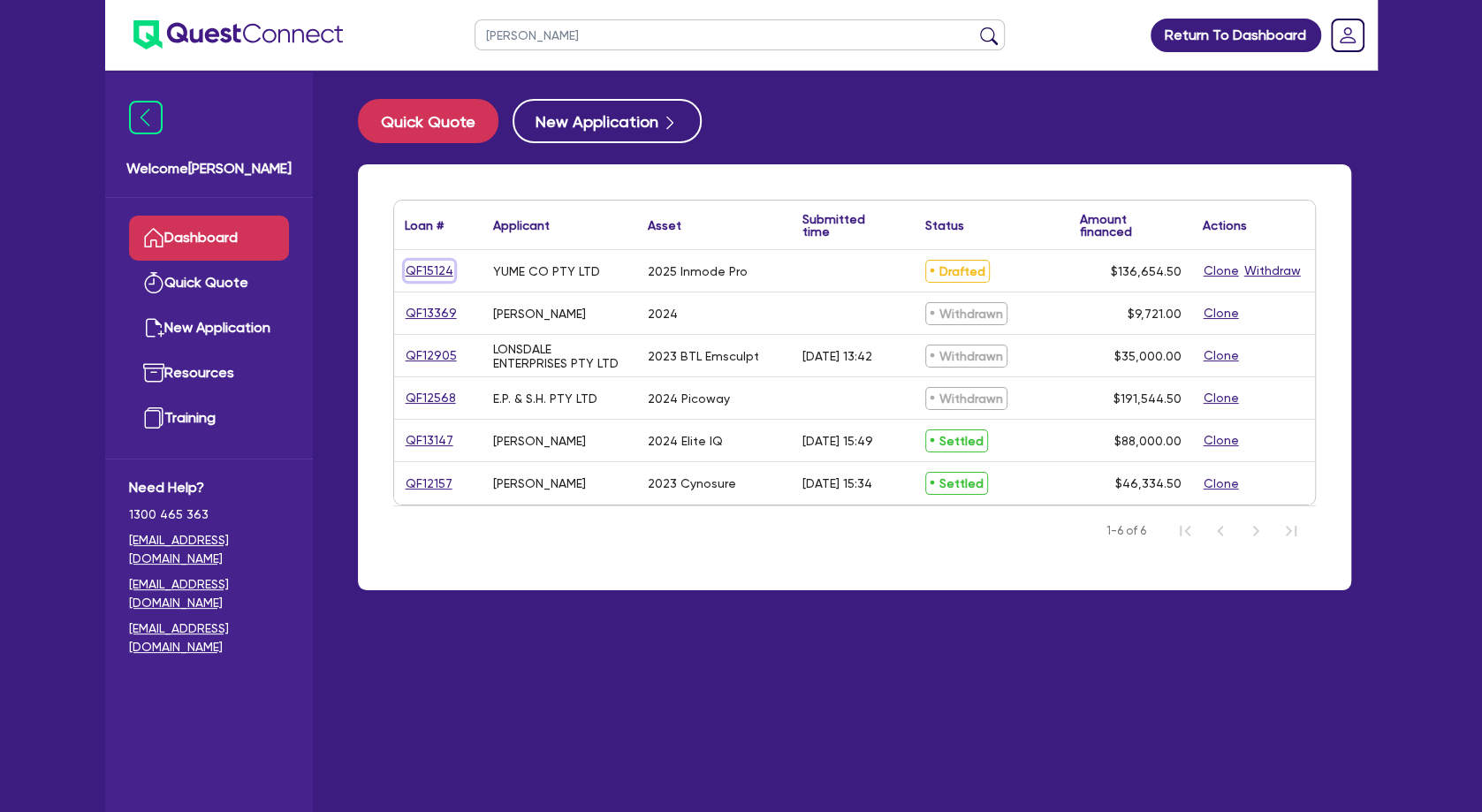
click at [417, 269] on link "QF15124" at bounding box center [429, 271] width 50 height 21
select select "TERTIARY_ASSETS"
select select "BEAUTY_EQUIPMENT"
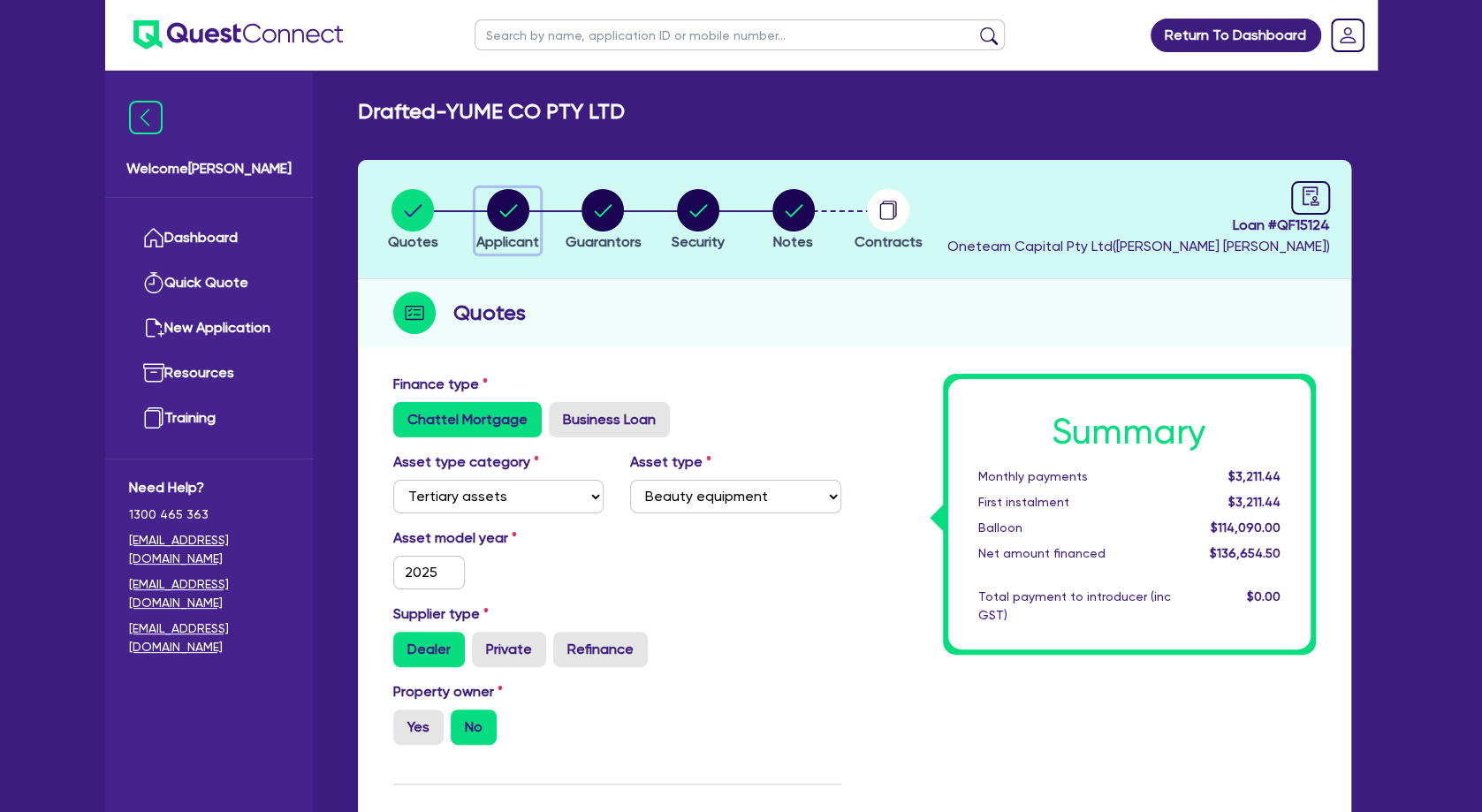
click at [499, 219] on circle "button" at bounding box center [508, 210] width 42 height 42
select select "COMPANY"
select select "HEALTH_BEAUTY"
select select "HAIR_BEAUTY_SALONS"
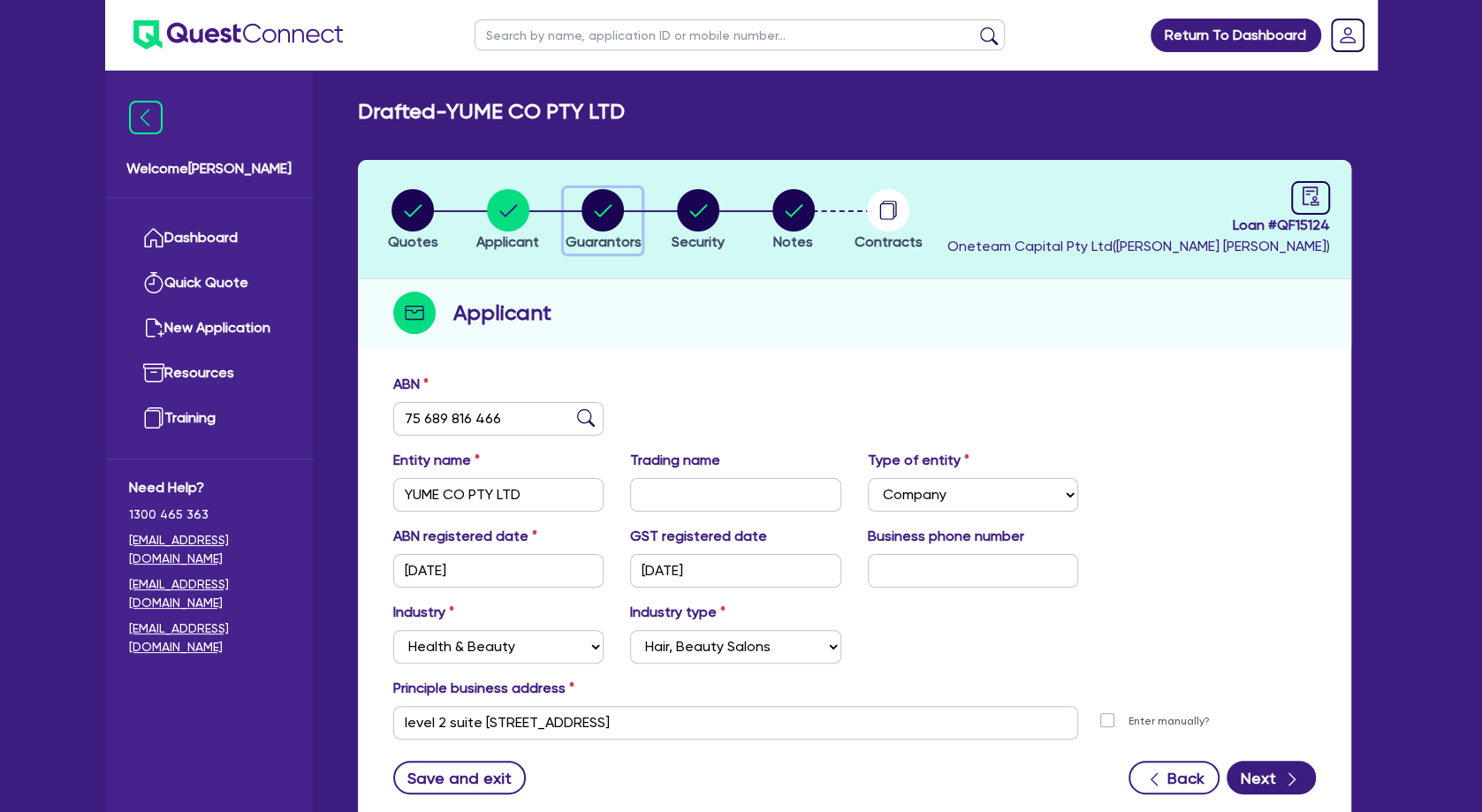
click at [594, 199] on circle "button" at bounding box center [602, 210] width 42 height 42
select select "MRS"
select select "[GEOGRAPHIC_DATA]"
select select "DE_FACTO"
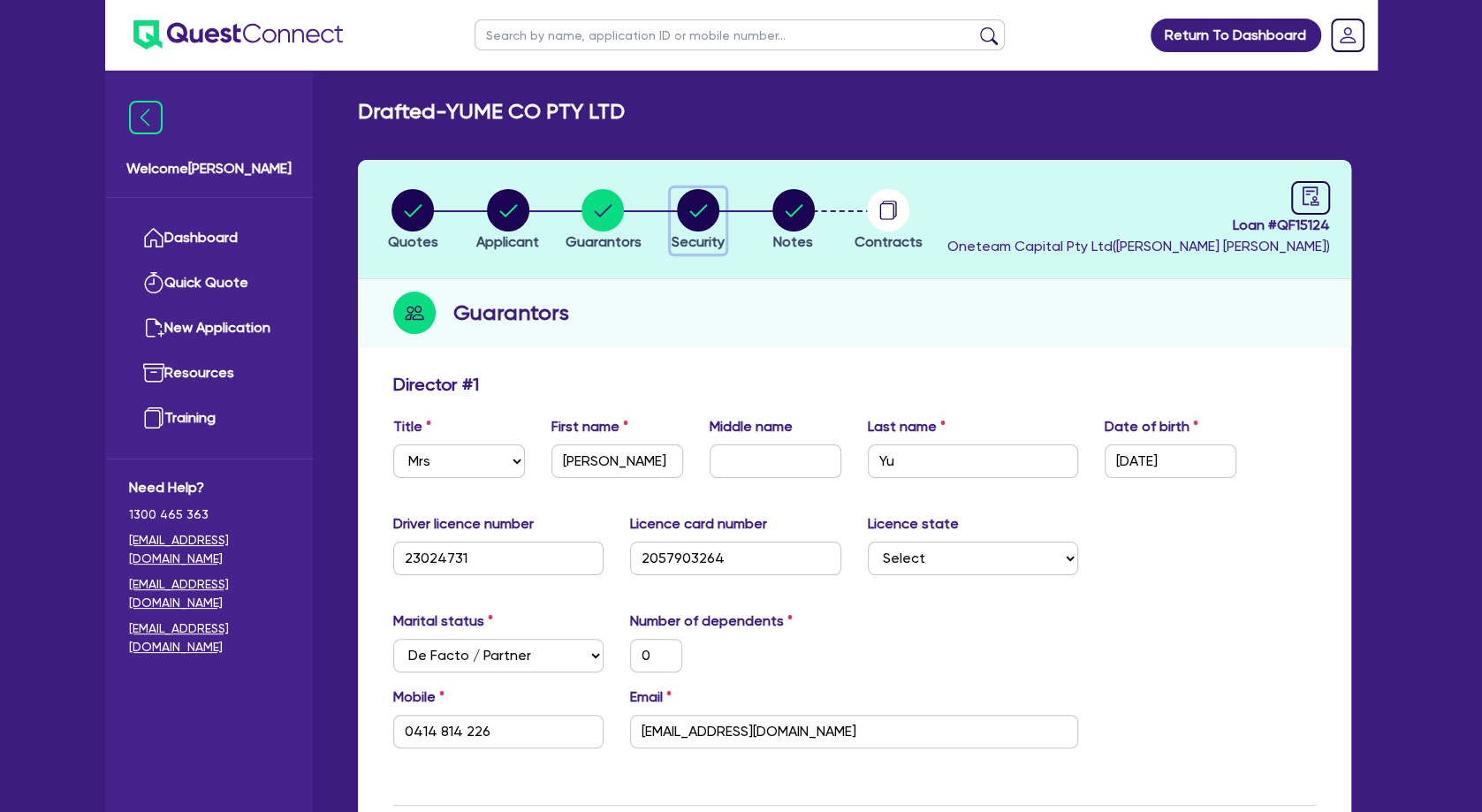
click at [710, 211] on circle "button" at bounding box center [698, 210] width 42 height 42
select select "TERTIARY_ASSETS"
select select "BEAUTY_EQUIPMENT"
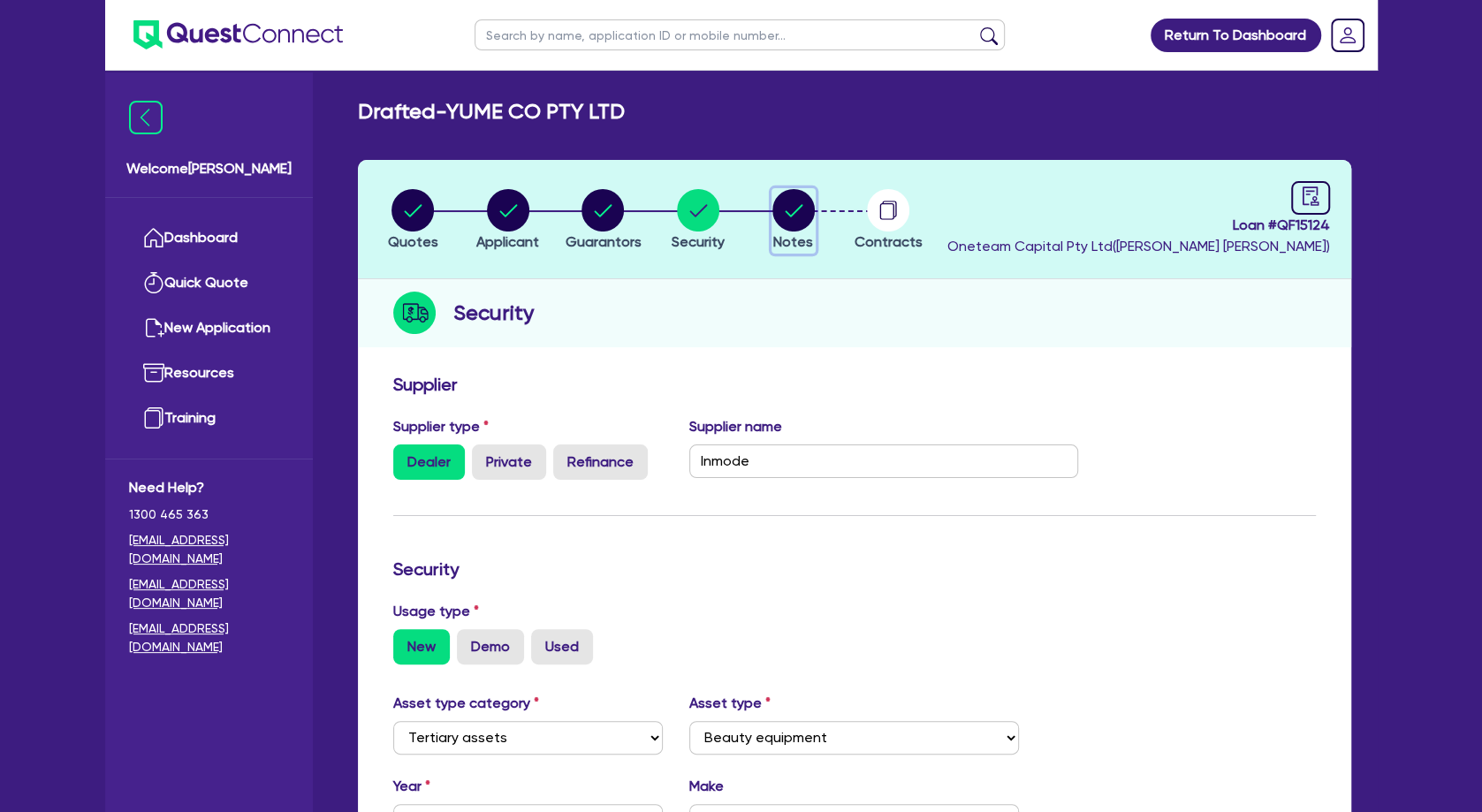
click at [805, 213] on circle "button" at bounding box center [793, 210] width 42 height 42
select select "Other"
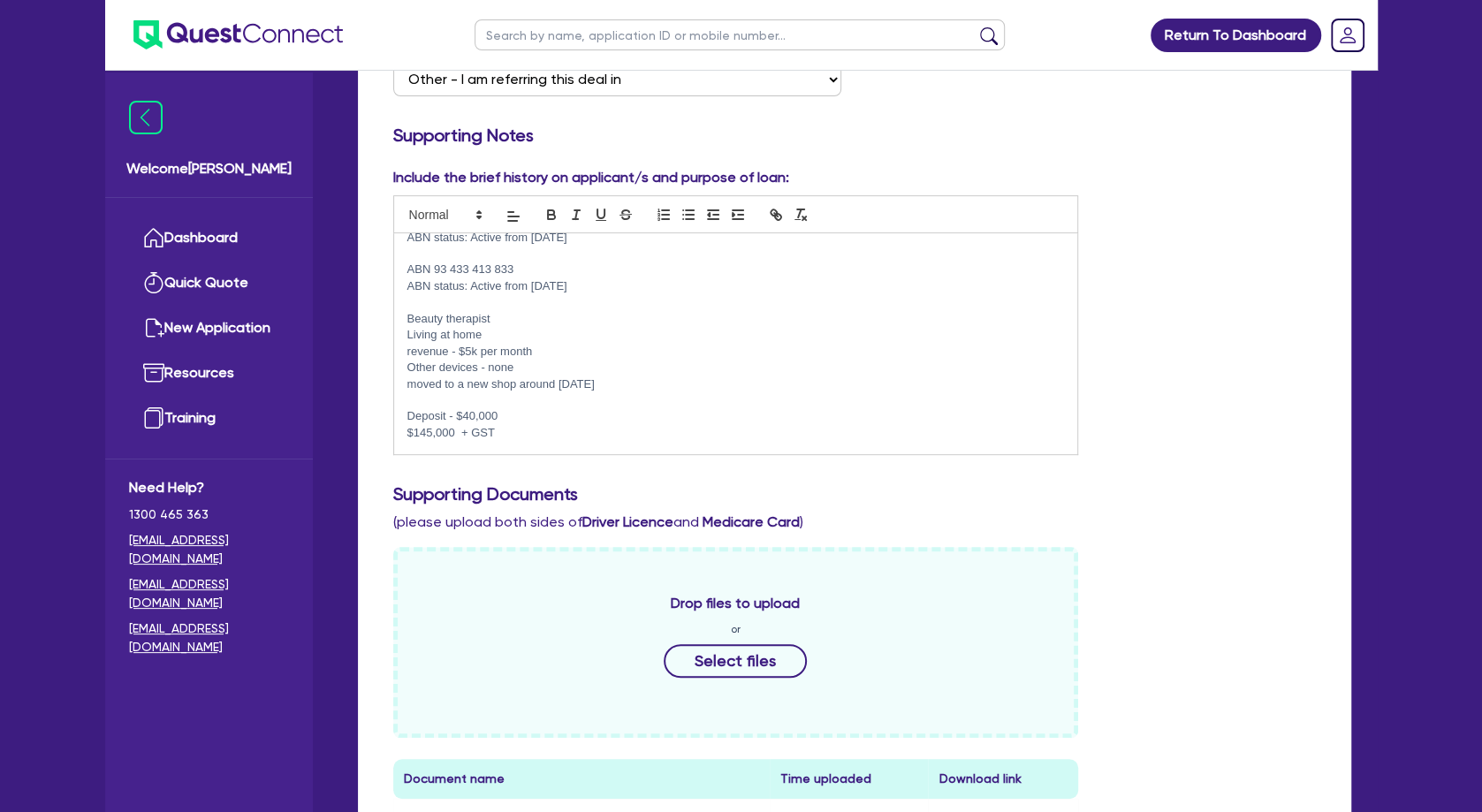
scroll to position [76, 0]
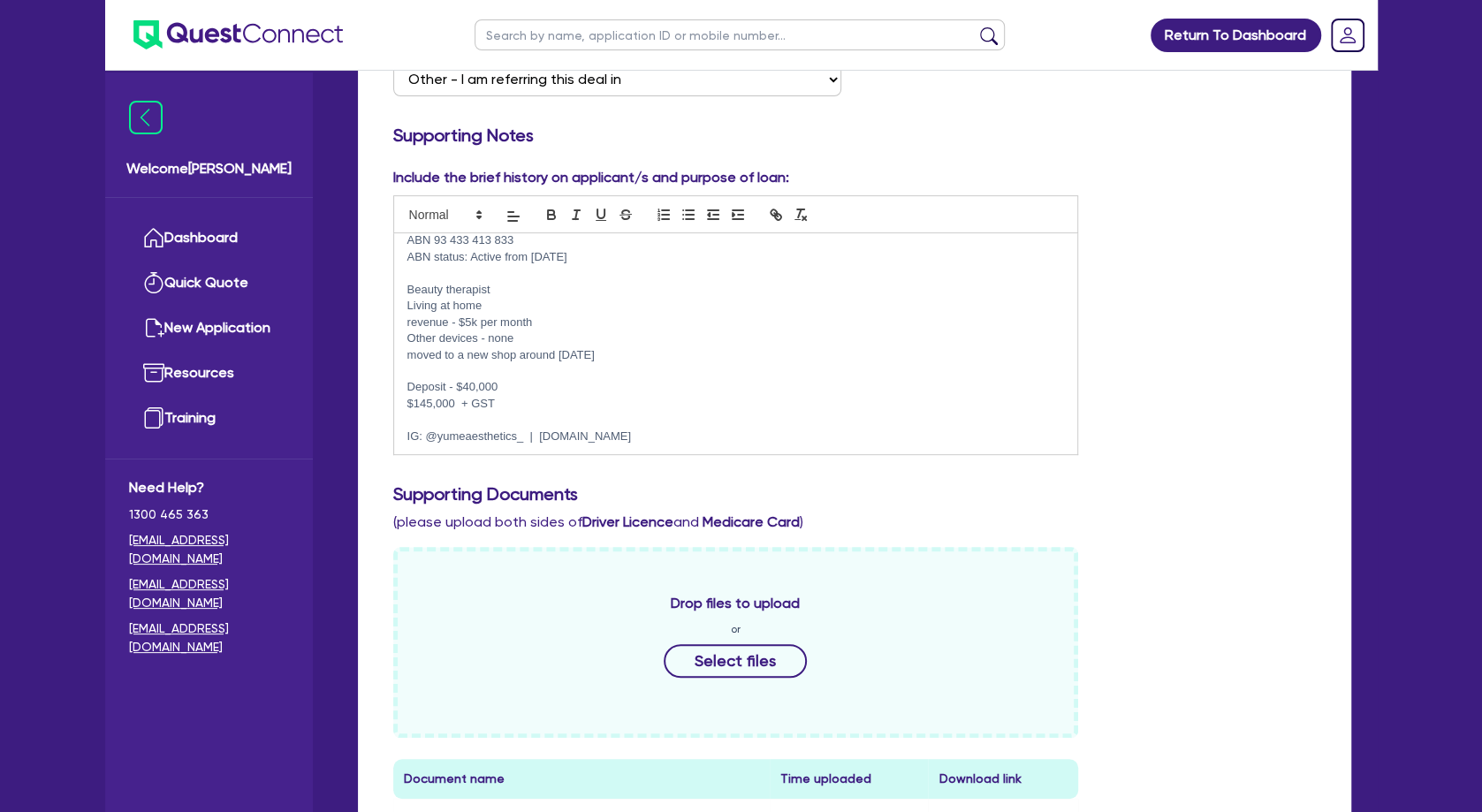
click at [502, 310] on p "Living at home" at bounding box center [736, 306] width 658 height 16
click at [525, 376] on p at bounding box center [736, 371] width 658 height 16
click at [535, 371] on p at bounding box center [736, 371] width 658 height 16
click at [581, 372] on p at bounding box center [736, 371] width 658 height 16
click at [546, 336] on p "Other devices - none" at bounding box center [736, 338] width 658 height 16
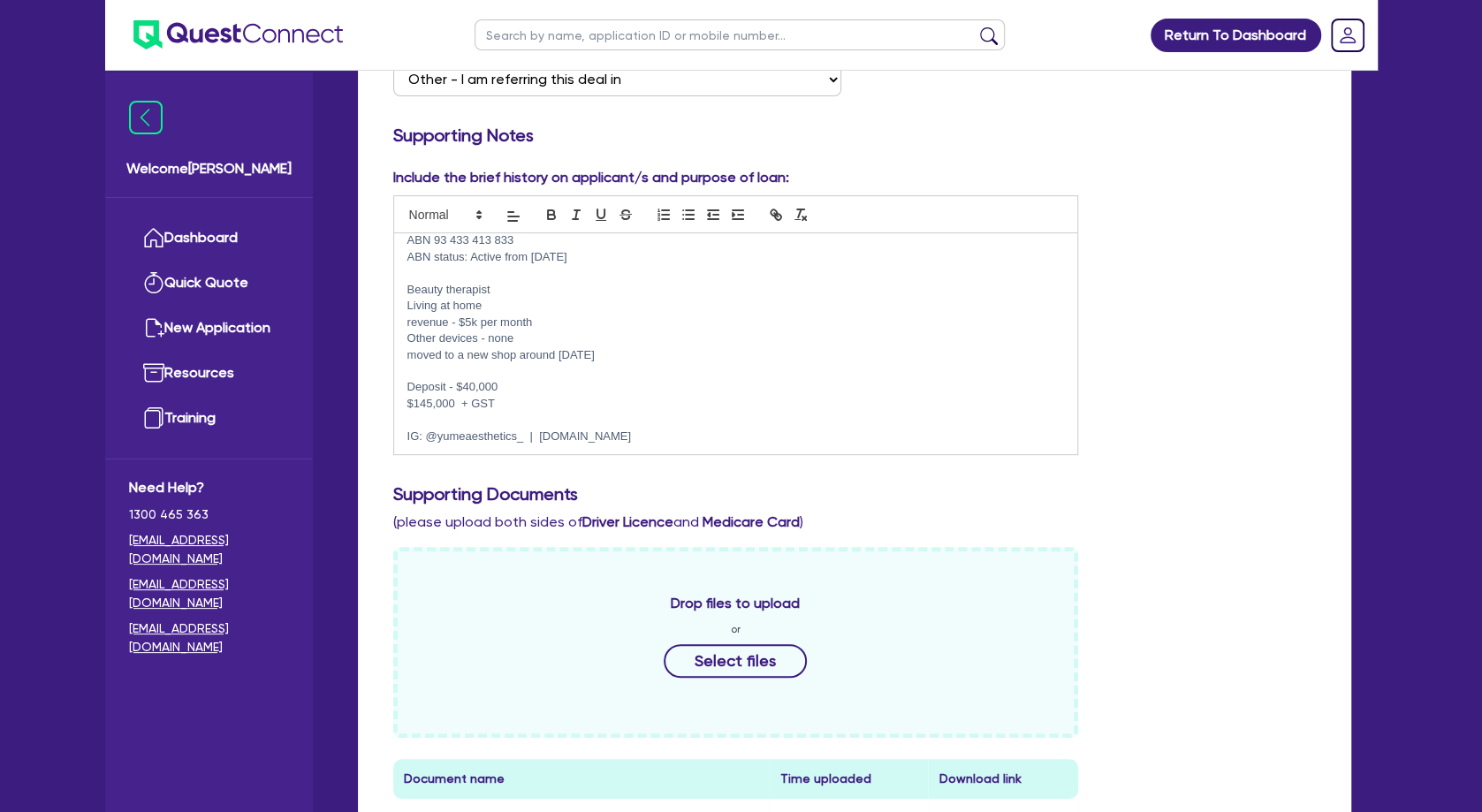
click at [652, 369] on p at bounding box center [736, 371] width 658 height 16
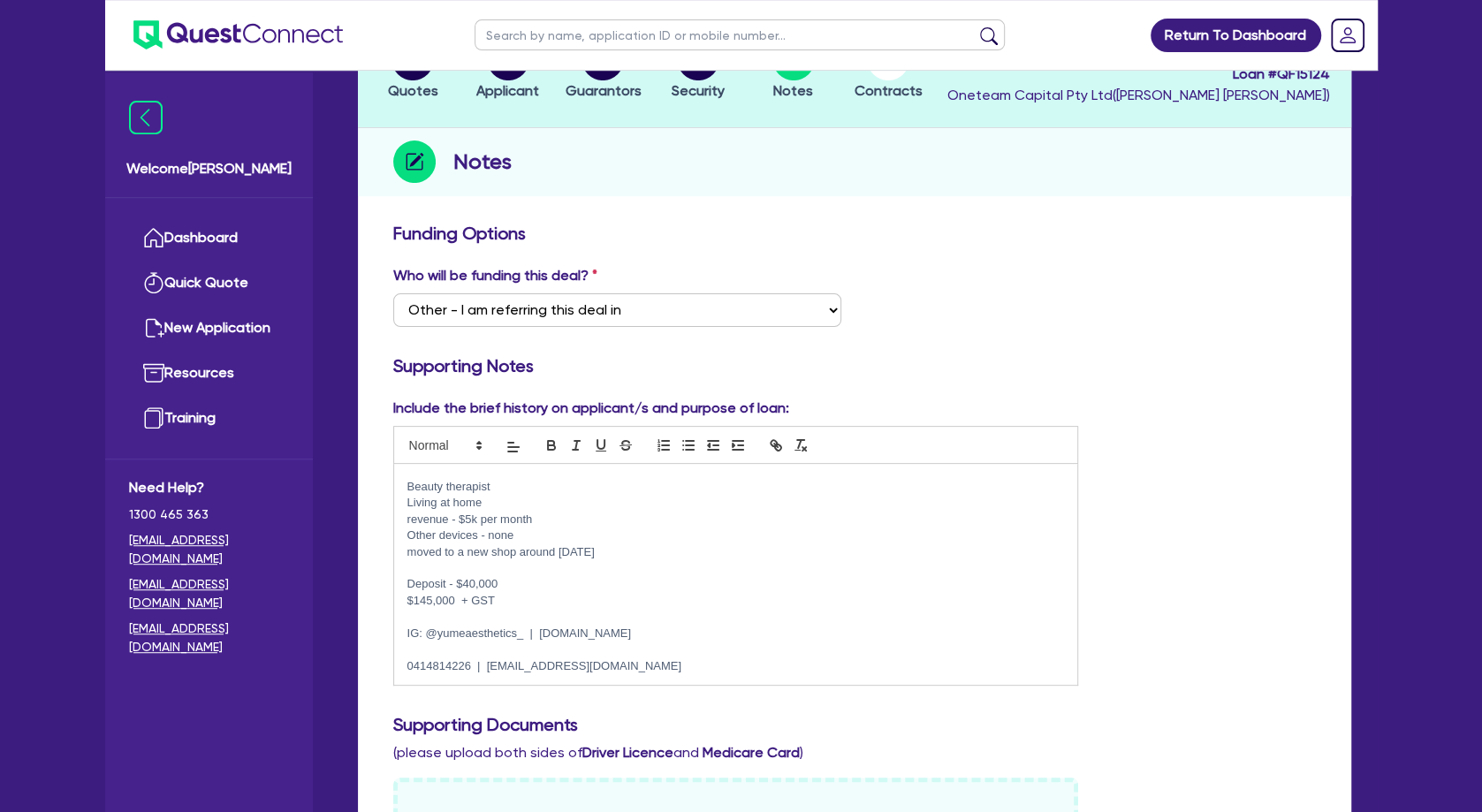
scroll to position [95, 0]
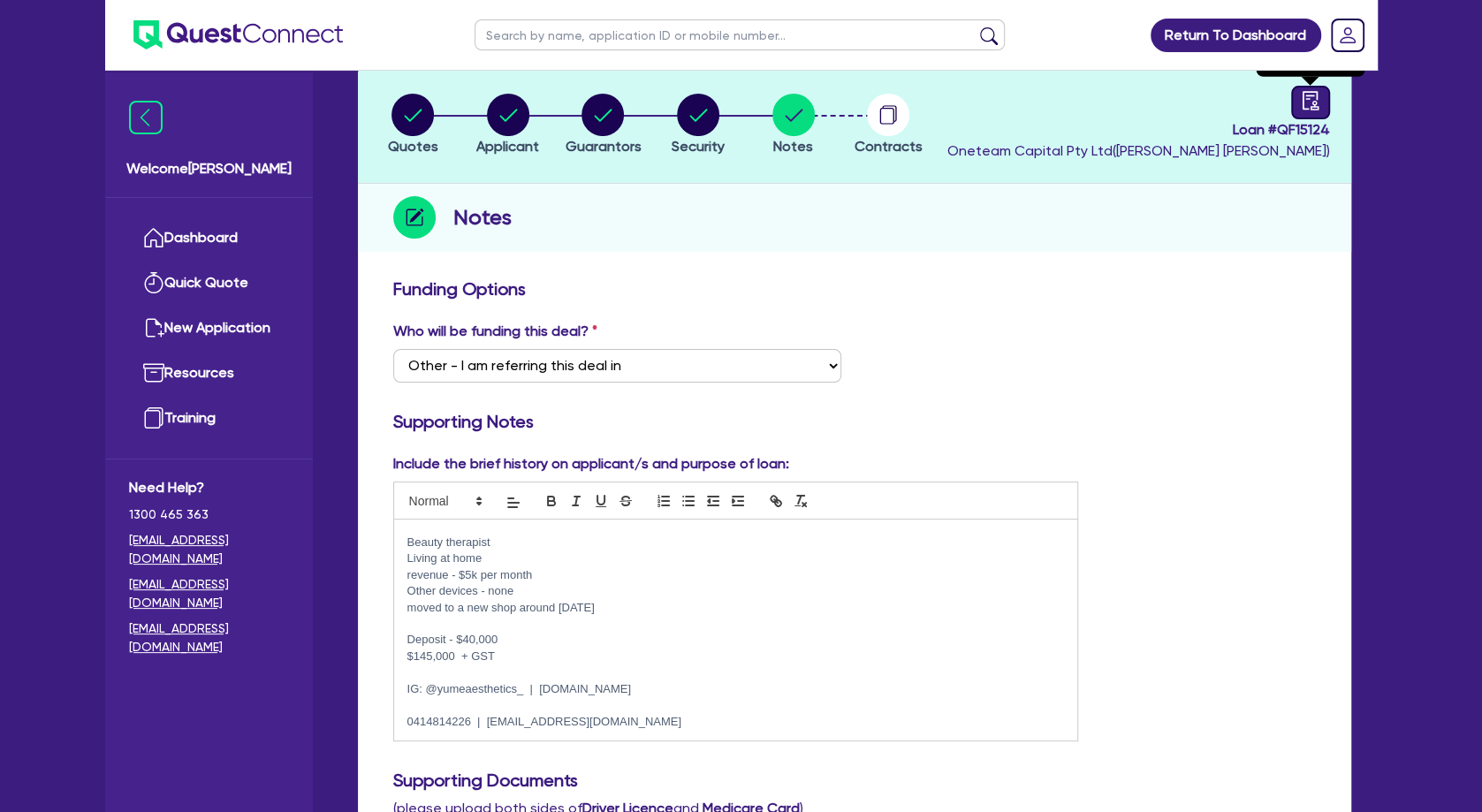
click at [1293, 100] on link at bounding box center [1310, 103] width 39 height 34
select select "DRAFTED_NEW"
select select "Other"
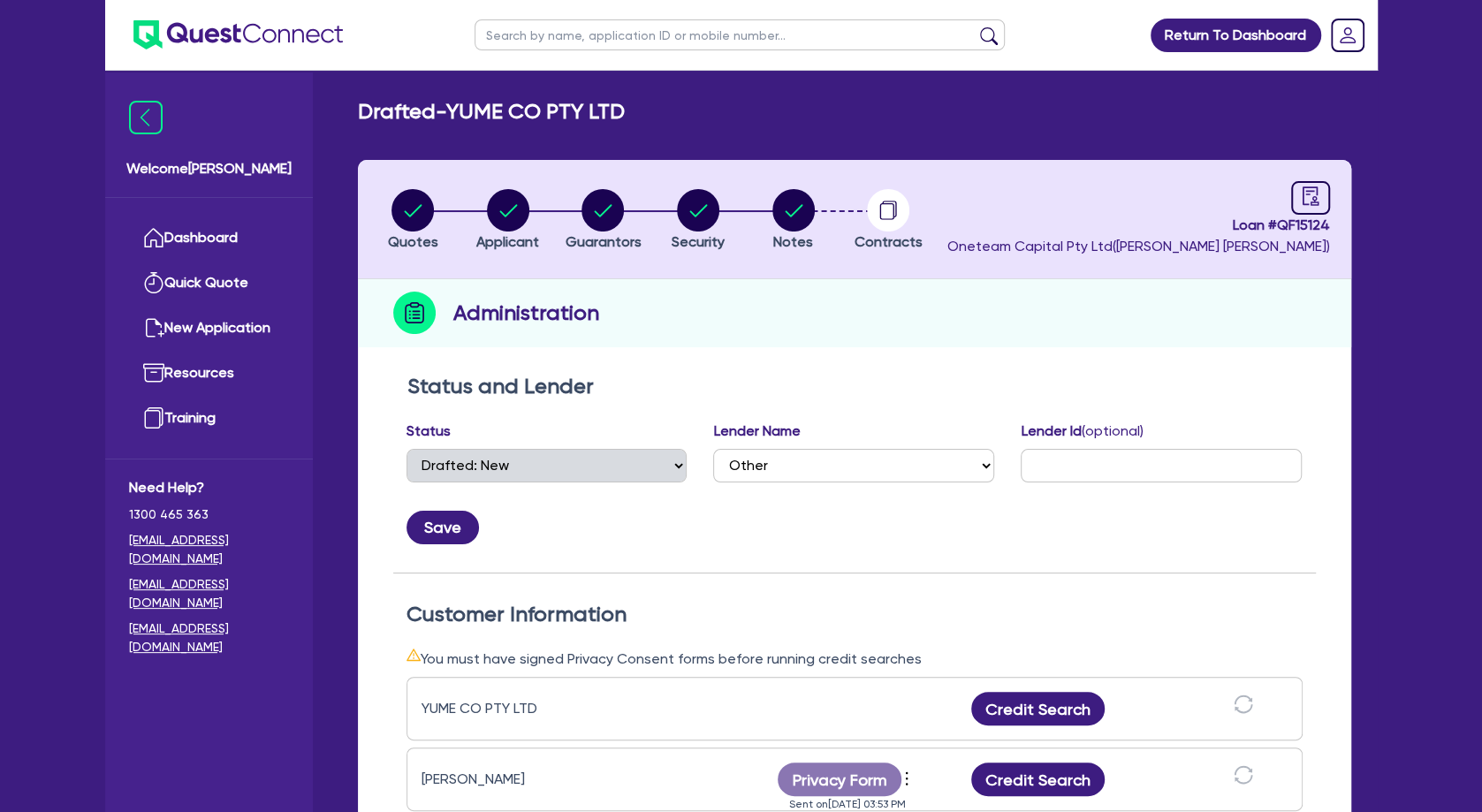
scroll to position [286, 0]
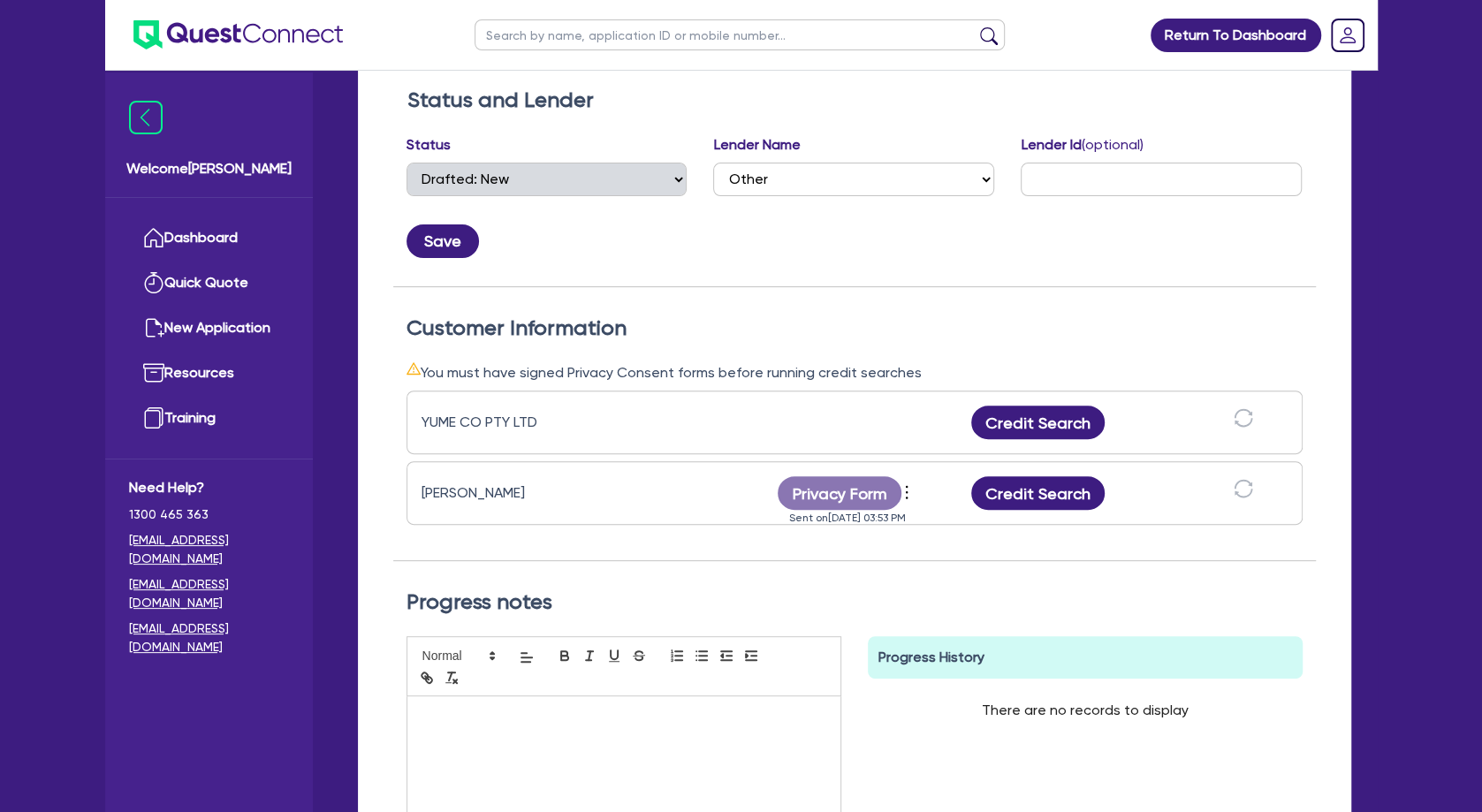
click at [930, 597] on h2 "Progress notes" at bounding box center [854, 602] width 896 height 25
click at [912, 494] on icon "more" at bounding box center [906, 492] width 18 height 26
click at [1023, 517] on link "Send new privacy form" at bounding box center [1002, 518] width 169 height 25
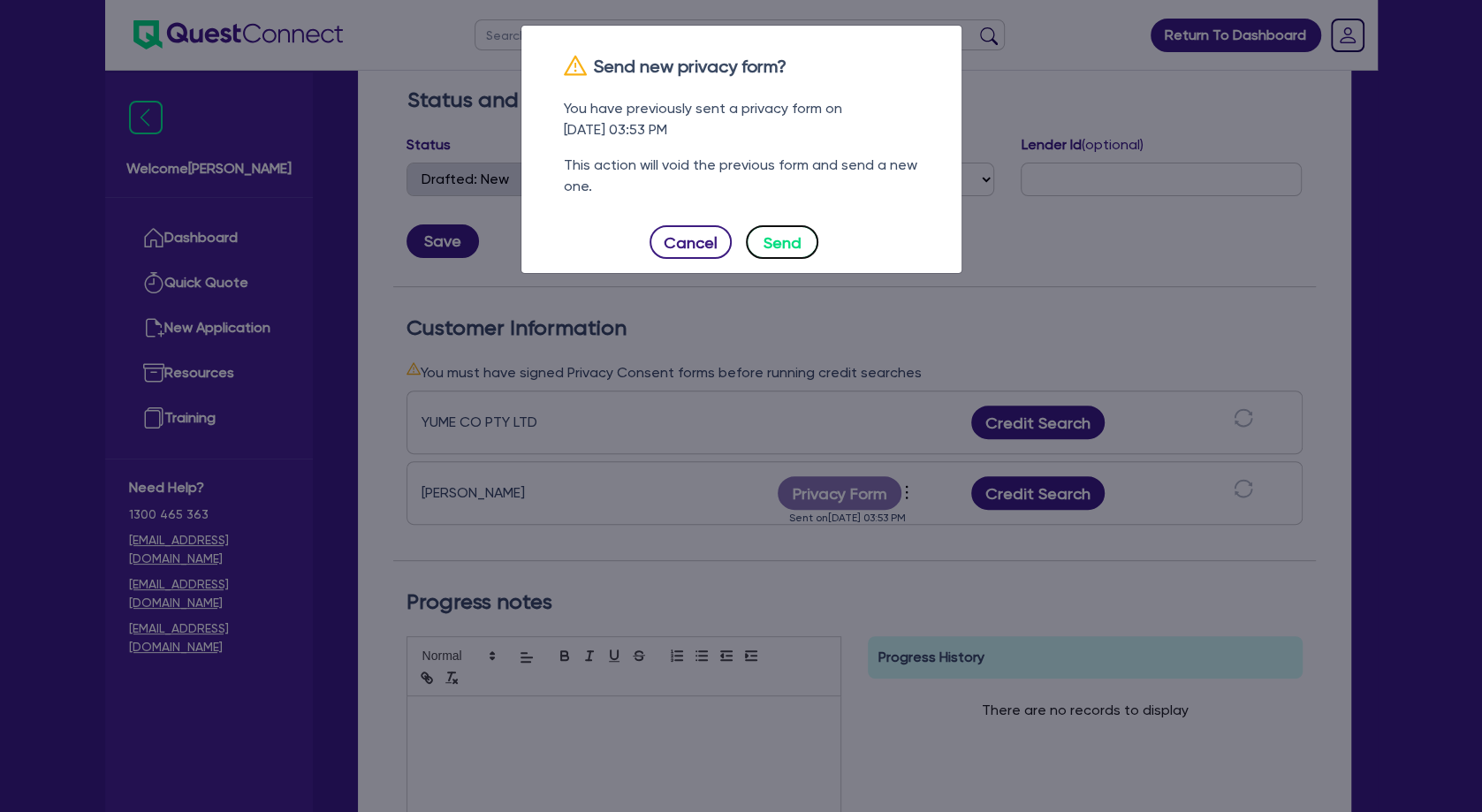
click at [781, 240] on button "Send" at bounding box center [782, 243] width 72 height 34
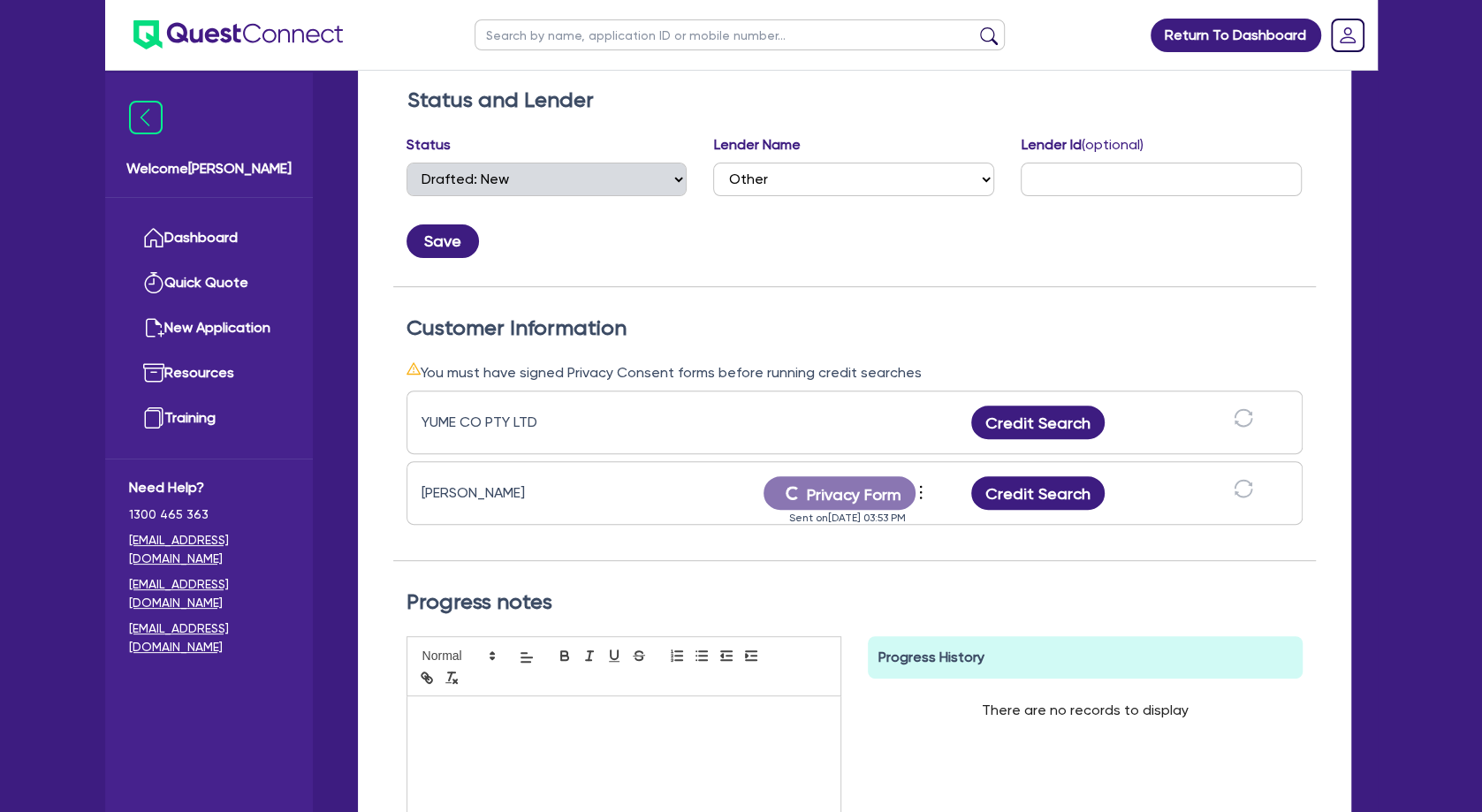
click at [560, 264] on div "Status and Lender Status Select Quoted Drafted: New Drafted: Amended Submitted:…" at bounding box center [854, 187] width 923 height 199
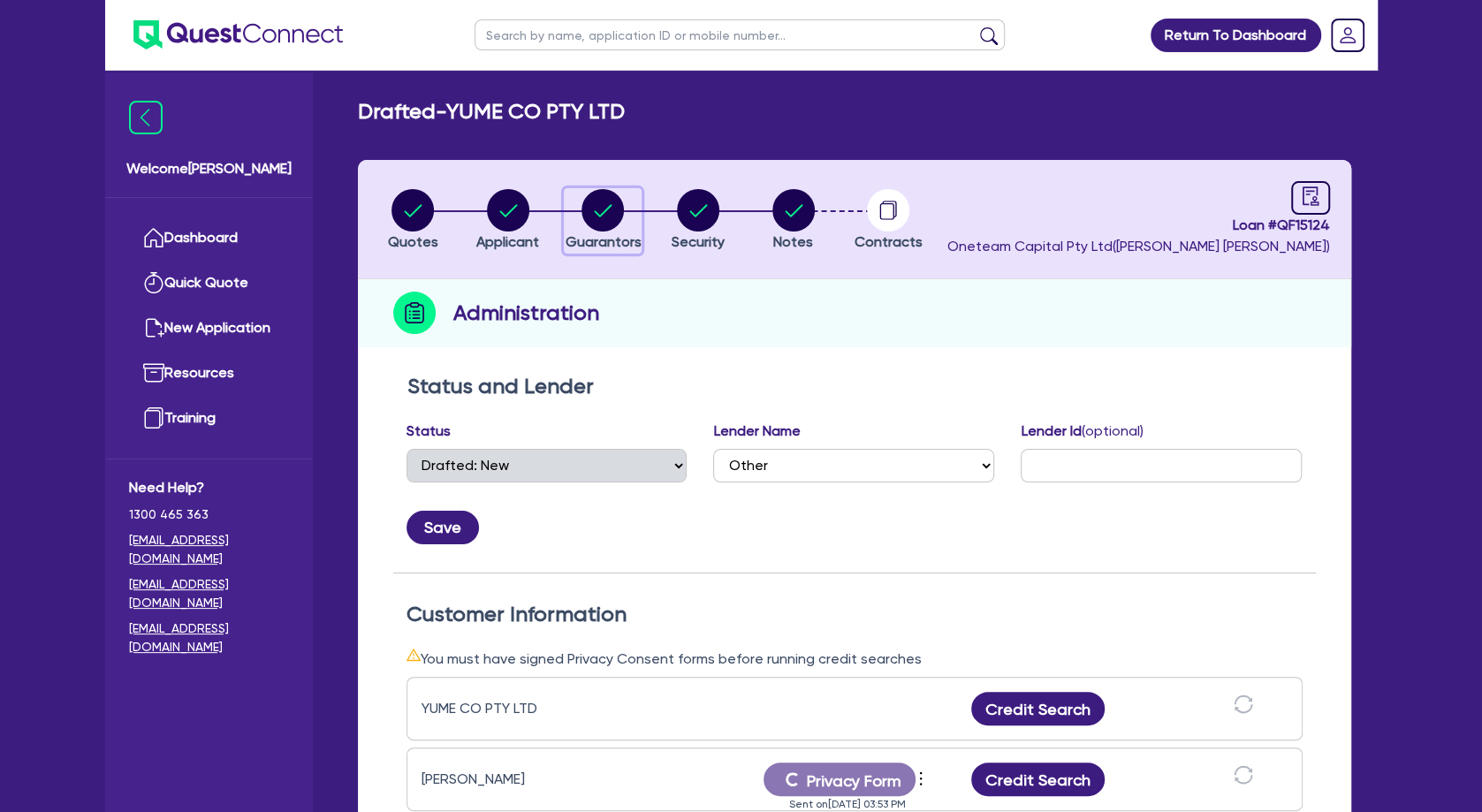
click at [604, 207] on circle "button" at bounding box center [602, 210] width 42 height 42
select select "MRS"
select select "[GEOGRAPHIC_DATA]"
select select "DE_FACTO"
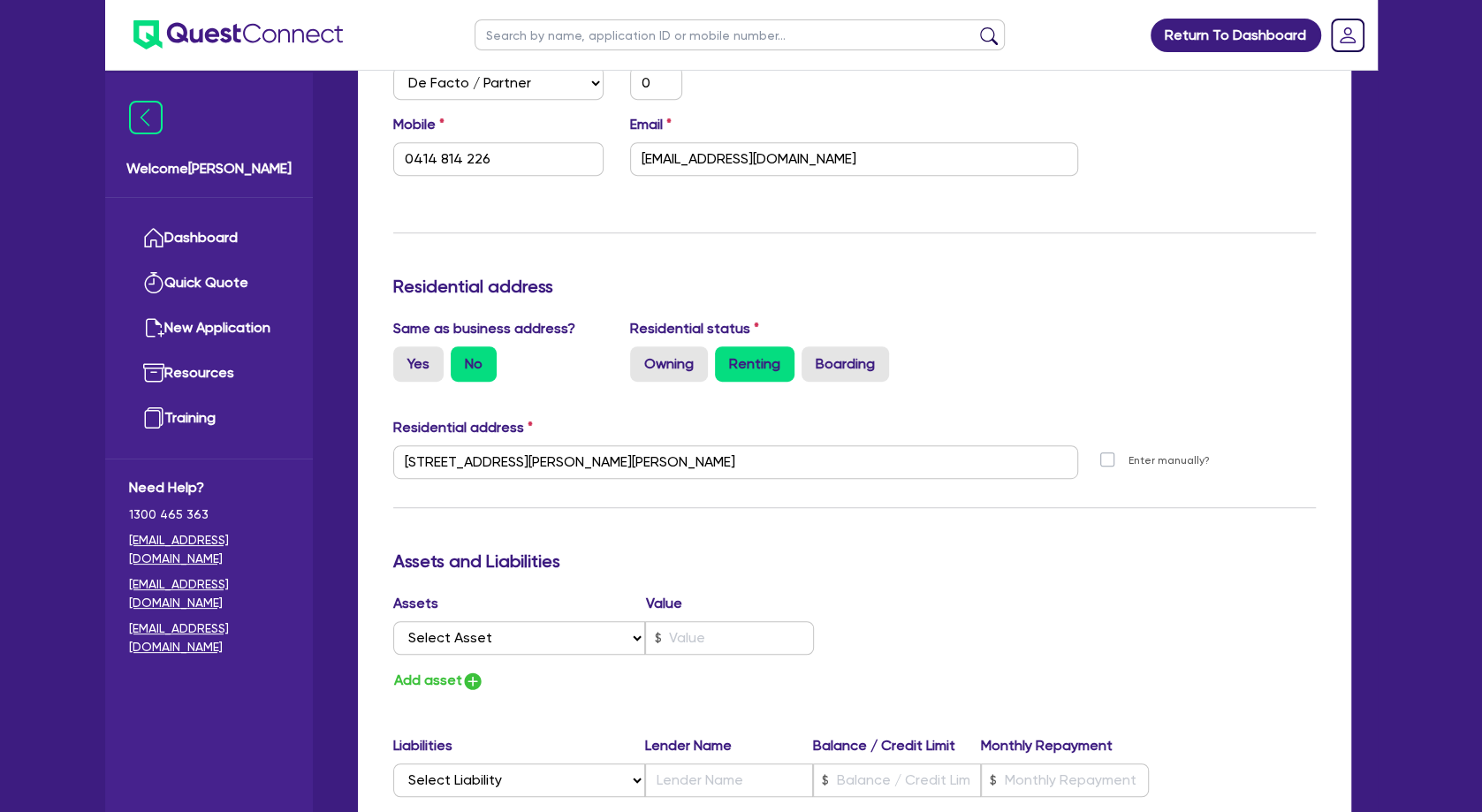
scroll to position [859, 0]
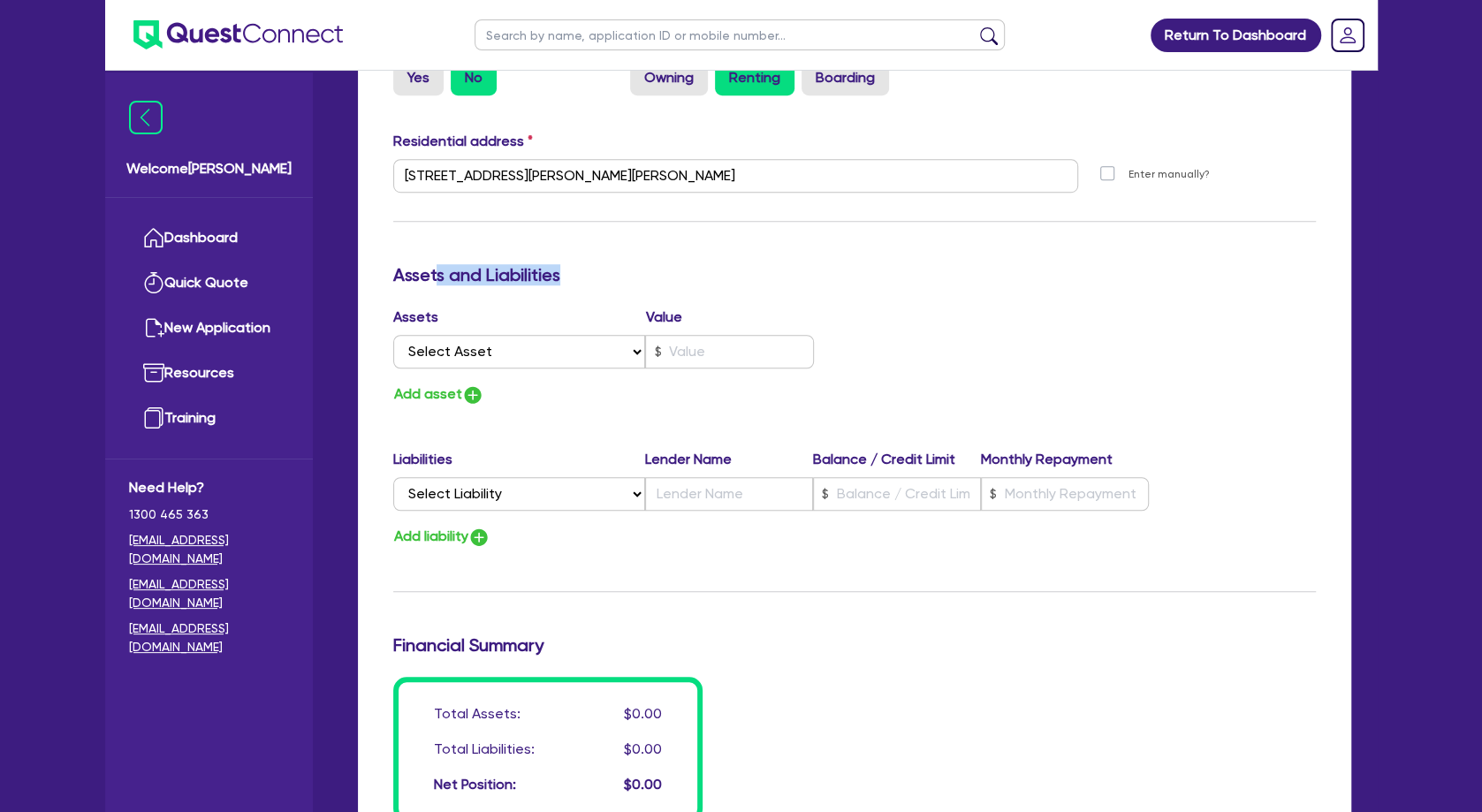
drag, startPoint x: 464, startPoint y: 279, endPoint x: 617, endPoint y: 282, distance: 153.0
click at [617, 282] on h3 "Assets and Liabilities" at bounding box center [854, 275] width 923 height 22
click at [1017, 312] on div "Assets Value Select Asset Cash Property Investment property Vehicle Truck Trail…" at bounding box center [854, 357] width 949 height 100
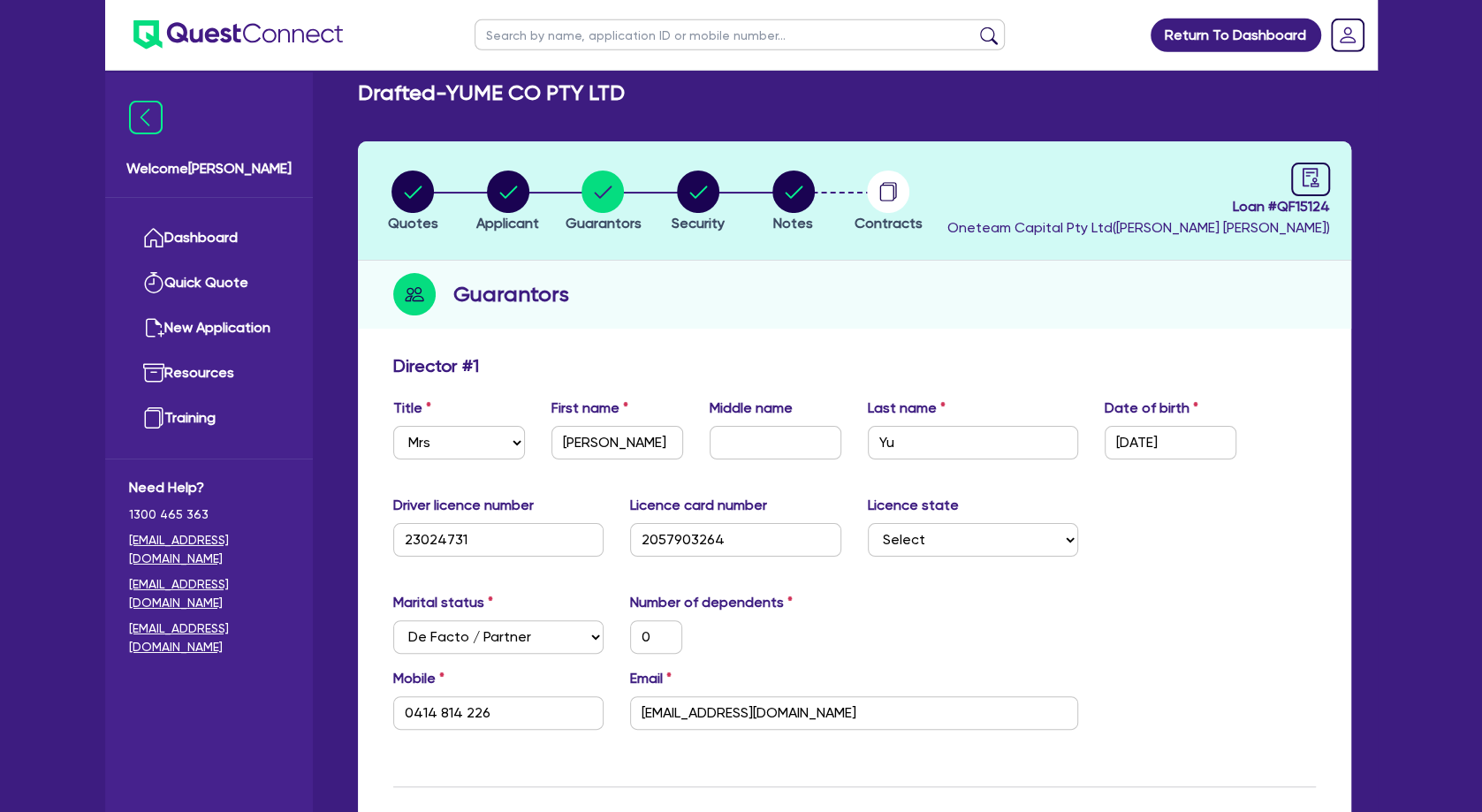
scroll to position [0, 0]
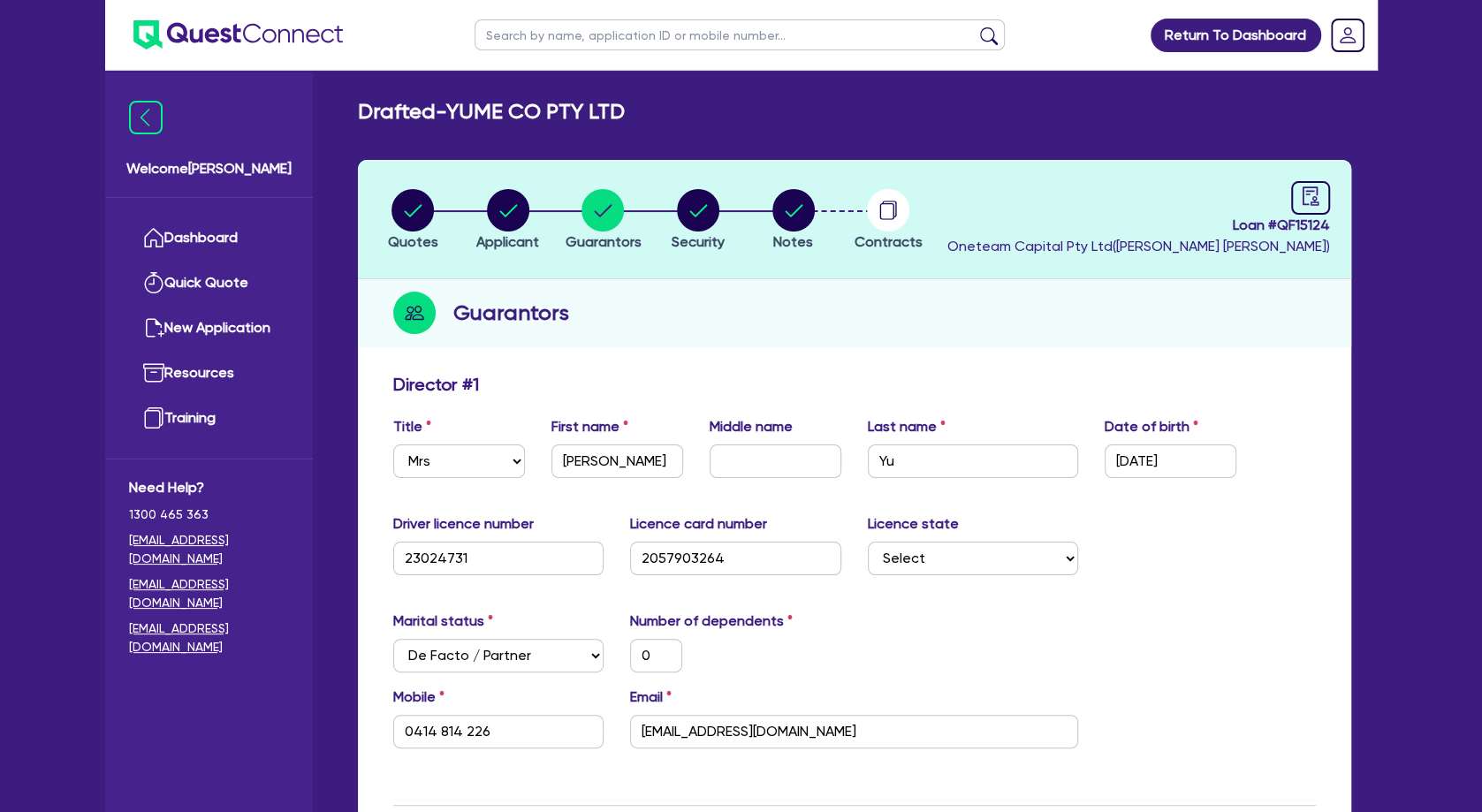
click at [594, 37] on input "text" at bounding box center [740, 35] width 531 height 31
type input "salma"
click button "submit" at bounding box center [989, 39] width 28 height 24
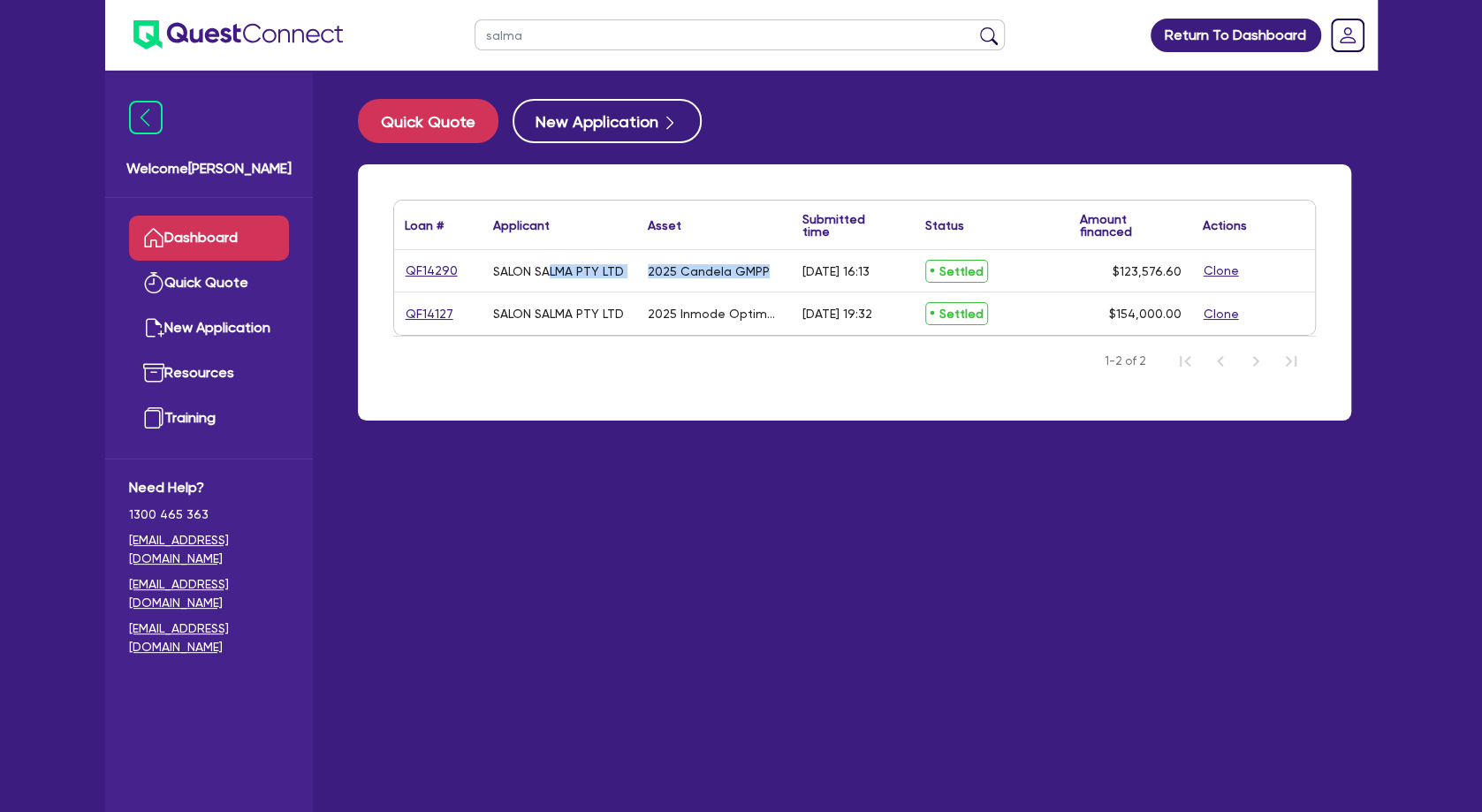
drag, startPoint x: 552, startPoint y: 270, endPoint x: 795, endPoint y: 269, distance: 243.0
click at [795, 269] on div "QF14290 SALON SALMA PTY LTD 2025 Candela GMPP [DATE] 16:13 Settled $123,576.60 …" at bounding box center [854, 271] width 921 height 42
click at [795, 269] on div "[DATE] 16:13" at bounding box center [853, 271] width 123 height 41
drag, startPoint x: 732, startPoint y: 263, endPoint x: 853, endPoint y: 323, distance: 135.1
click at [853, 323] on div "QF14290 SALON SALMA PTY LTD 2025 Candela GMPP [DATE] 16:13 Settled $123,576.60 …" at bounding box center [854, 293] width 921 height 85
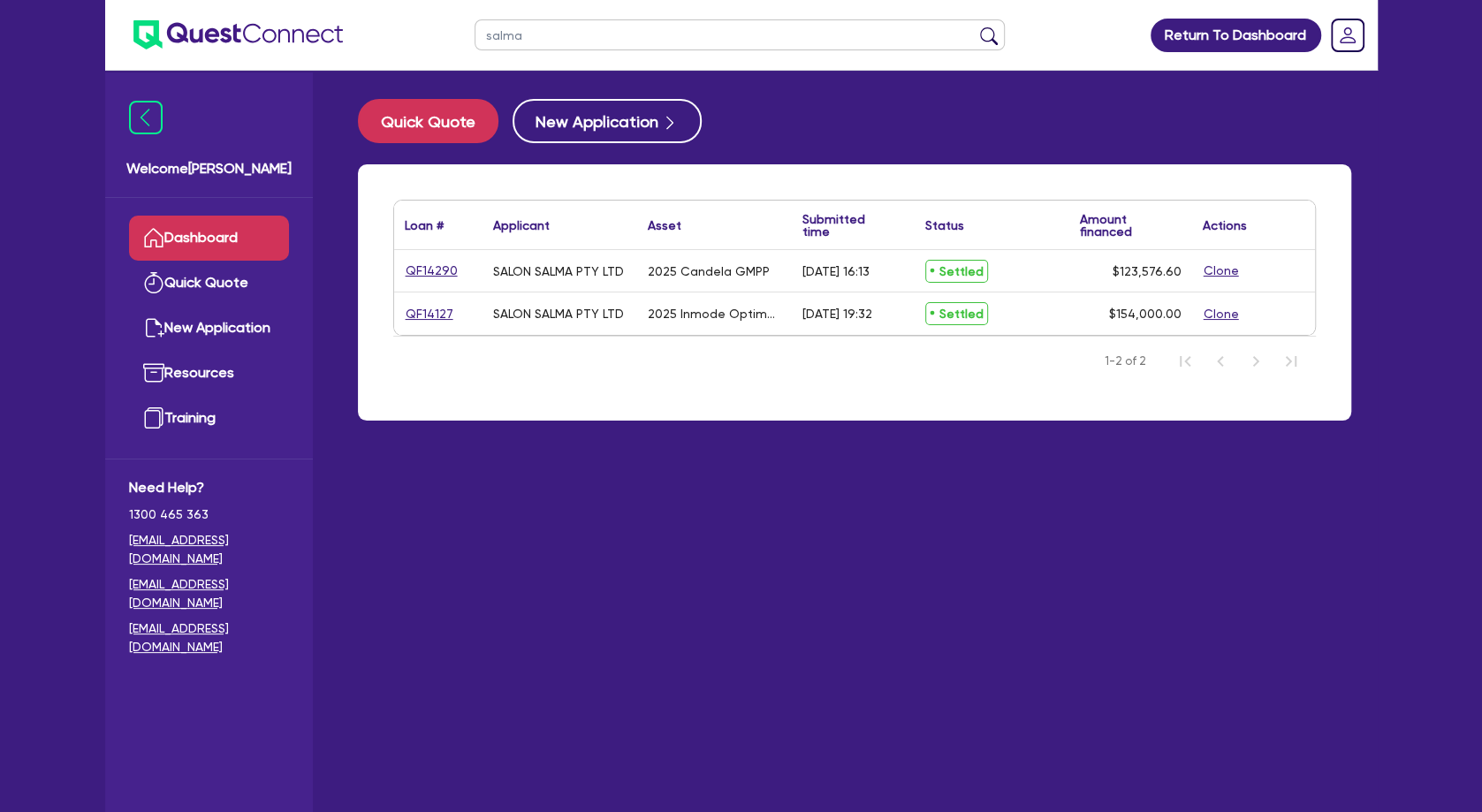
click at [853, 321] on div "[DATE] 19:32" at bounding box center [837, 313] width 70 height 14
drag, startPoint x: 664, startPoint y: 273, endPoint x: 492, endPoint y: 262, distance: 172.4
click at [492, 262] on div "QF14290 SALON SALMA PTY LTD 2025 Candela GMPP [DATE] 16:13 Settled $123,576.60 …" at bounding box center [854, 293] width 921 height 85
click at [492, 262] on div "SALON SALMA PTY LTD" at bounding box center [560, 271] width 154 height 41
drag, startPoint x: 493, startPoint y: 269, endPoint x: 1181, endPoint y: 318, distance: 689.7
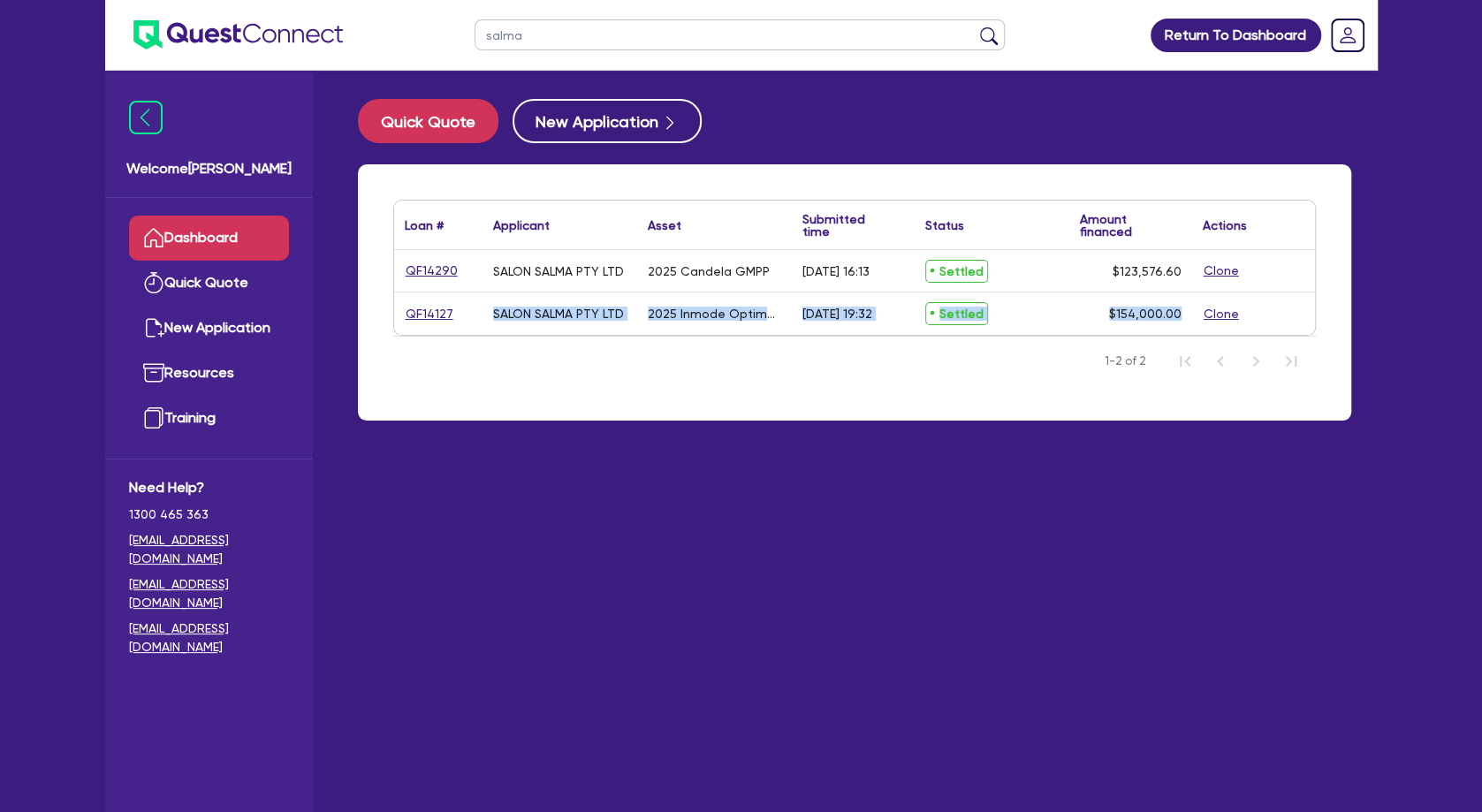
click at [1181, 318] on div "QF14290 SALON SALMA PTY LTD 2025 Candela GMPP [DATE] 16:13 Settled $123,576.60 …" at bounding box center [854, 293] width 921 height 85
click at [1181, 318] on span "$154,000.00" at bounding box center [1145, 313] width 72 height 14
drag, startPoint x: 804, startPoint y: 263, endPoint x: 843, endPoint y: 278, distance: 41.8
click at [843, 278] on div "[DATE] 16:13" at bounding box center [836, 271] width 67 height 14
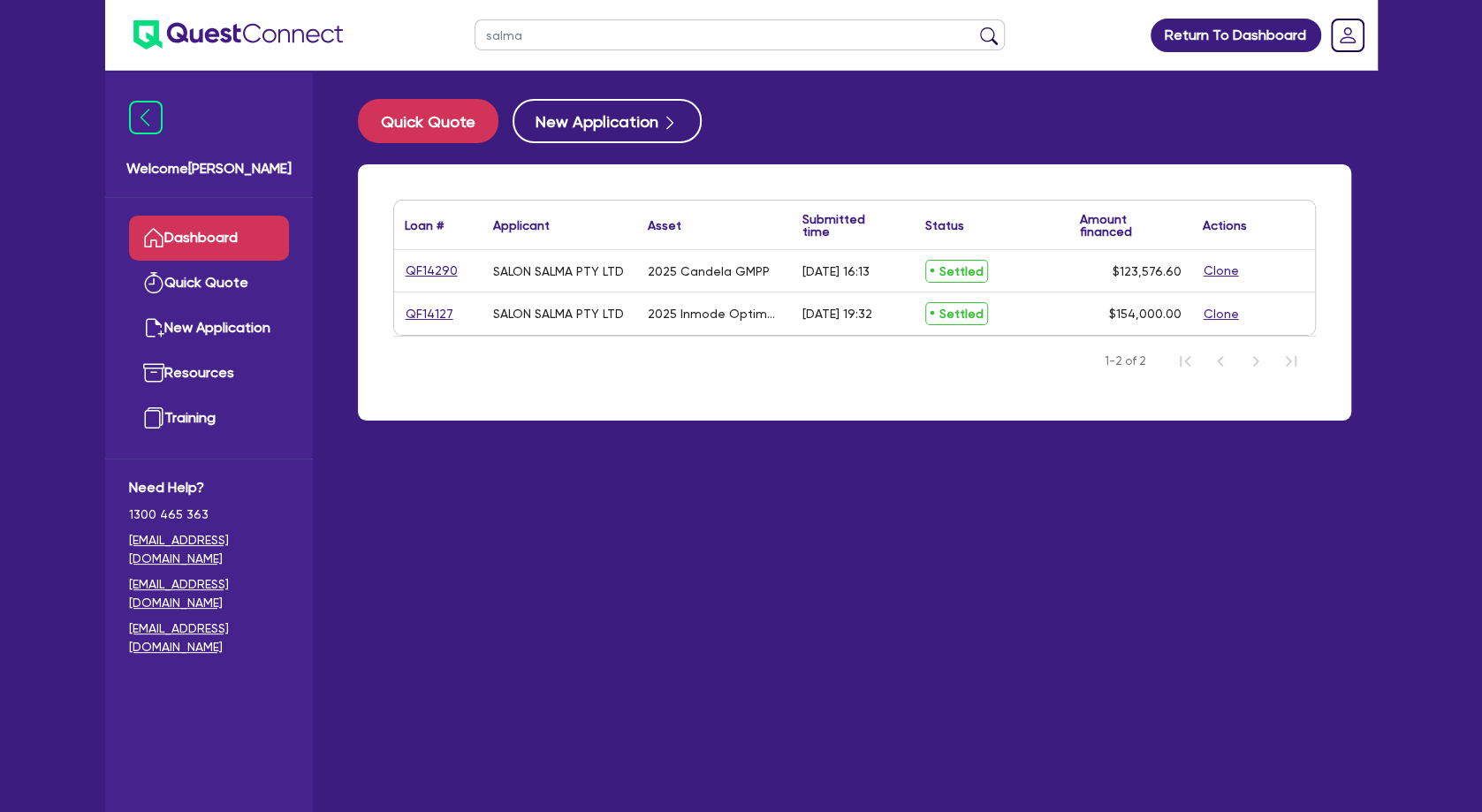
drag, startPoint x: 843, startPoint y: 278, endPoint x: 784, endPoint y: 253, distance: 64.1
click at [784, 253] on div "QF14290 SALON SALMA PTY LTD 2025 Candela GMPP [DATE] 16:13 Settled $123,576.60 …" at bounding box center [854, 271] width 921 height 42
click at [784, 253] on div "2025 Candela GMPP" at bounding box center [714, 271] width 154 height 41
drag, startPoint x: 795, startPoint y: 259, endPoint x: 837, endPoint y: 277, distance: 45.7
click at [837, 276] on div "[DATE] 16:13" at bounding box center [853, 271] width 123 height 41
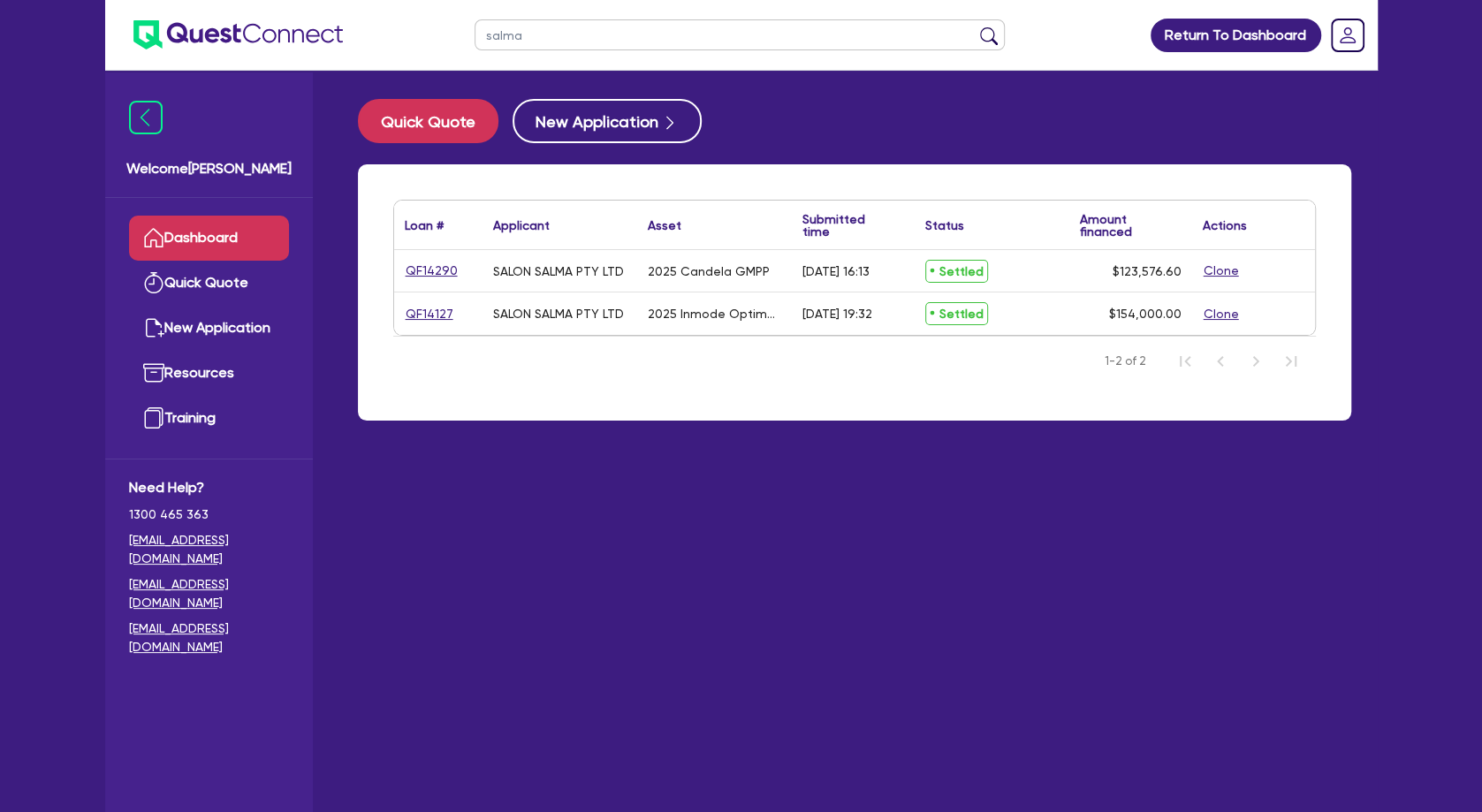
click at [837, 277] on div "[DATE] 16:13" at bounding box center [836, 271] width 67 height 14
click at [430, 270] on link "QF14290" at bounding box center [431, 271] width 54 height 21
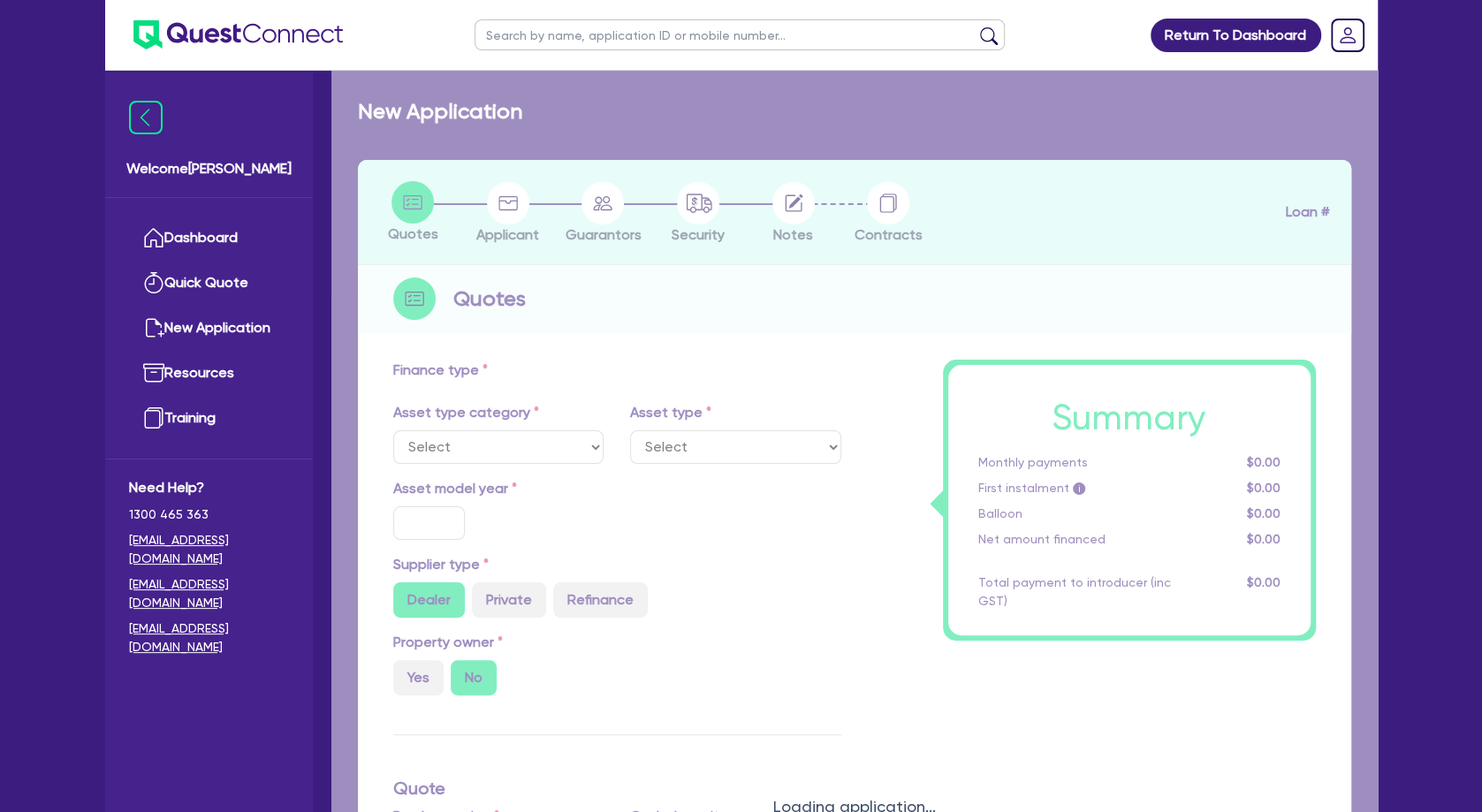
select select "TERTIARY_ASSETS"
type input "2025"
radio input "true"
type input "154,470.8"
type input "30,894.2"
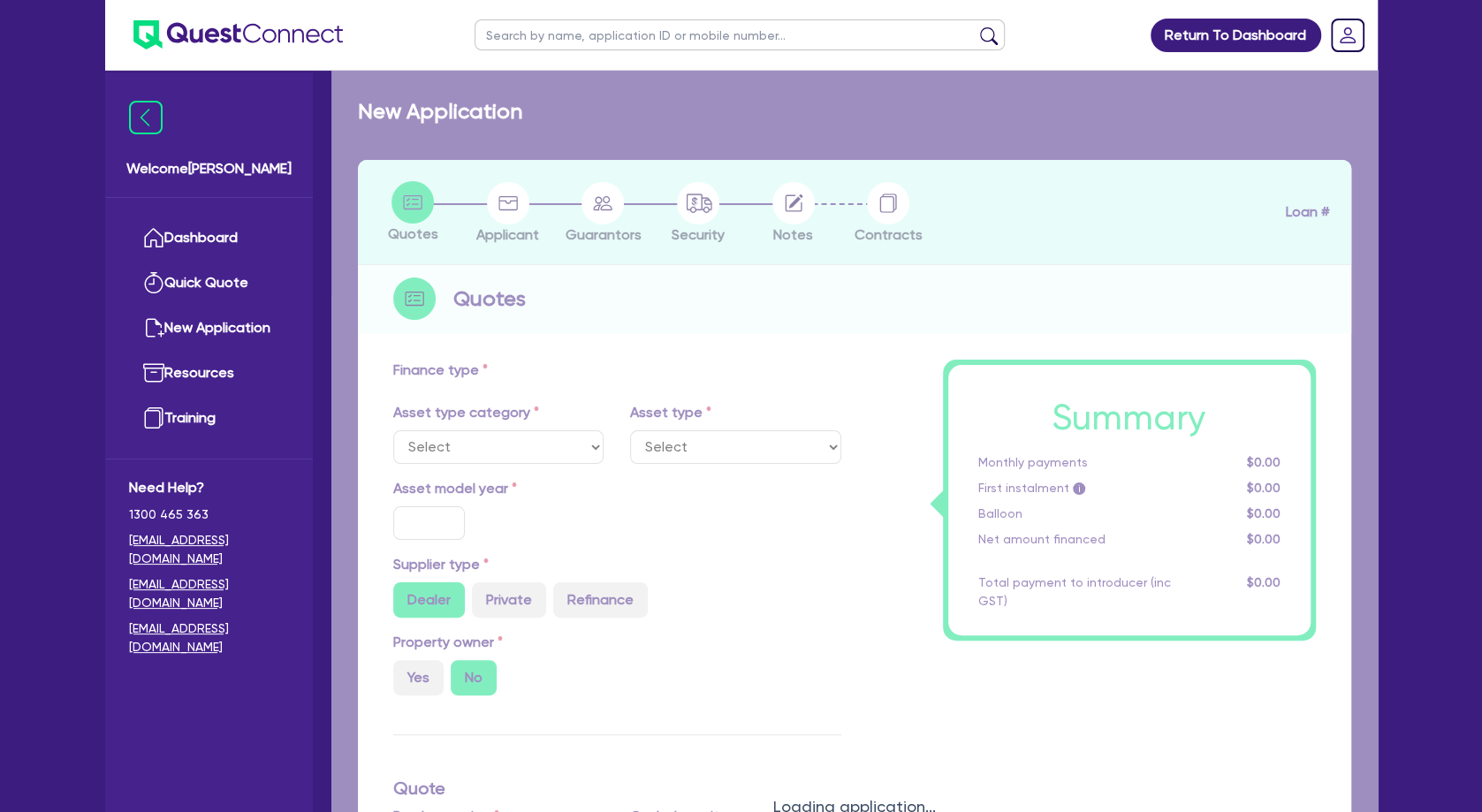
type input "13"
select select "BEAUTY_EQUIPMENT"
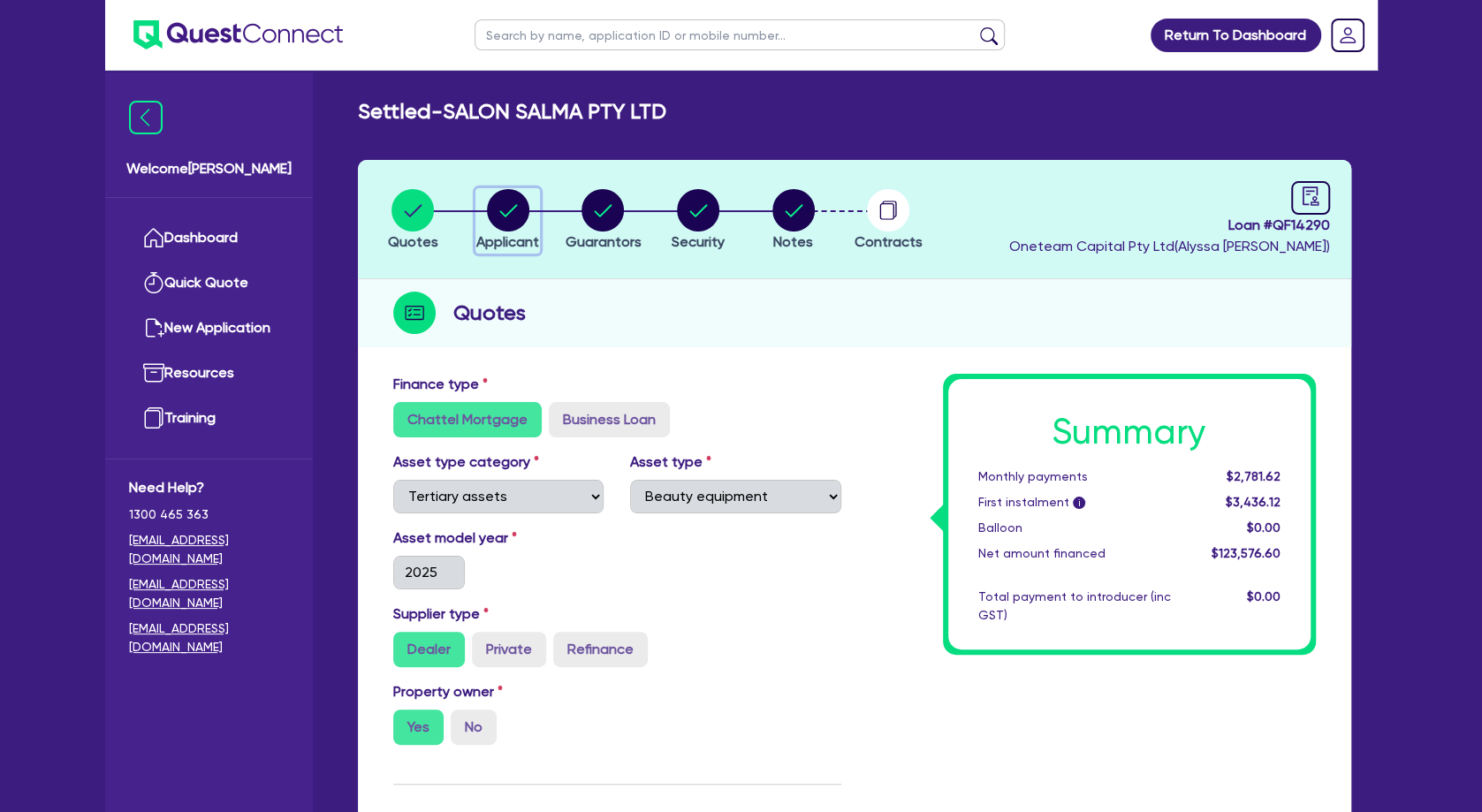
click at [502, 210] on circle "button" at bounding box center [508, 210] width 42 height 42
select select "COMPANY"
select select "HEALTH_BEAUTY"
select select "HAIR_BEAUTY_SALONS"
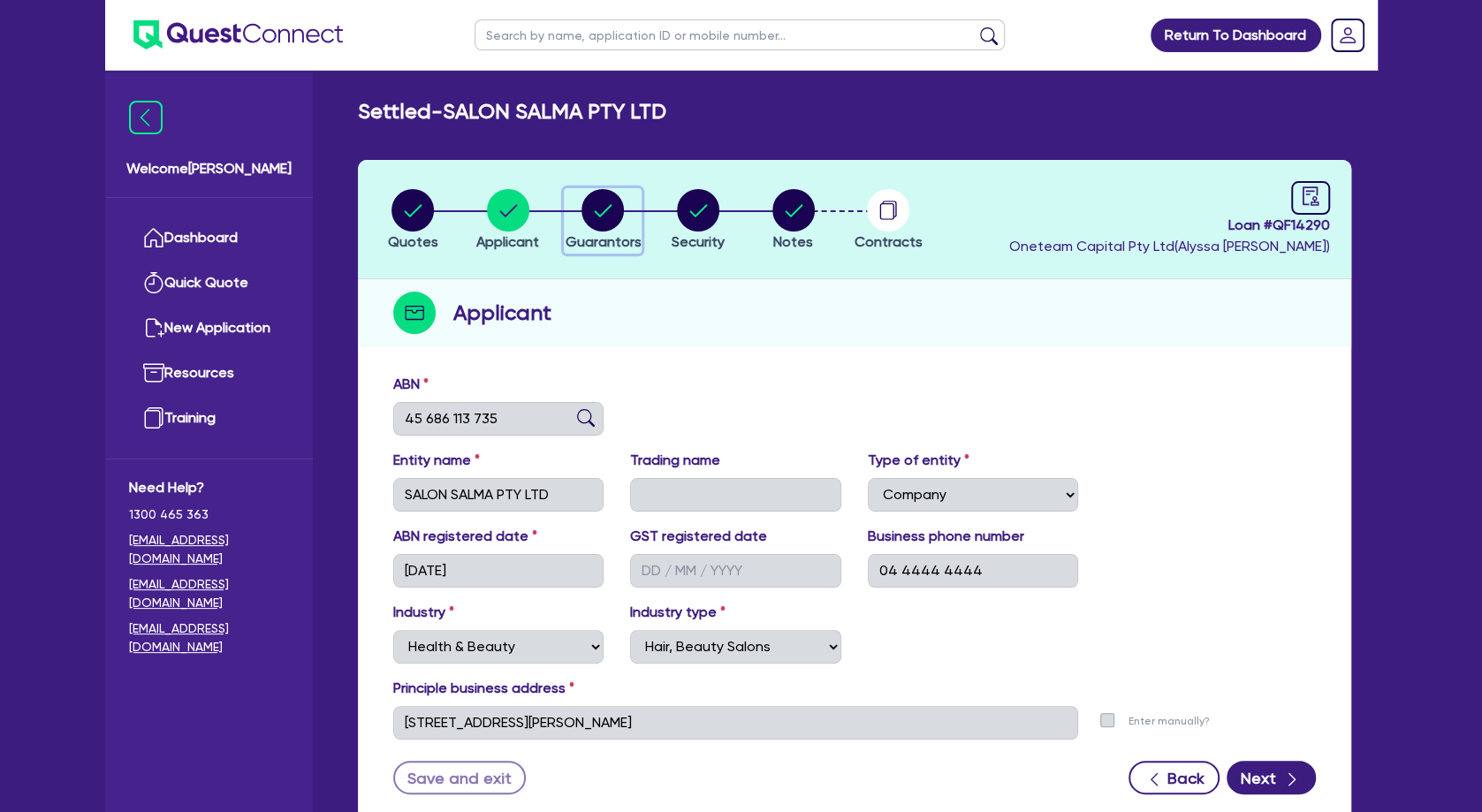
click at [604, 220] on circle "button" at bounding box center [602, 210] width 42 height 42
select select "MRS"
select select "[GEOGRAPHIC_DATA]"
select select "SINGLE"
select select "INVESTMENT_PROPERTY"
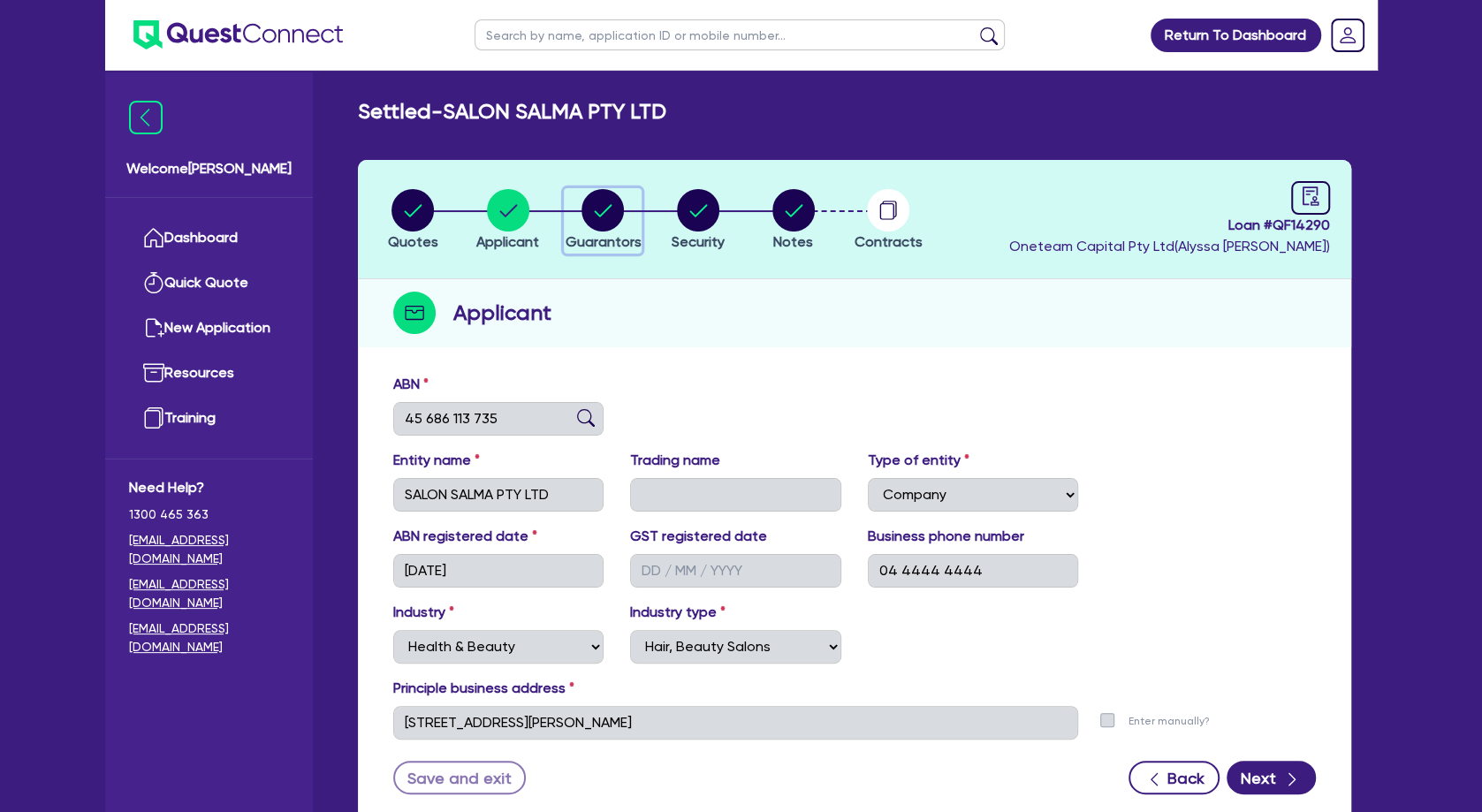
select select "CASH"
select select "VEHICLE"
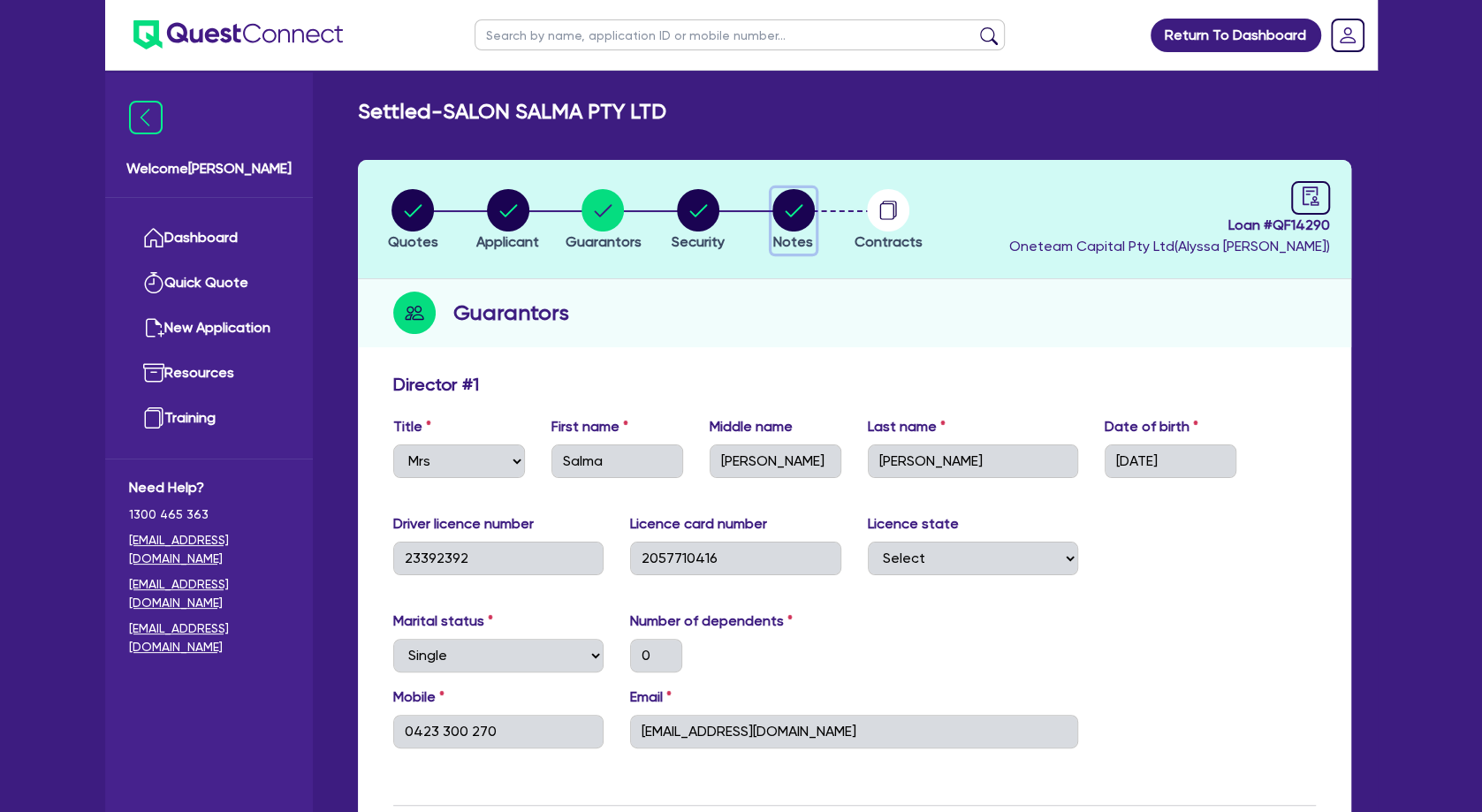
click at [794, 213] on circle "button" at bounding box center [793, 210] width 42 height 42
select select "Other"
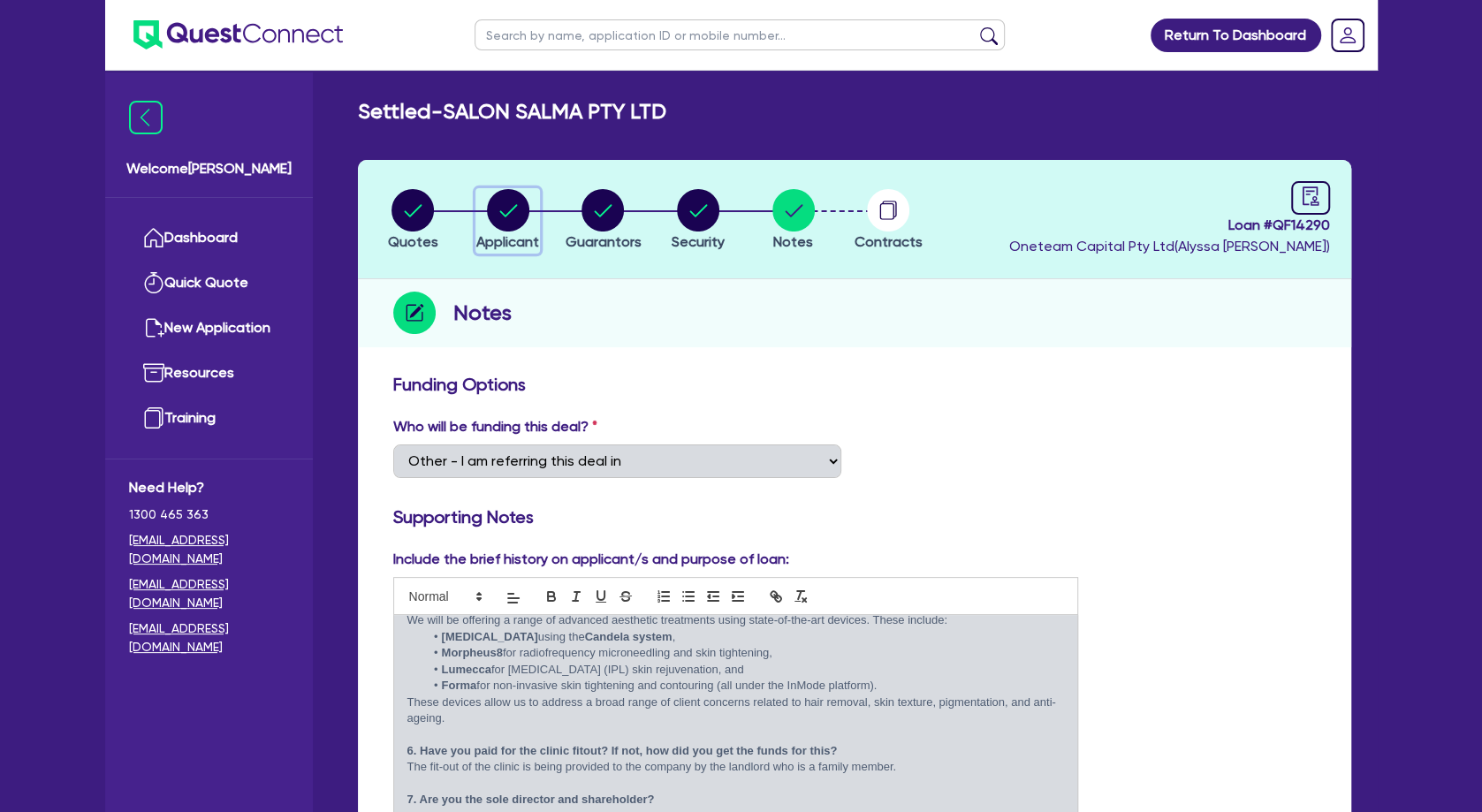
click at [522, 210] on circle "button" at bounding box center [508, 210] width 42 height 42
select select "COMPANY"
select select "HEALTH_BEAUTY"
select select "HAIR_BEAUTY_SALONS"
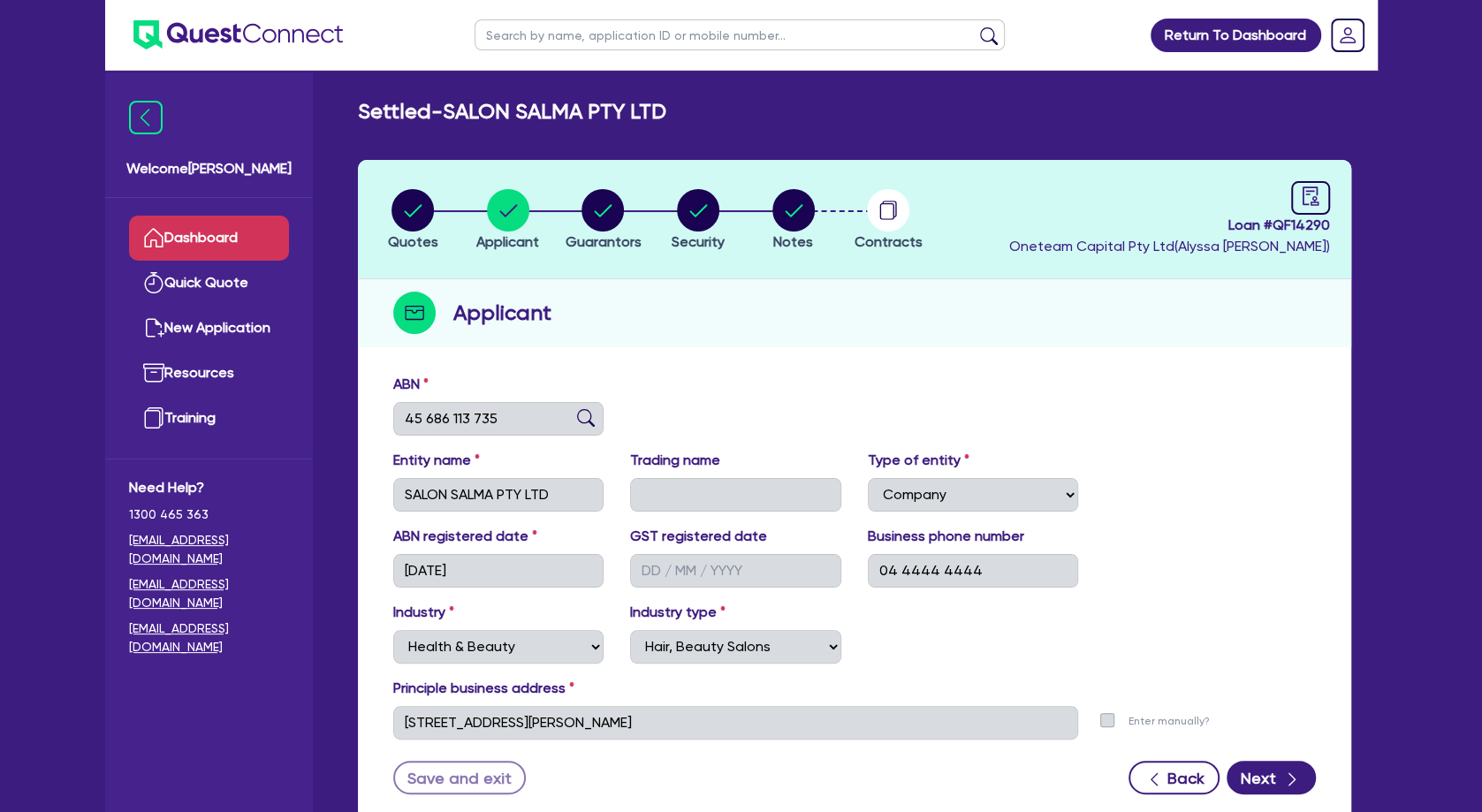
click at [255, 239] on link "Dashboard" at bounding box center [209, 238] width 160 height 45
